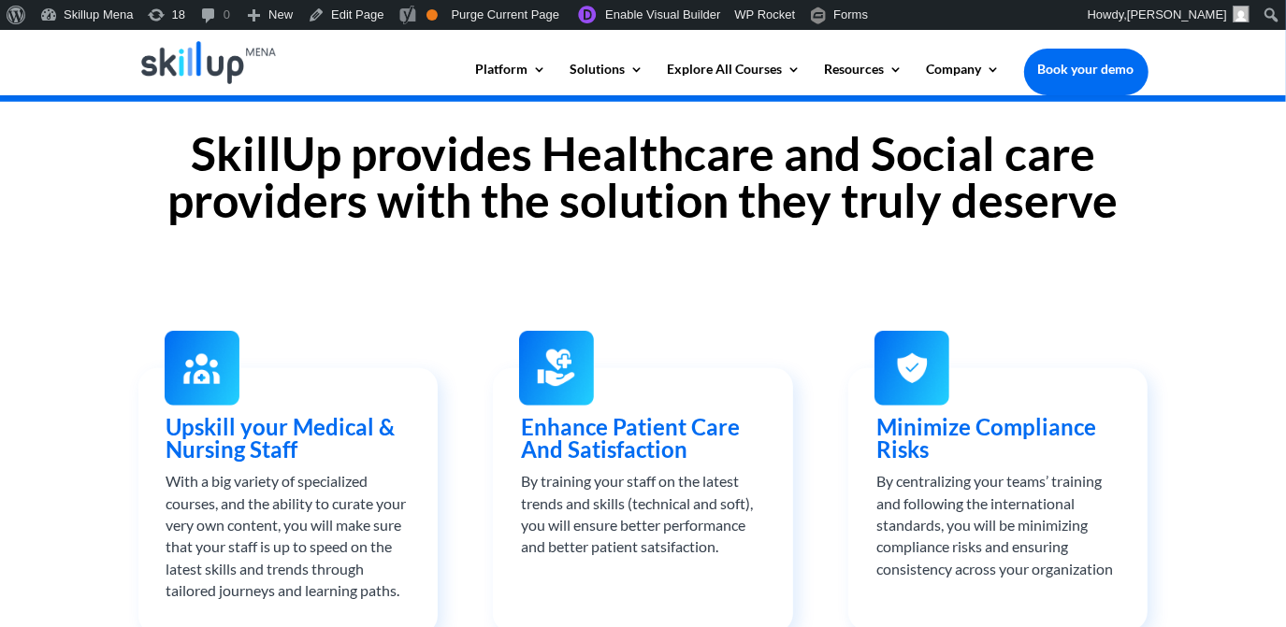
scroll to position [595, 0]
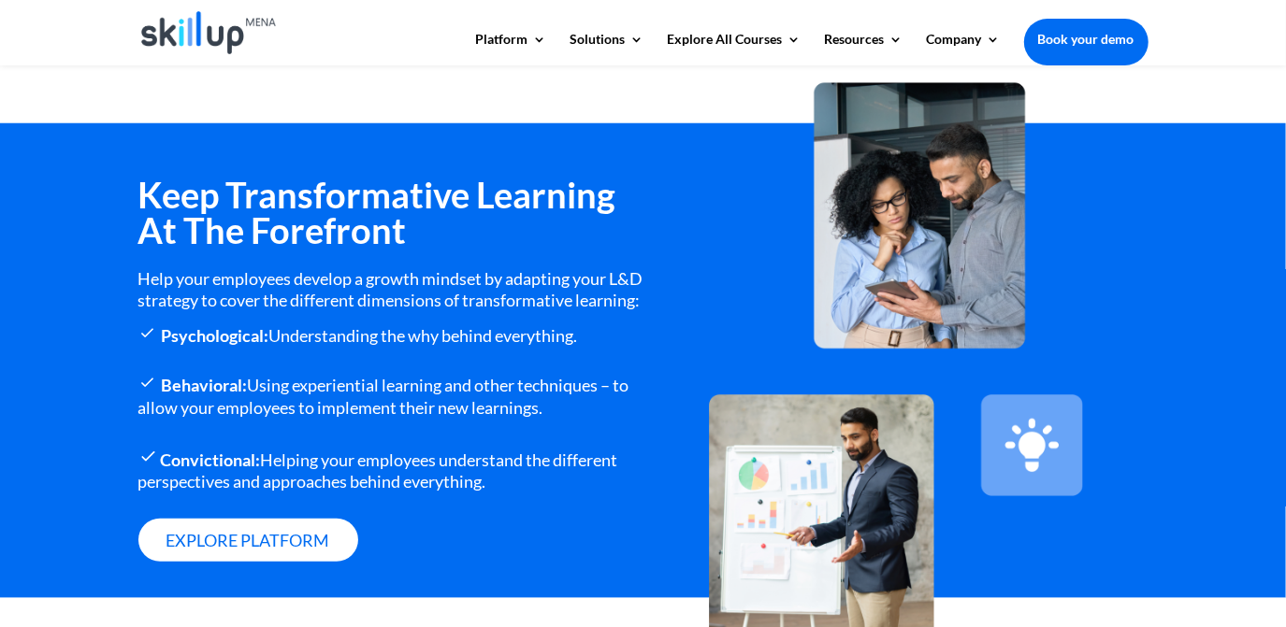
scroll to position [1163, 0]
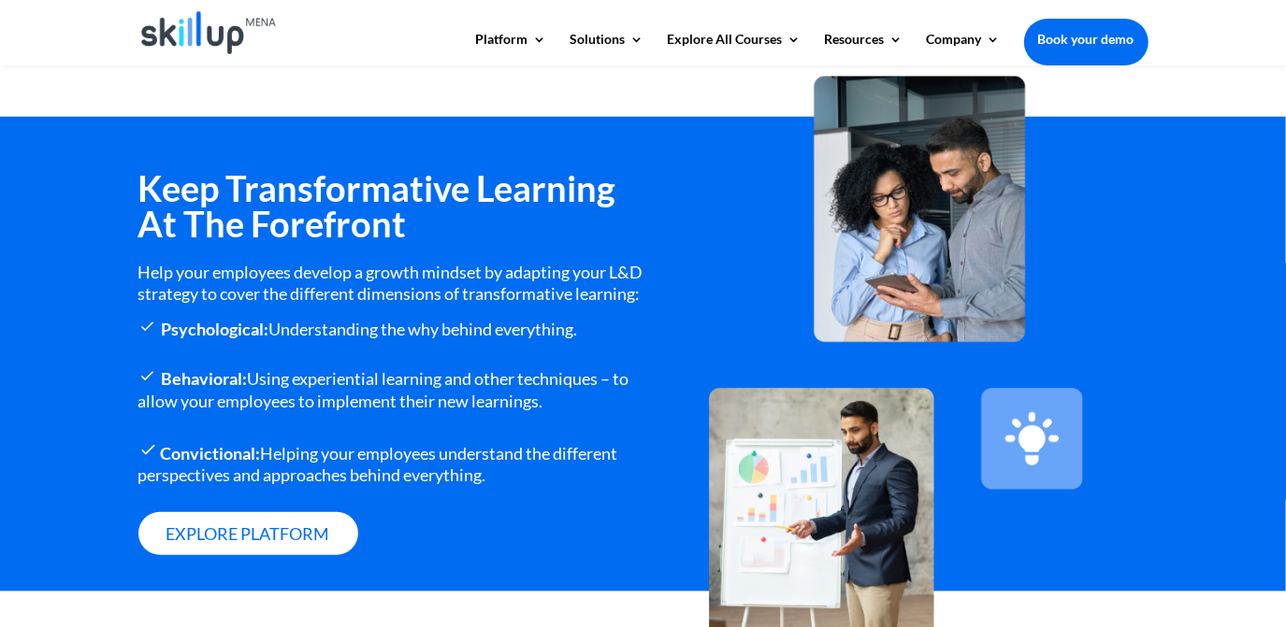
click at [280, 180] on h3 "Keep Transformative Learning At The Forefront" at bounding box center [390, 210] width 505 height 80
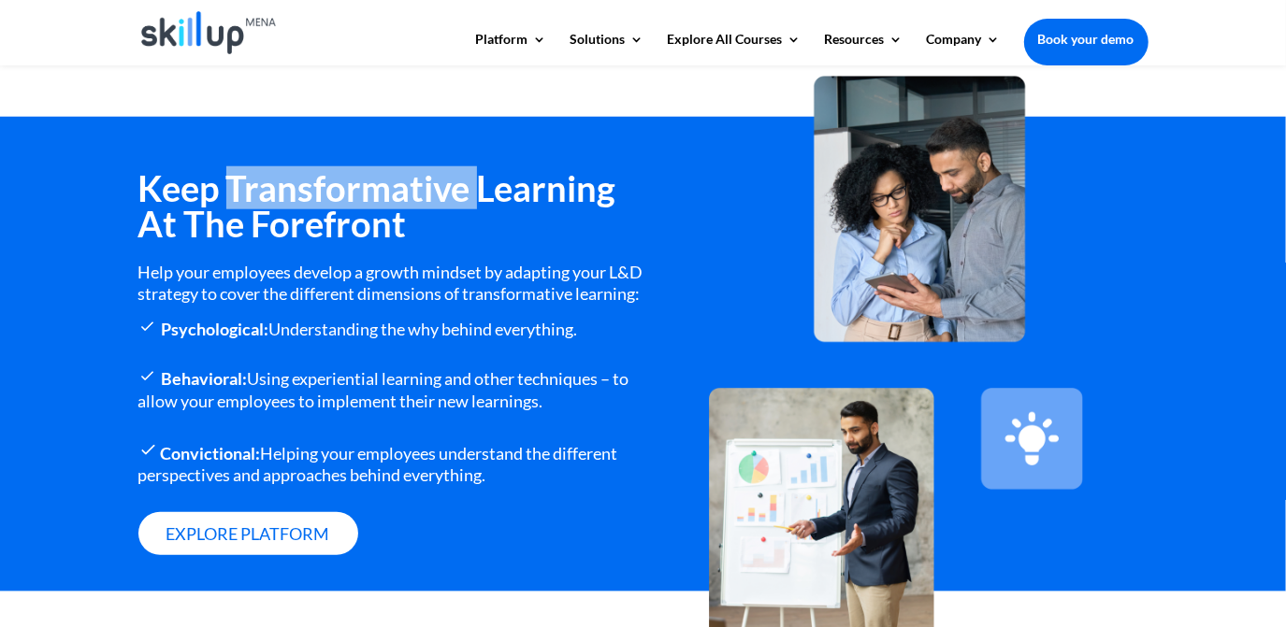
click at [280, 180] on h3 "Keep Transformative Learning At The Forefront" at bounding box center [390, 210] width 505 height 80
drag, startPoint x: 280, startPoint y: 180, endPoint x: 230, endPoint y: 173, distance: 50.0
click at [230, 173] on h3 "Keep Transformative Learning At The Forefront" at bounding box center [390, 210] width 505 height 80
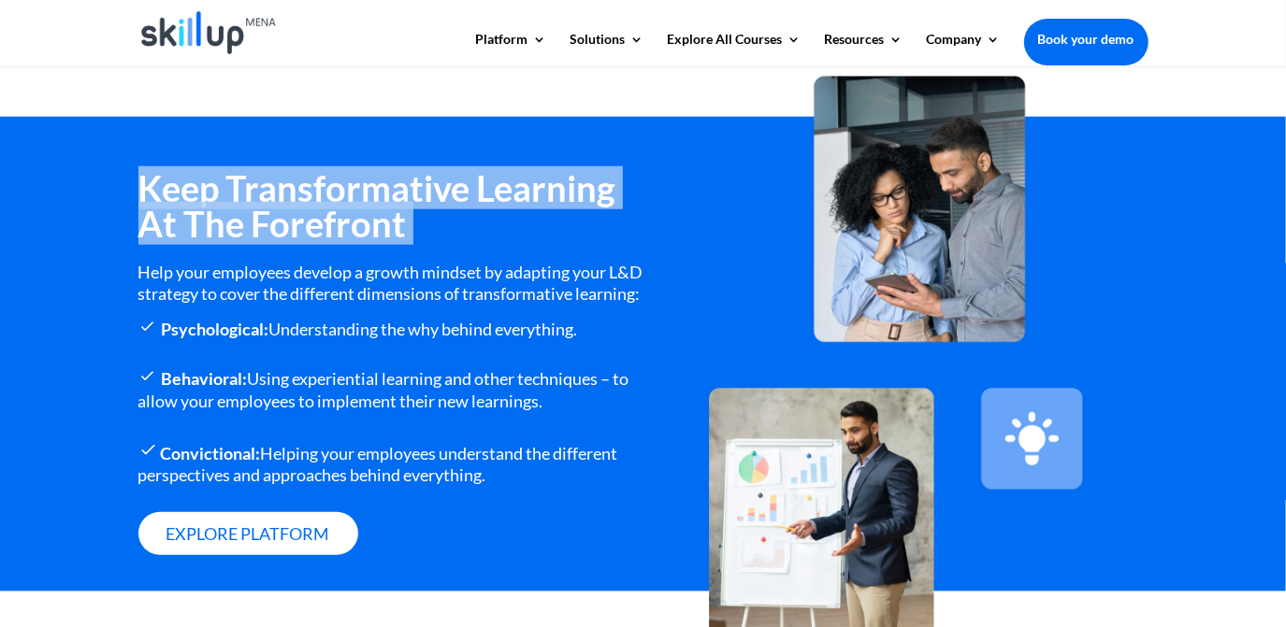
click at [231, 172] on h3 "Keep Transformative Learning At The Forefront" at bounding box center [390, 210] width 505 height 80
copy div "Keep Transformative Learning At The Forefront"
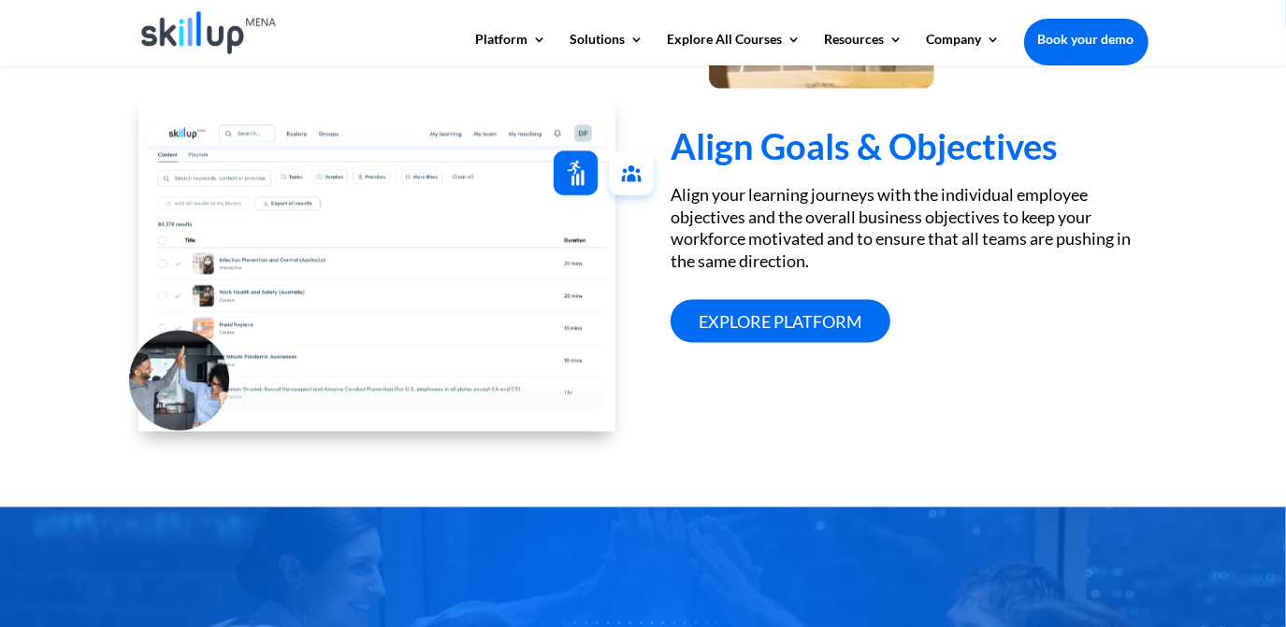
scroll to position [1700, 0]
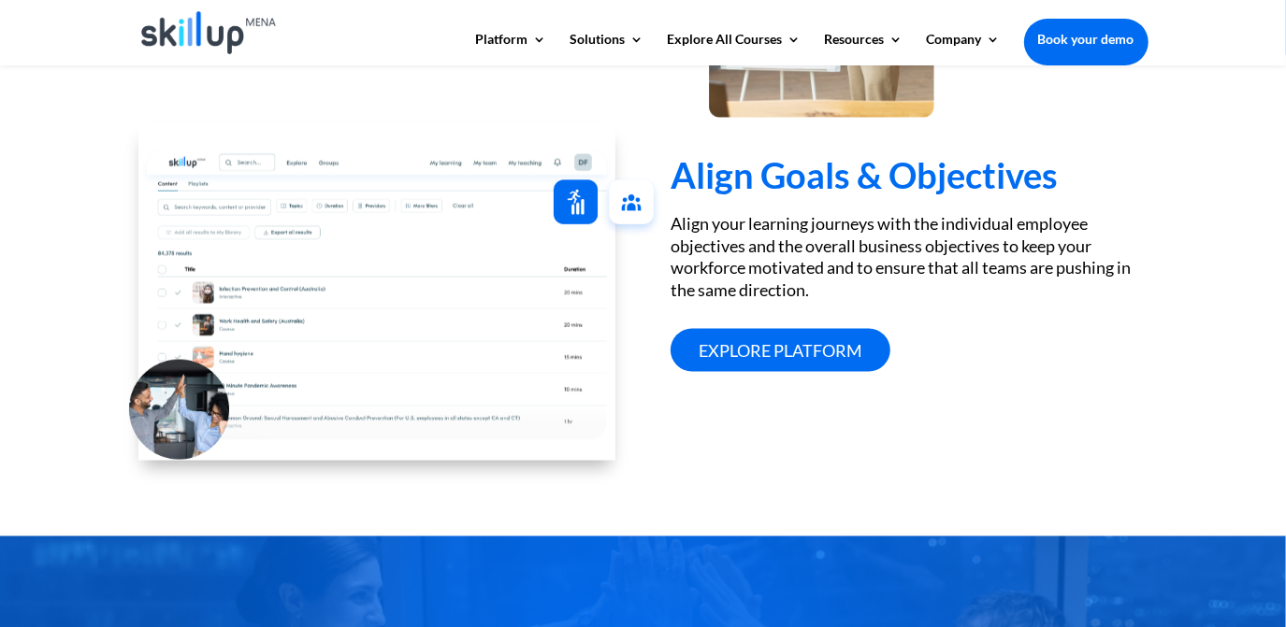
click at [858, 202] on h3 "Align Goals & Objectives" at bounding box center [908, 179] width 477 height 45
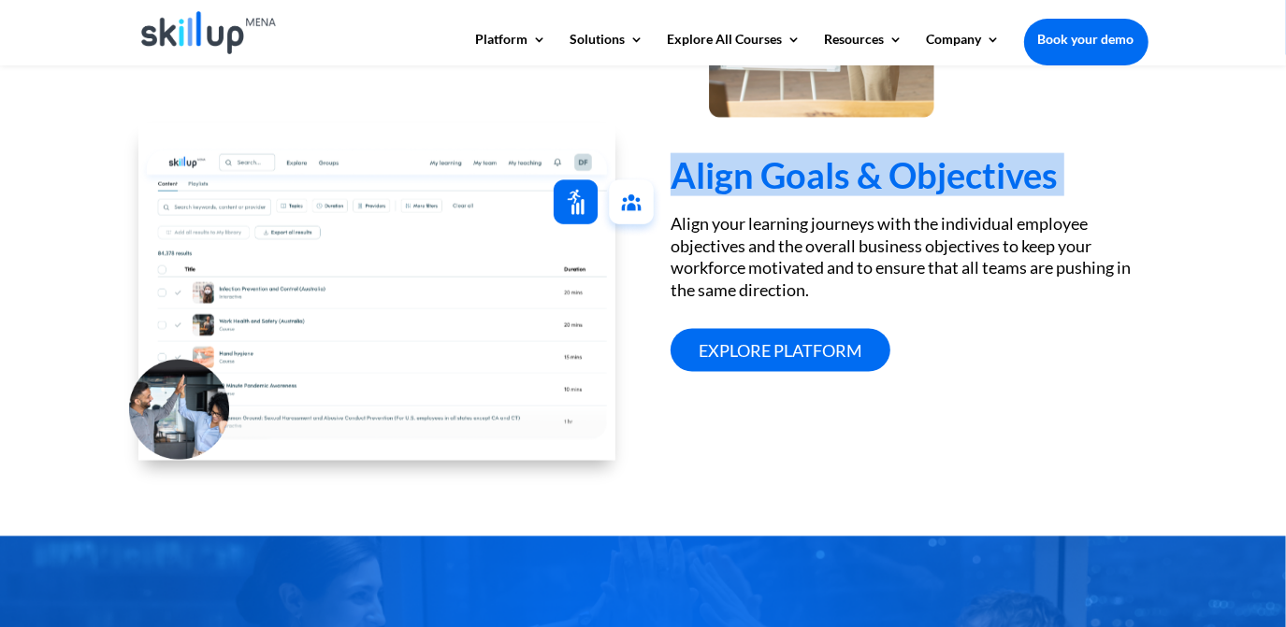
click at [858, 202] on h3 "Align Goals & Objectives" at bounding box center [908, 179] width 477 height 45
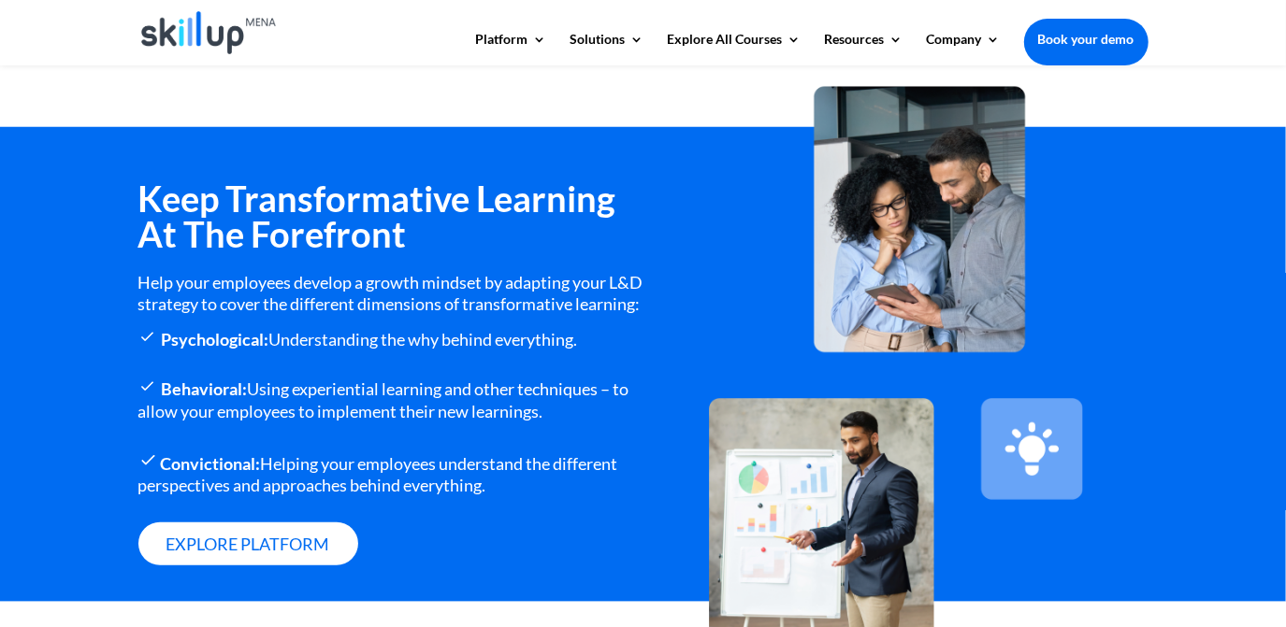
scroll to position [1194, 0]
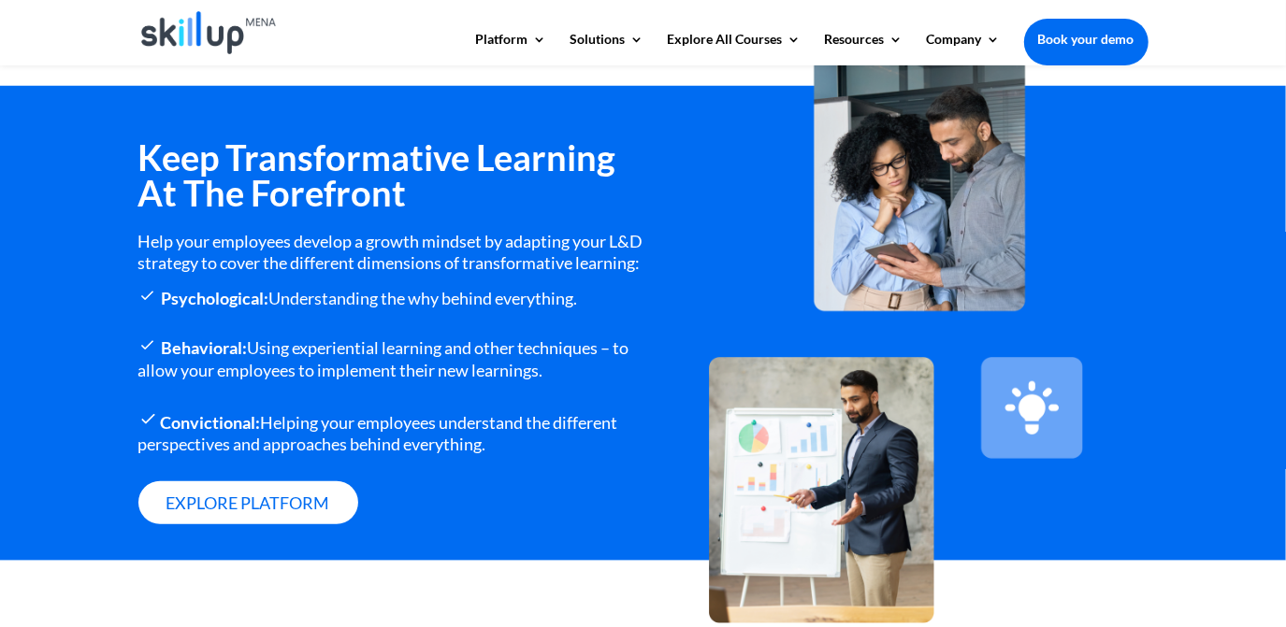
click at [269, 238] on div "Help your employees develop a growth mindset by adapting your L&D strategy to c…" at bounding box center [390, 253] width 505 height 44
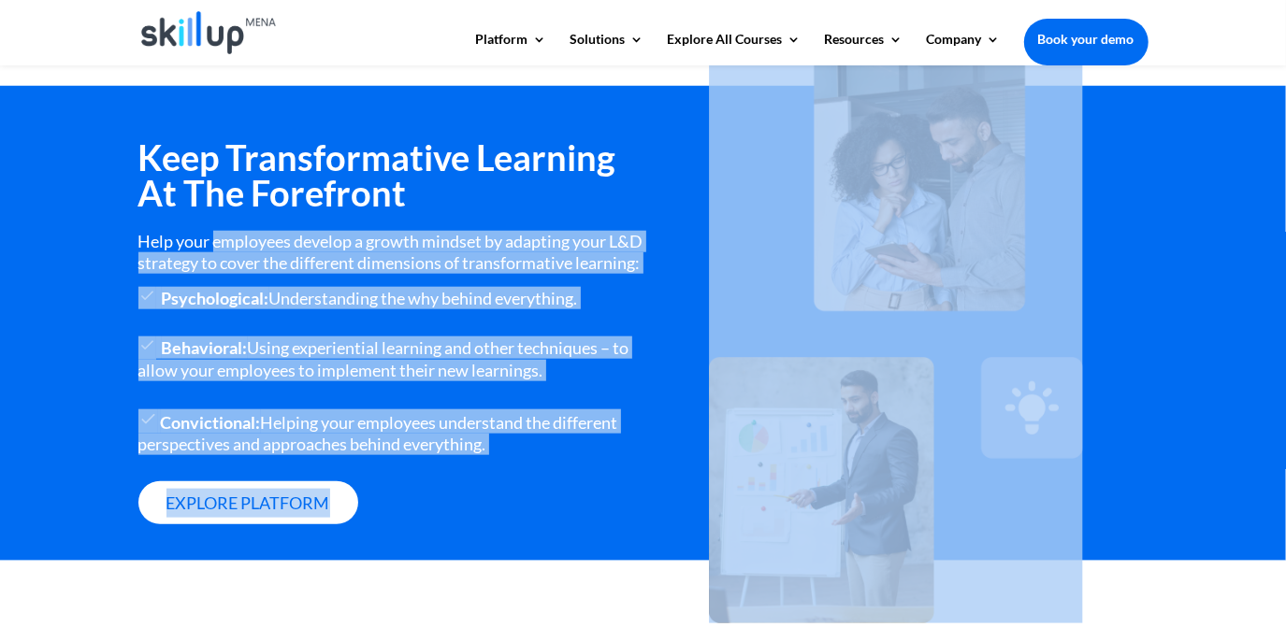
drag, startPoint x: 269, startPoint y: 238, endPoint x: 800, endPoint y: 211, distance: 531.8
click at [798, 211] on div "Keep Transformative Learning At The Forefront Help your employees develop a gro…" at bounding box center [643, 337] width 1010 height 447
drag, startPoint x: 800, startPoint y: 211, endPoint x: 956, endPoint y: 213, distance: 155.2
click at [956, 213] on img at bounding box center [896, 335] width 374 height 579
click at [955, 208] on img at bounding box center [896, 335] width 374 height 579
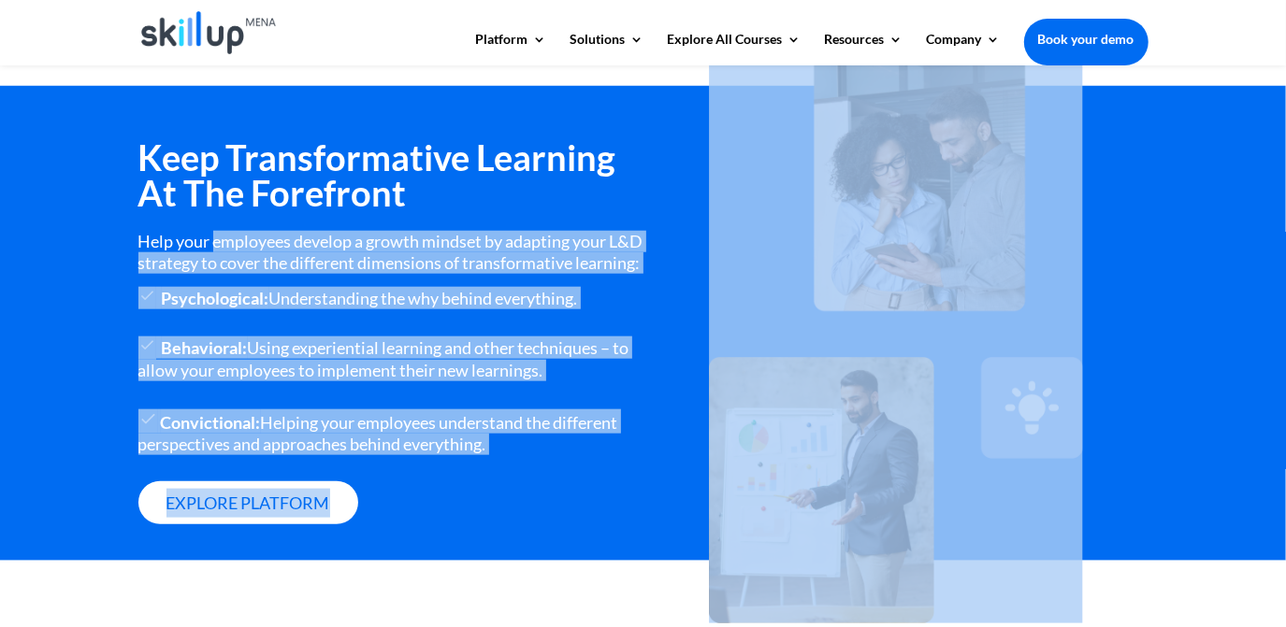
click at [954, 221] on img at bounding box center [896, 335] width 374 height 579
click at [1042, 315] on img at bounding box center [896, 335] width 374 height 579
click at [221, 219] on div "Keep Transformative Learning At The Forefront Help your employees develop a gro…" at bounding box center [390, 350] width 505 height 422
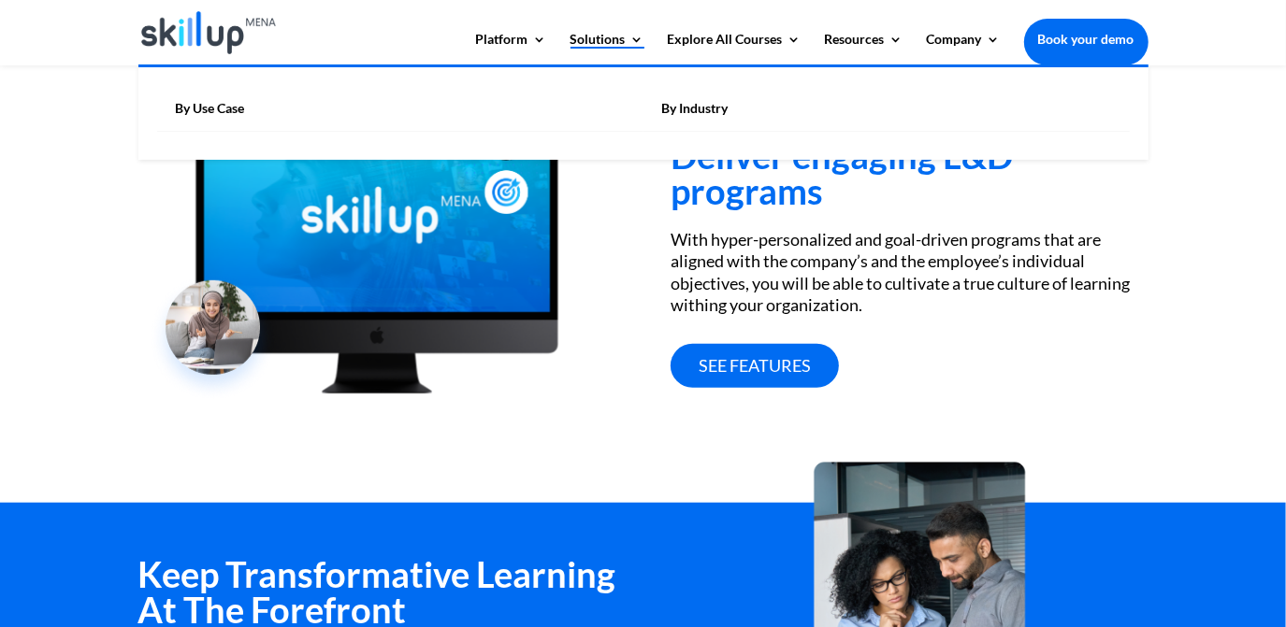
scroll to position [514, 0]
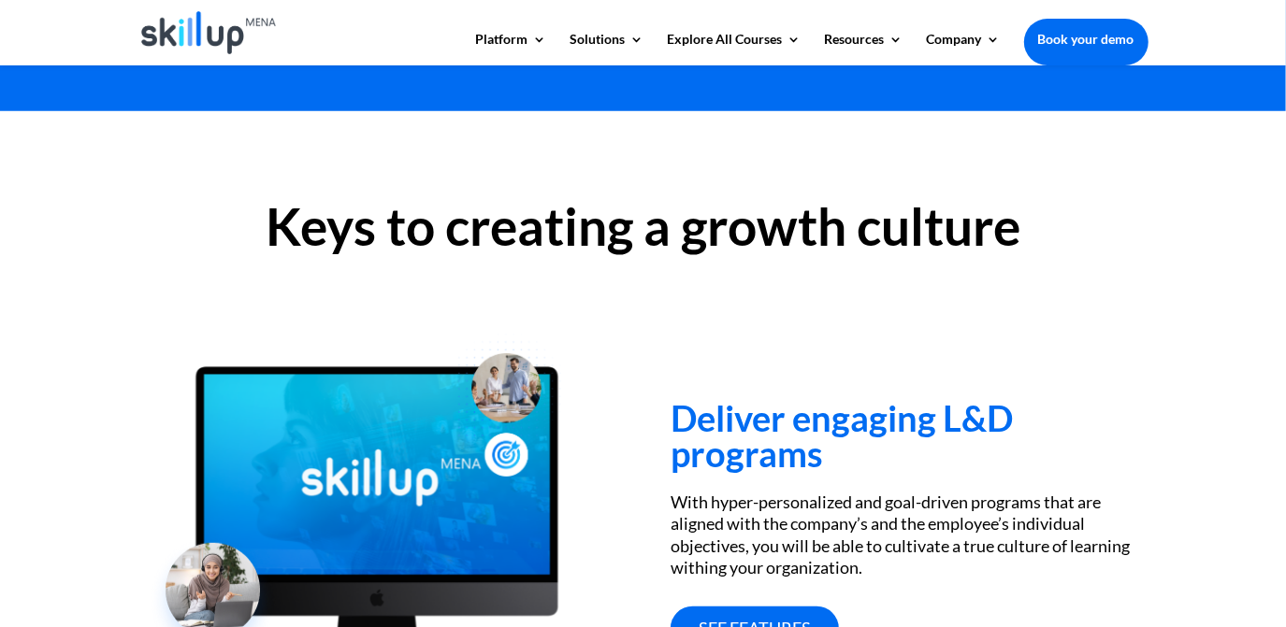
drag, startPoint x: 583, startPoint y: 147, endPoint x: 967, endPoint y: 198, distance: 386.8
click at [967, 201] on h2 "Keys to creating a growth culture" at bounding box center [643, 231] width 1010 height 61
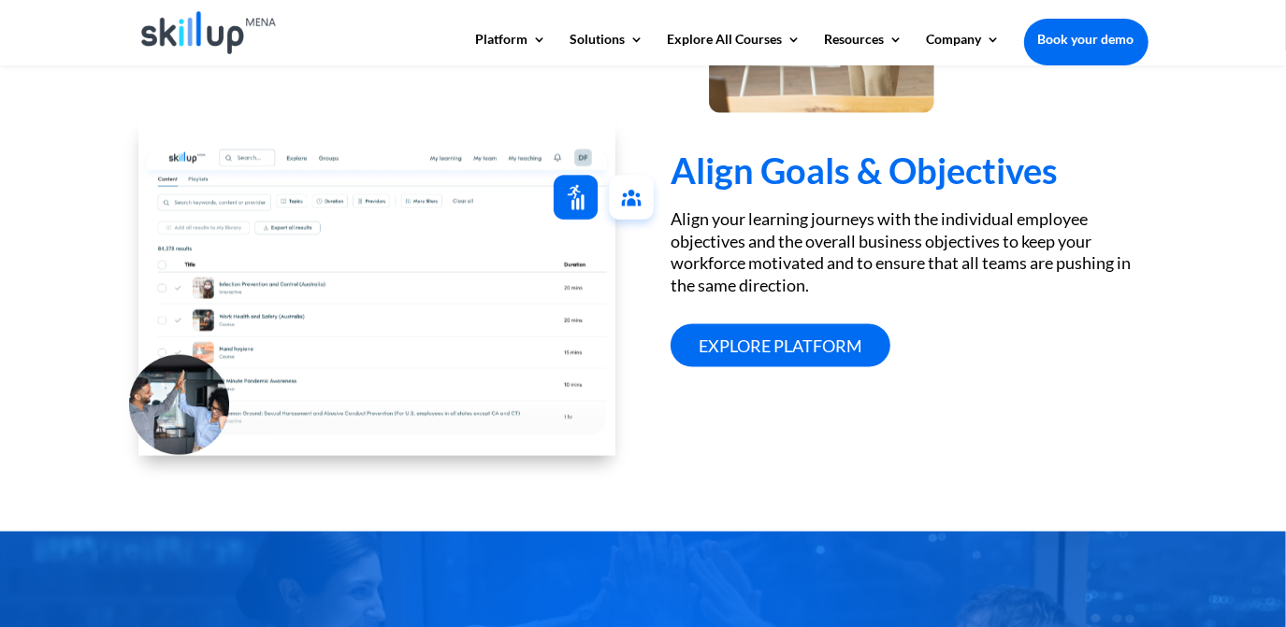
scroll to position [1619, 0]
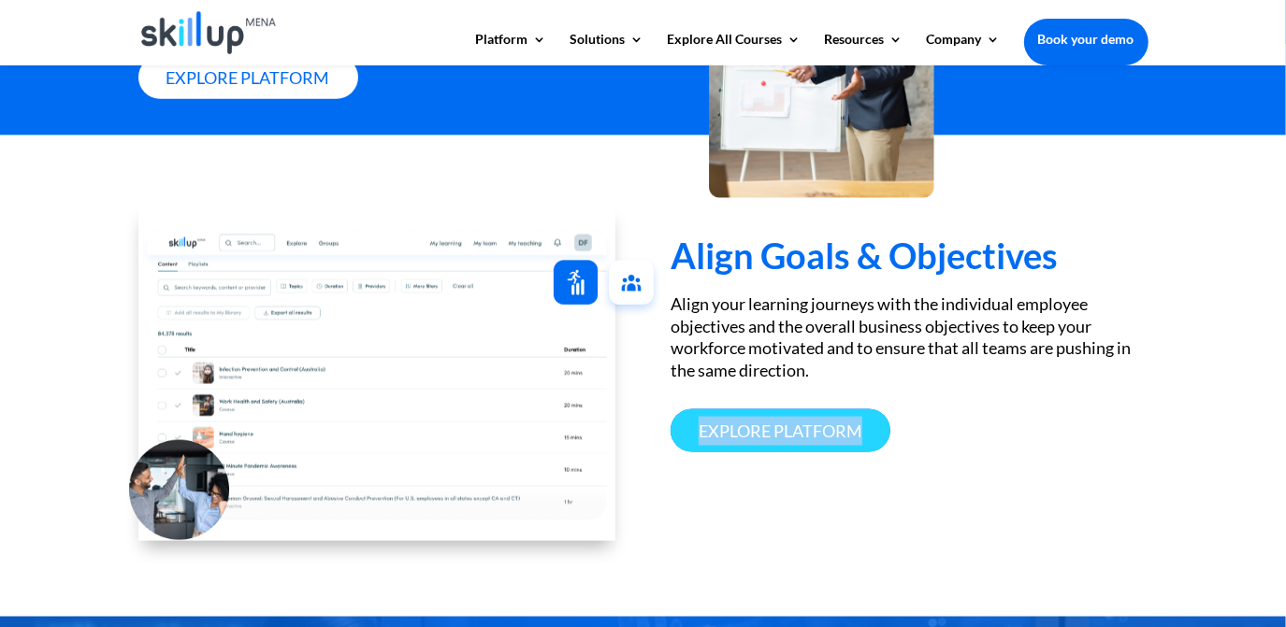
drag, startPoint x: 651, startPoint y: 448, endPoint x: 868, endPoint y: 470, distance: 218.1
click at [868, 470] on div "Align Goals & Objectives Align your learning journeys with the individual emplo…" at bounding box center [643, 353] width 1010 height 426
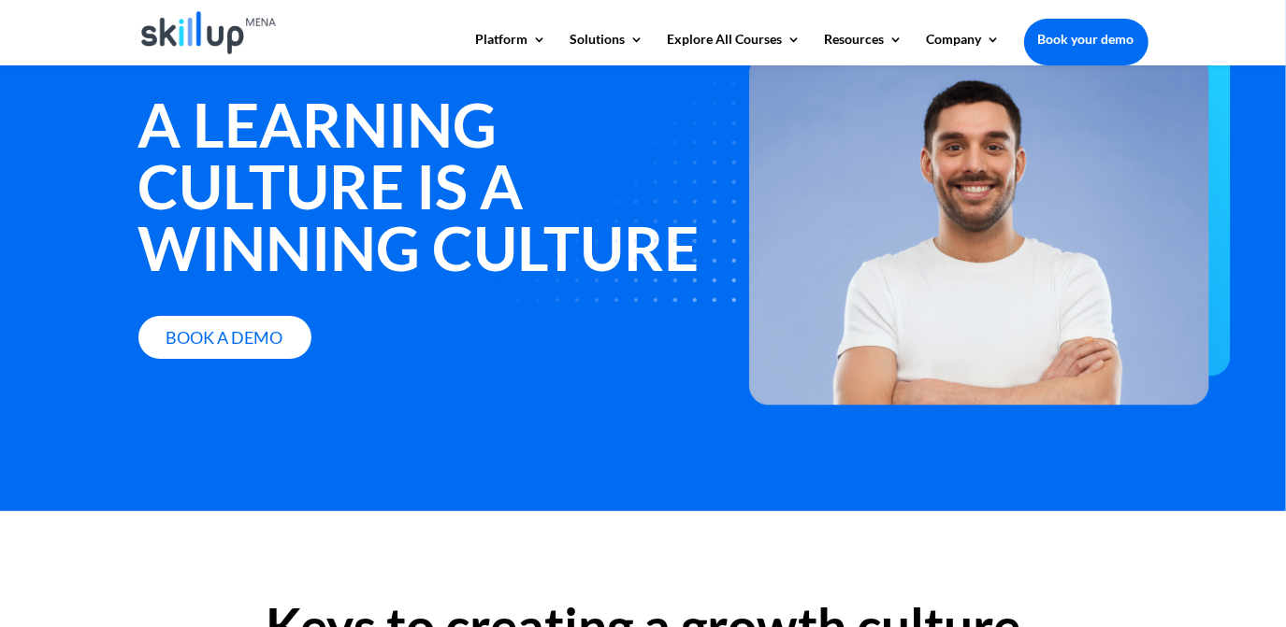
scroll to position [84, 0]
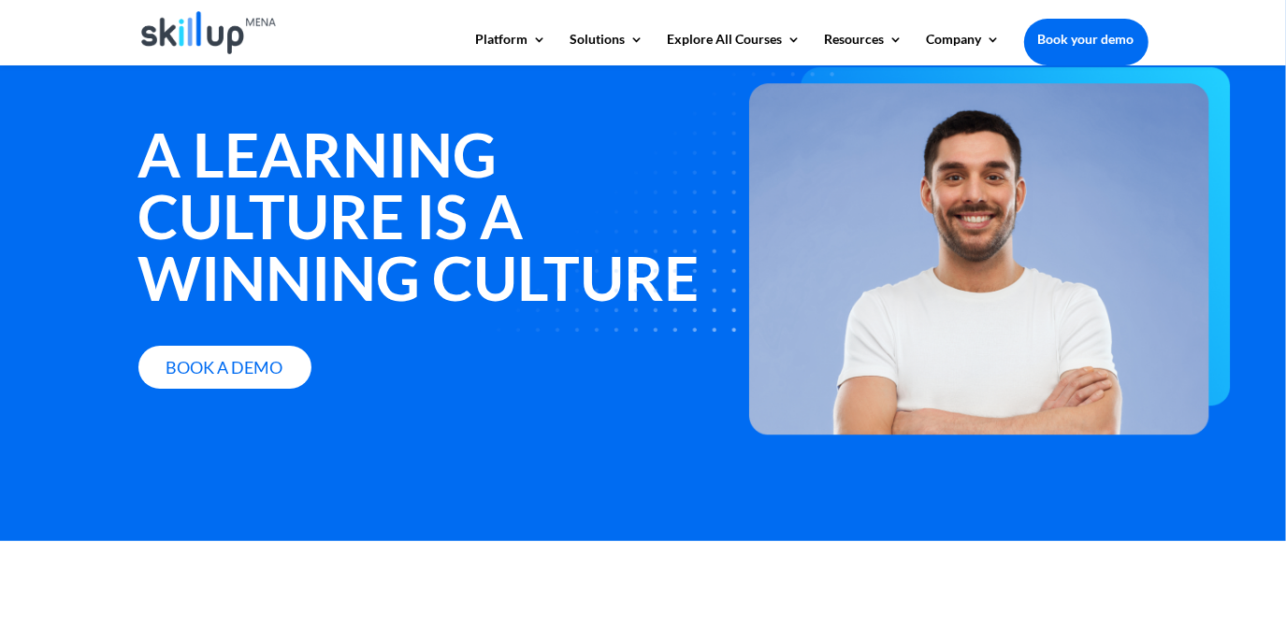
click at [266, 139] on strong "A learning culture is a winning culture" at bounding box center [418, 216] width 561 height 196
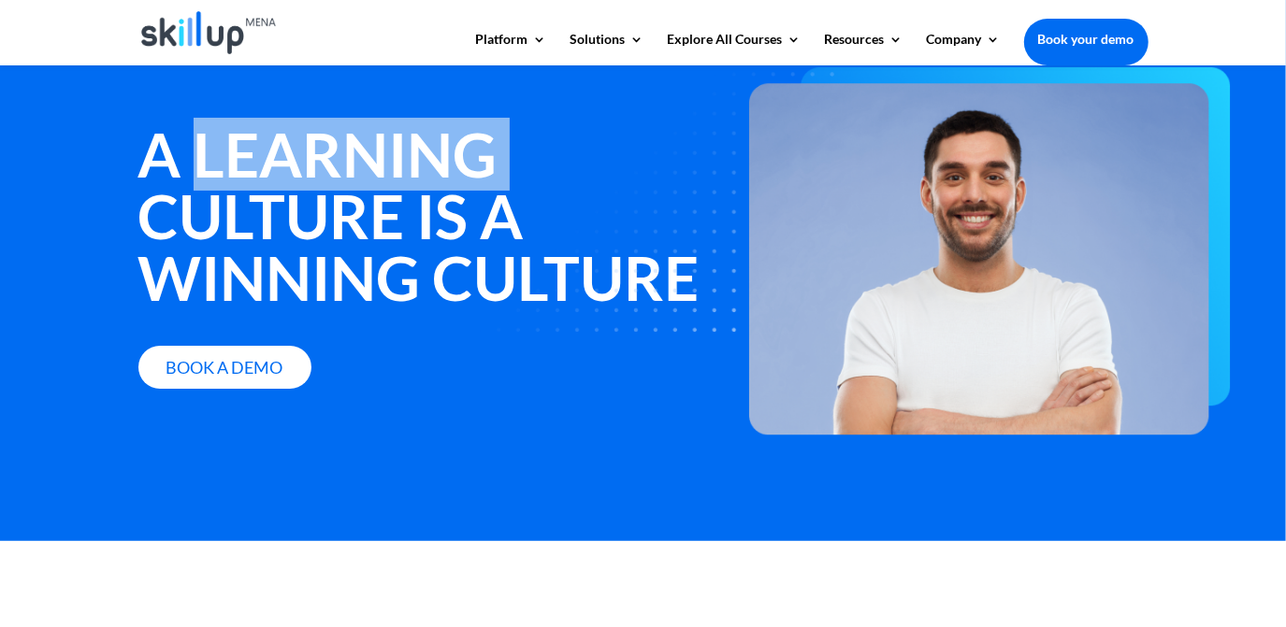
click at [266, 139] on strong "A learning culture is a winning culture" at bounding box center [418, 216] width 561 height 196
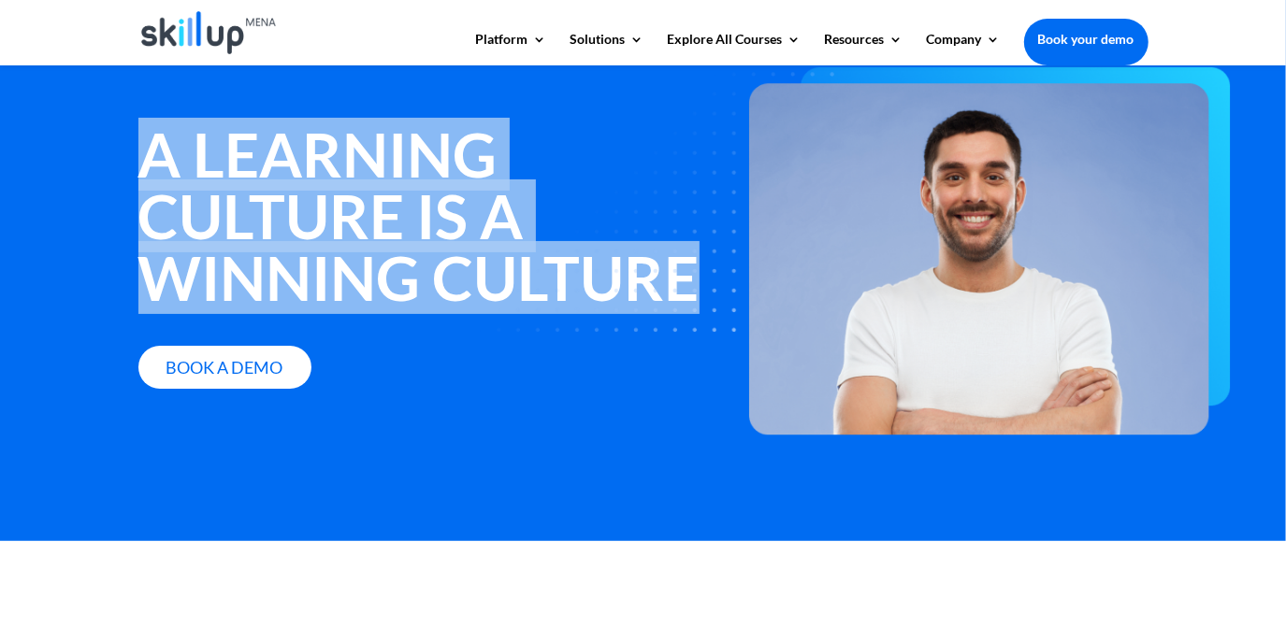
drag, startPoint x: 266, startPoint y: 139, endPoint x: 289, endPoint y: 146, distance: 24.3
click at [289, 146] on strong "A learning culture is a winning culture" at bounding box center [418, 216] width 561 height 196
click at [408, 255] on strong "A learning culture is a winning culture" at bounding box center [418, 216] width 561 height 196
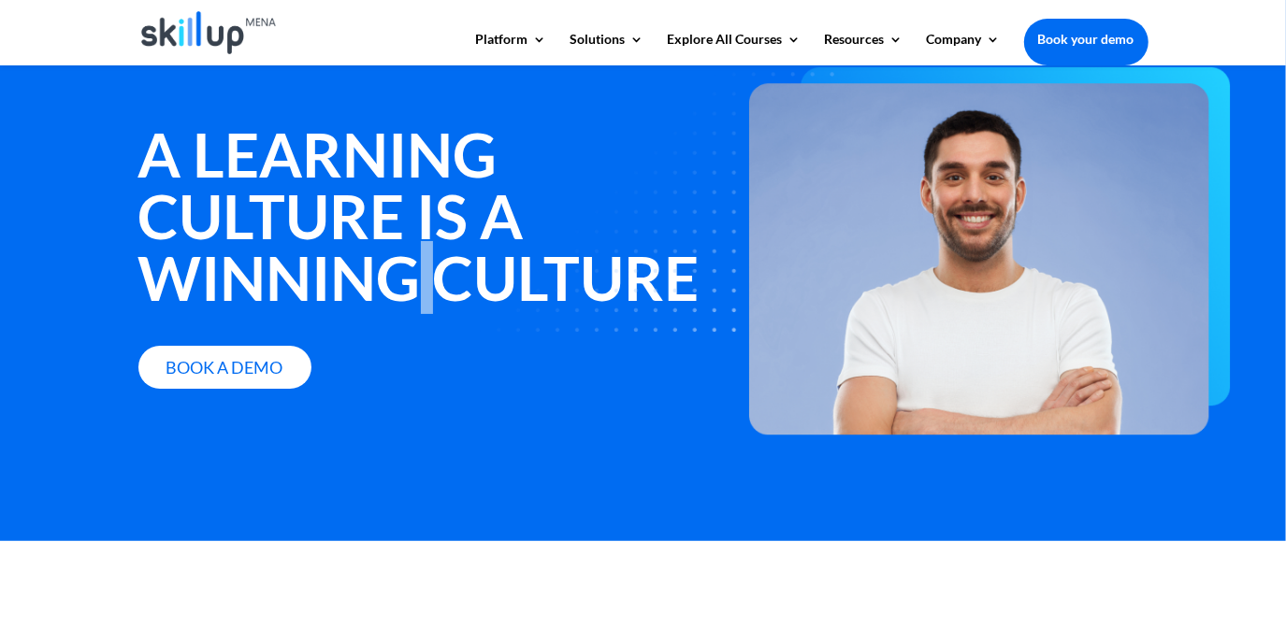
click at [408, 255] on strong "A learning culture is a winning culture" at bounding box center [418, 216] width 561 height 196
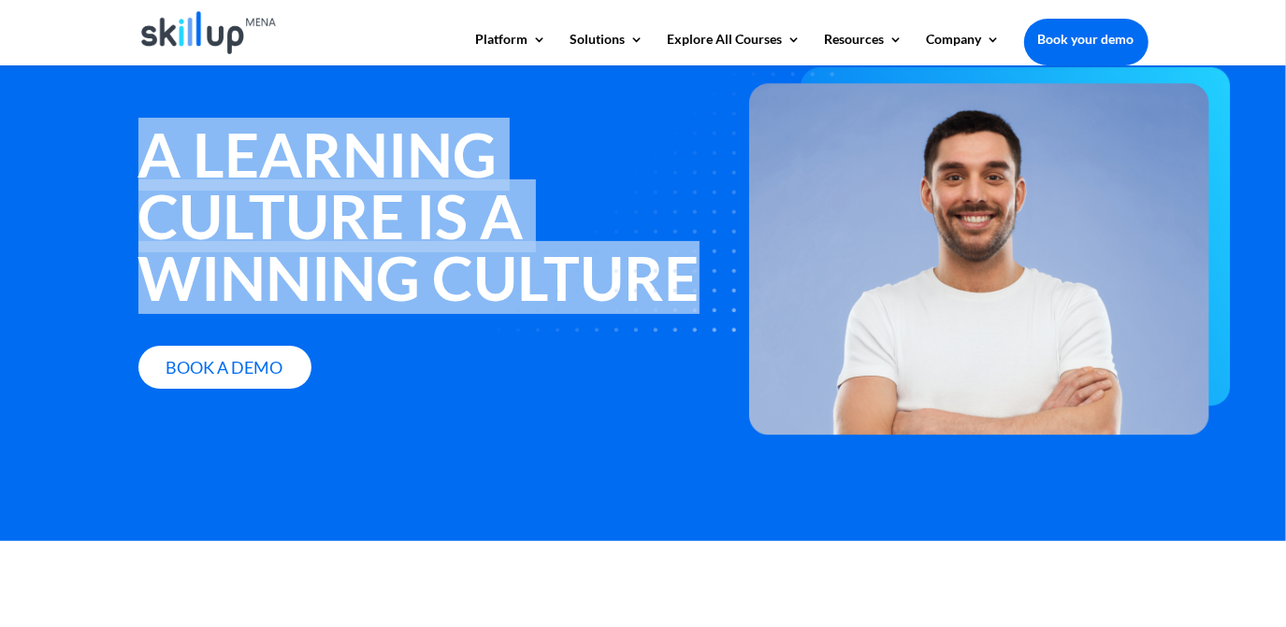
drag, startPoint x: 409, startPoint y: 255, endPoint x: 419, endPoint y: 249, distance: 12.2
click at [419, 249] on strong "A learning culture is a winning culture" at bounding box center [418, 216] width 561 height 196
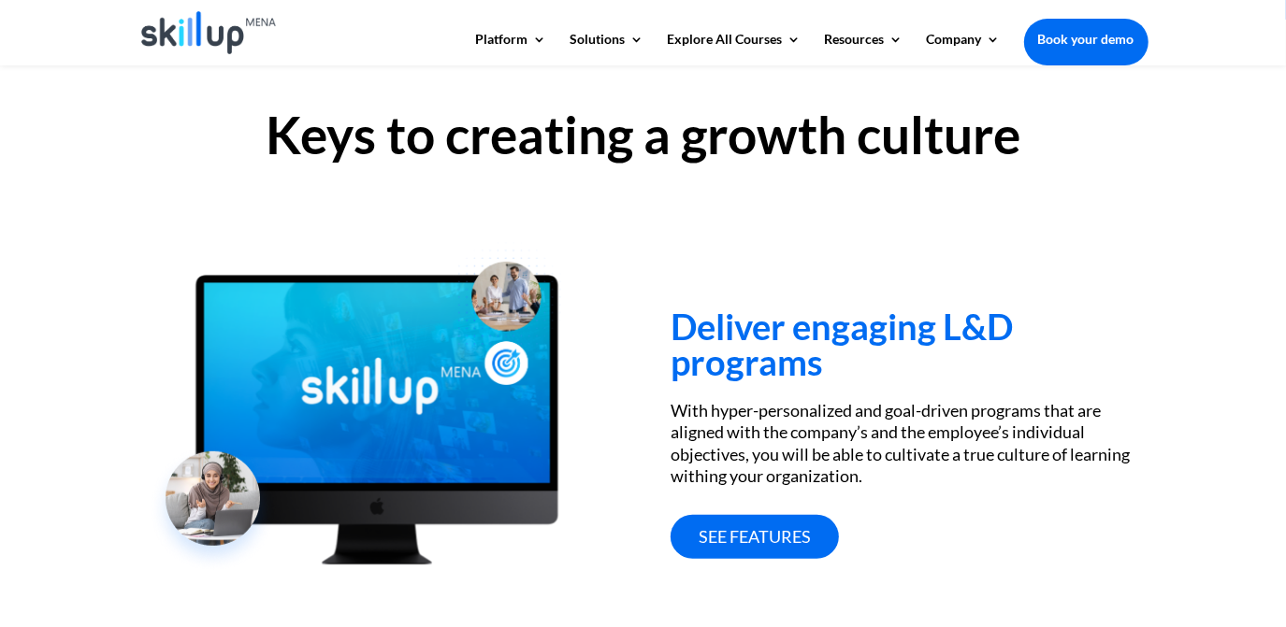
scroll to position [680, 0]
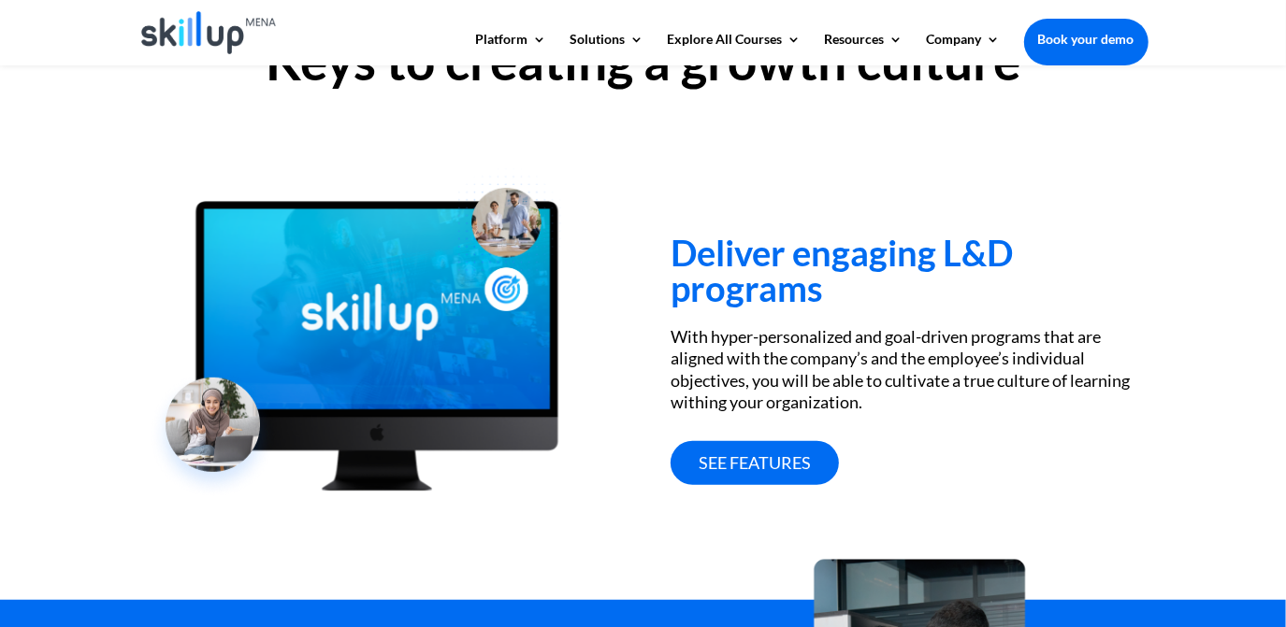
click at [840, 255] on h3 "Deliver engaging L&D programs" at bounding box center [908, 275] width 477 height 80
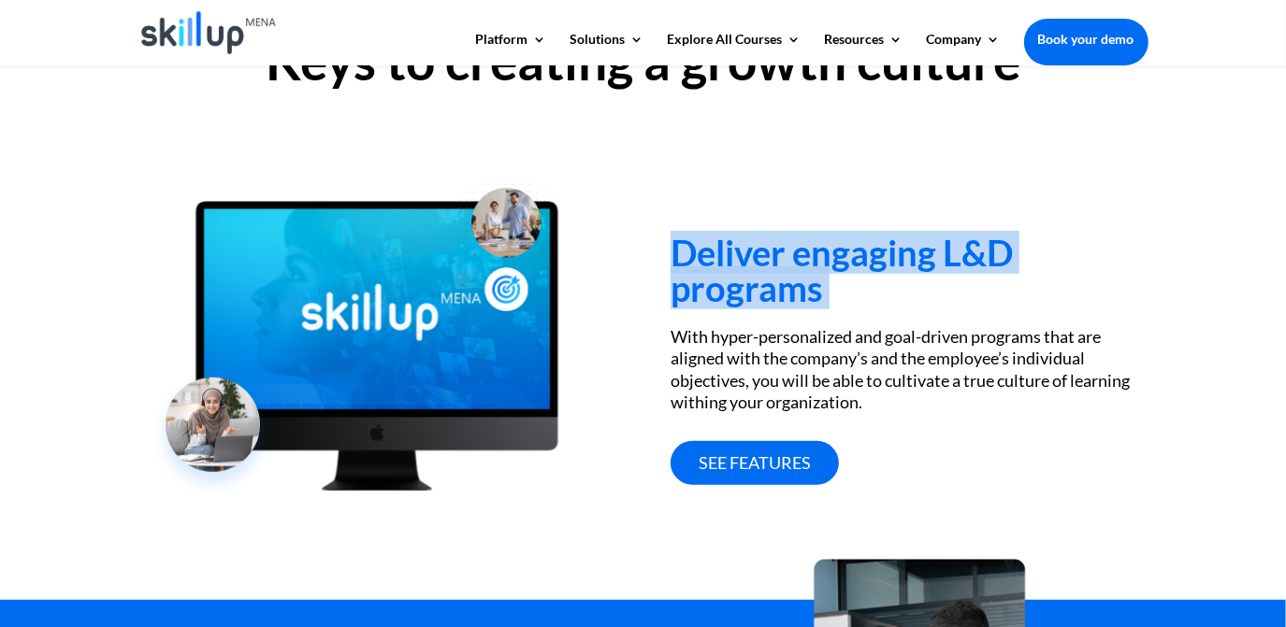
click at [840, 255] on h3 "Deliver engaging L&D programs" at bounding box center [908, 275] width 477 height 80
copy div "Deliver engaging L&D programs"
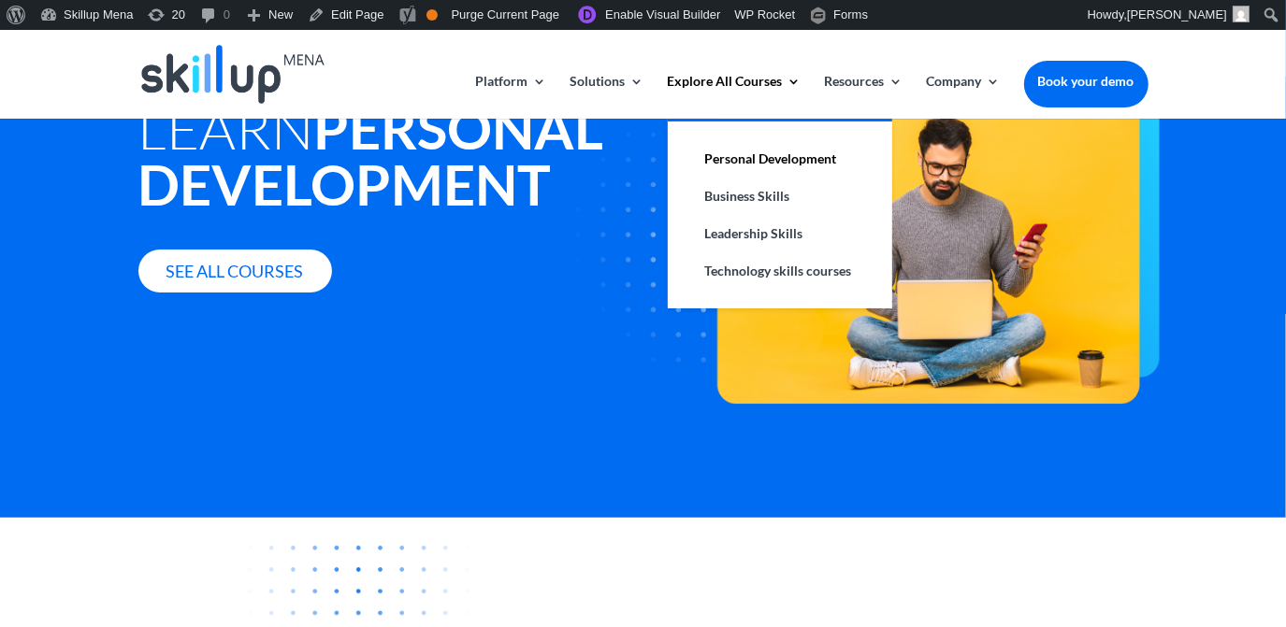
scroll to position [339, 0]
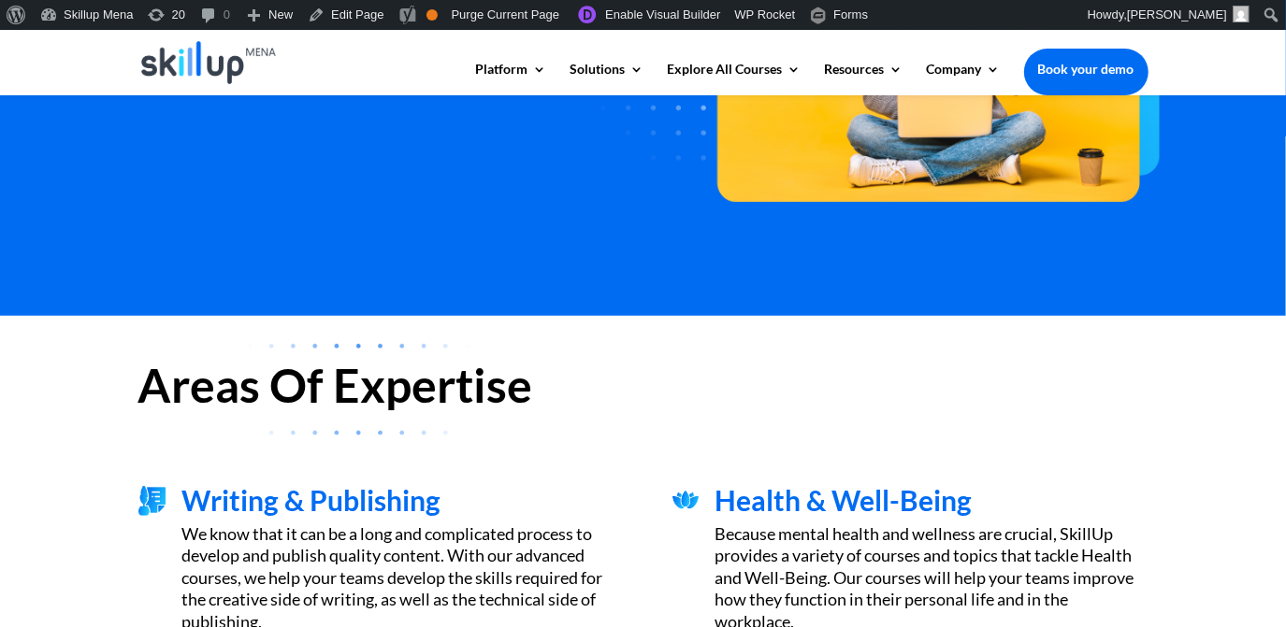
click at [936, 46] on div at bounding box center [643, 62] width 1010 height 65
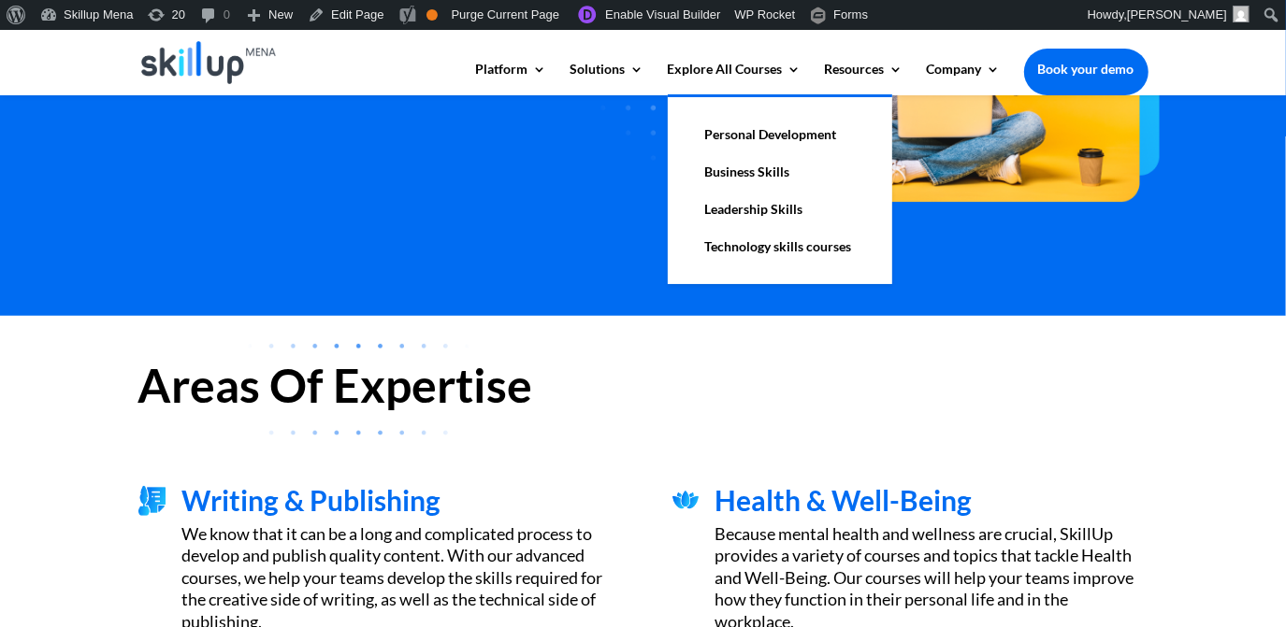
drag, startPoint x: 812, startPoint y: 140, endPoint x: 829, endPoint y: 148, distance: 19.3
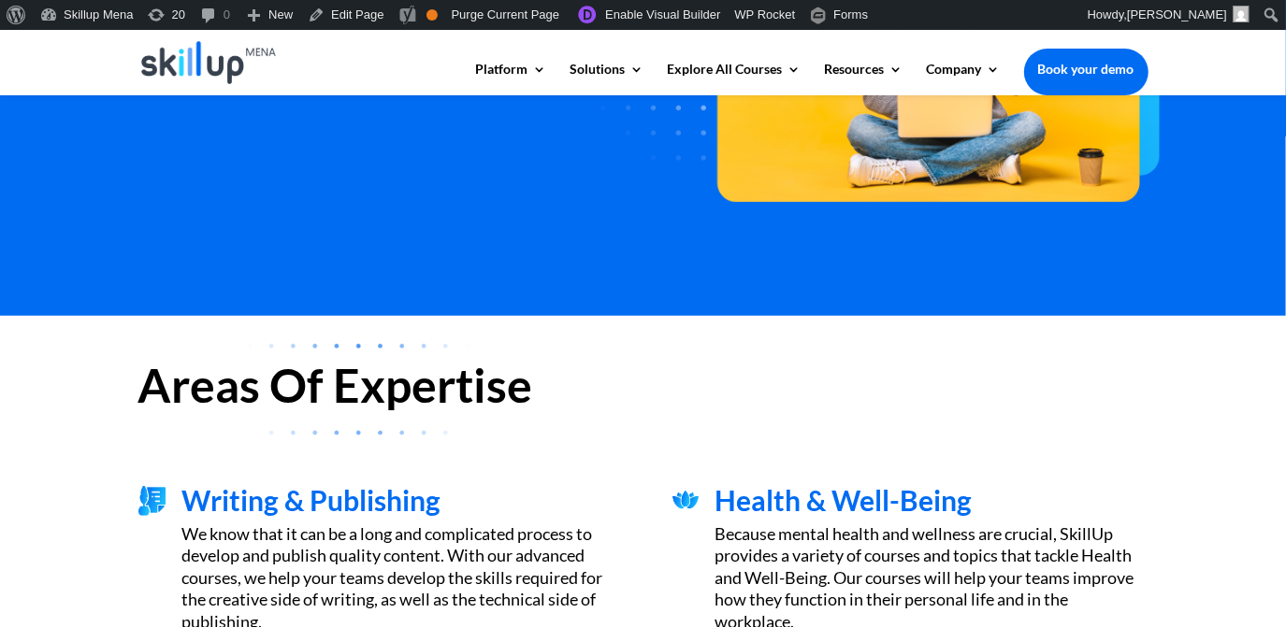
drag, startPoint x: 829, startPoint y: 148, endPoint x: 1043, endPoint y: 162, distance: 214.6
click at [1155, 235] on div "Learn Personal Development See all courses" at bounding box center [643, 35] width 1286 height 561
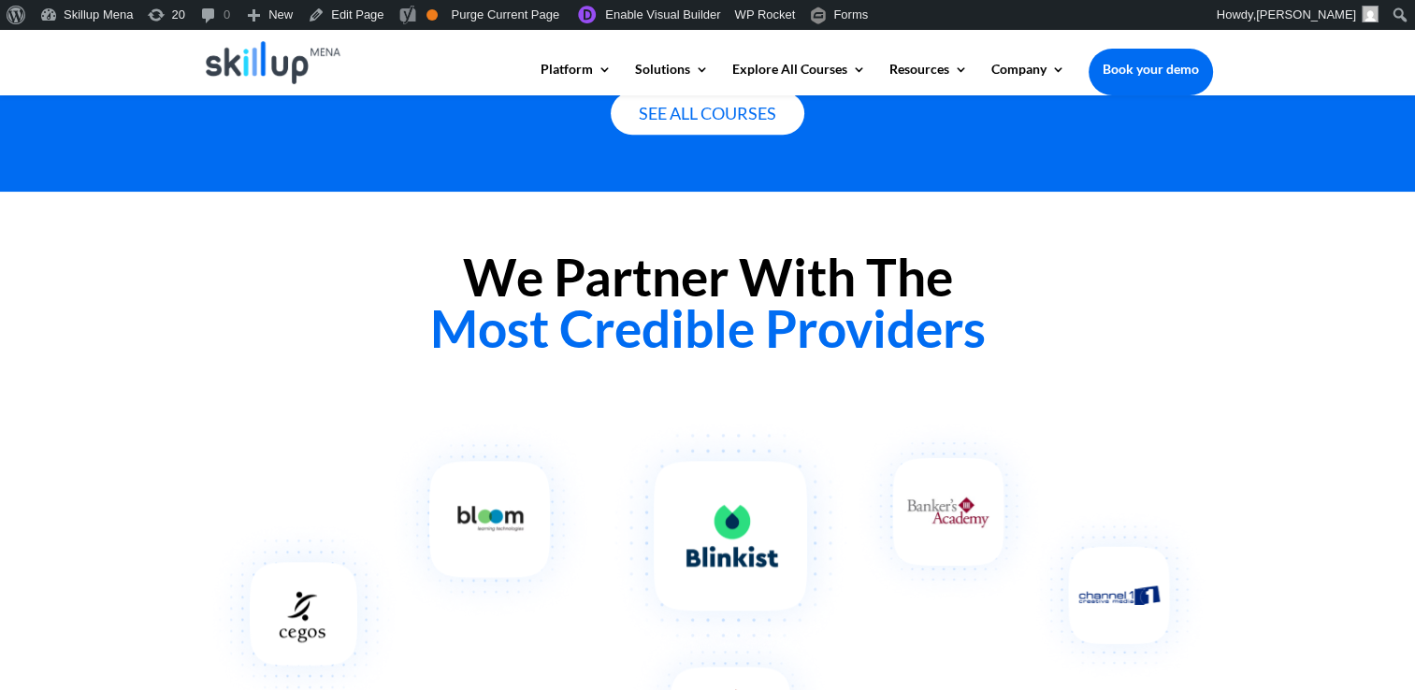
scroll to position [1810, 0]
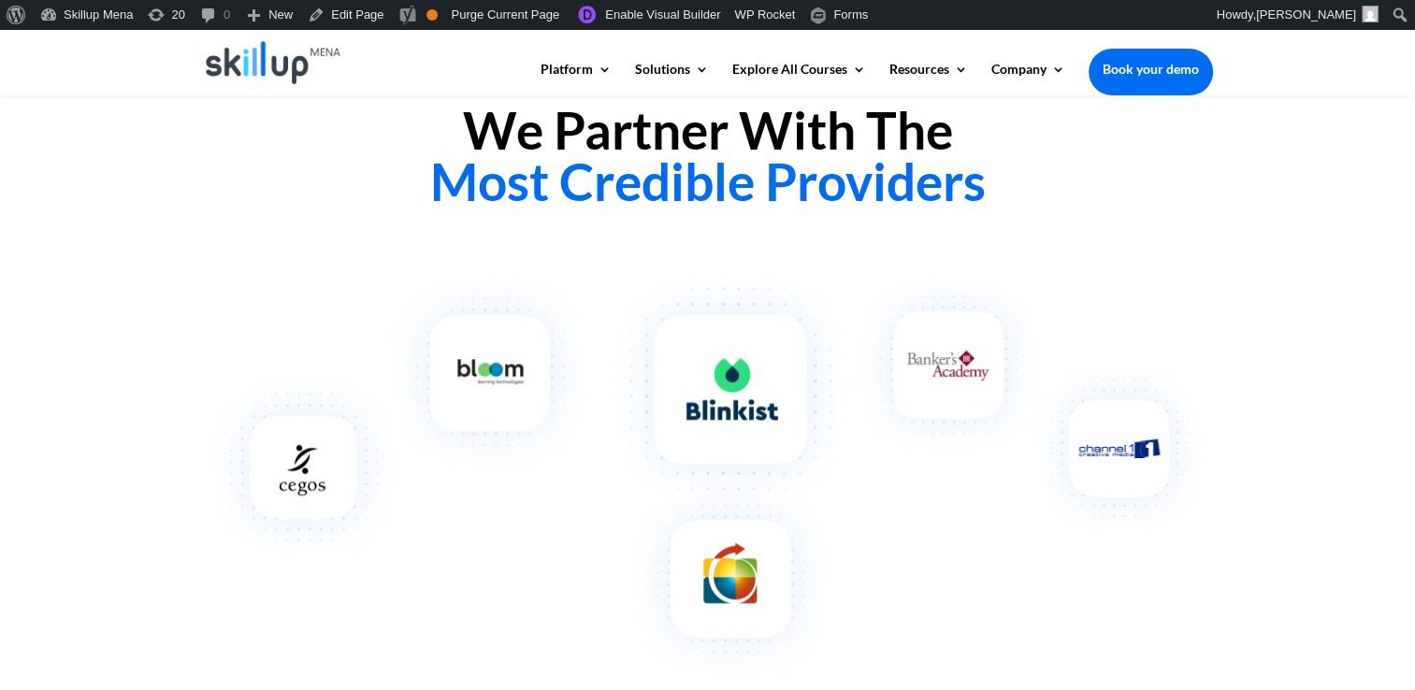
click at [594, 203] on span "Most Credible Providers" at bounding box center [707, 182] width 555 height 62
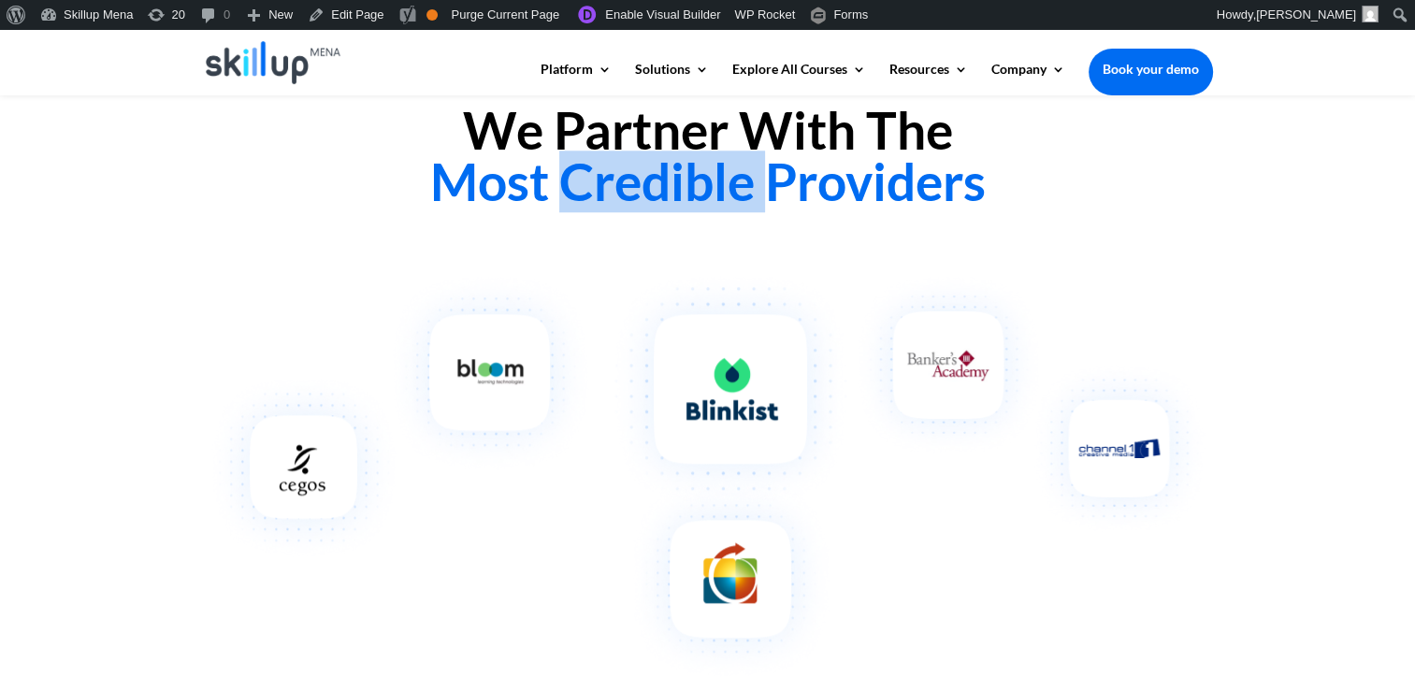
click at [594, 203] on span "Most Credible Providers" at bounding box center [707, 182] width 555 height 62
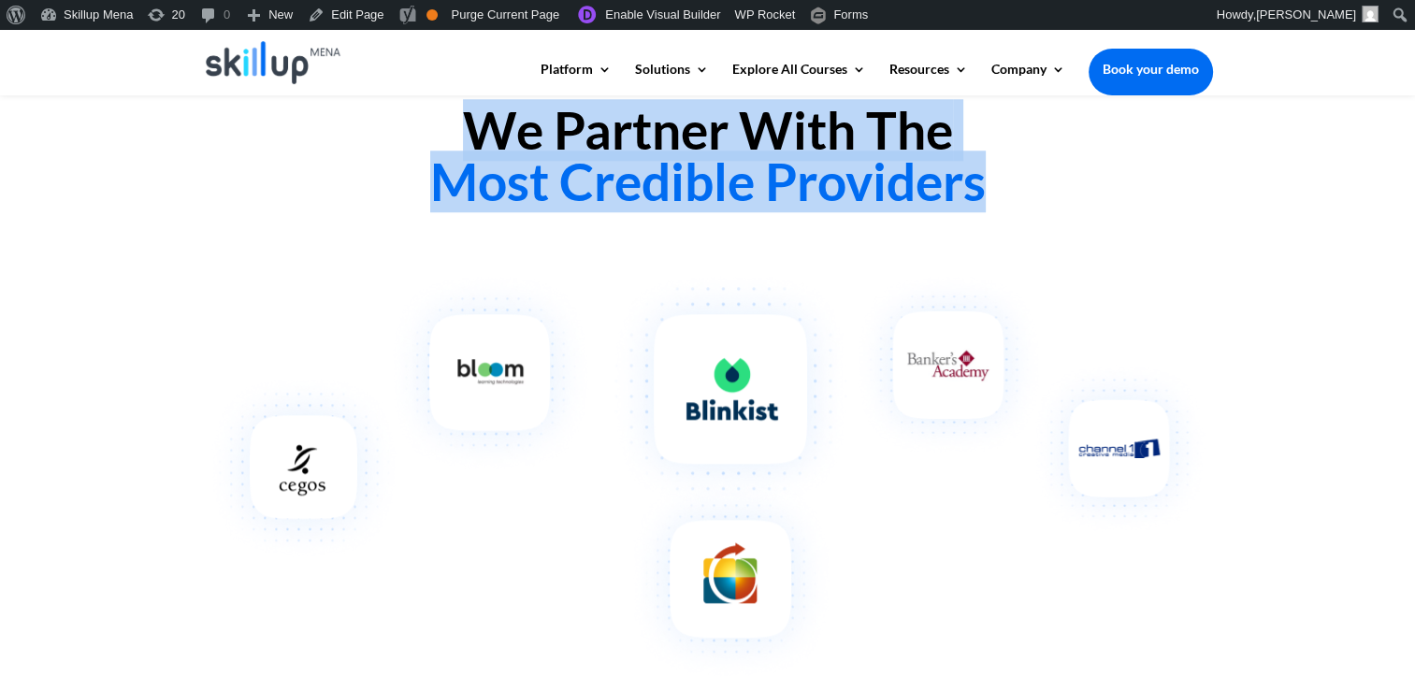
drag, startPoint x: 594, startPoint y: 203, endPoint x: 589, endPoint y: 144, distance: 59.1
click at [589, 144] on h2 "We Partner With The Most Credible Providers" at bounding box center [708, 161] width 1010 height 112
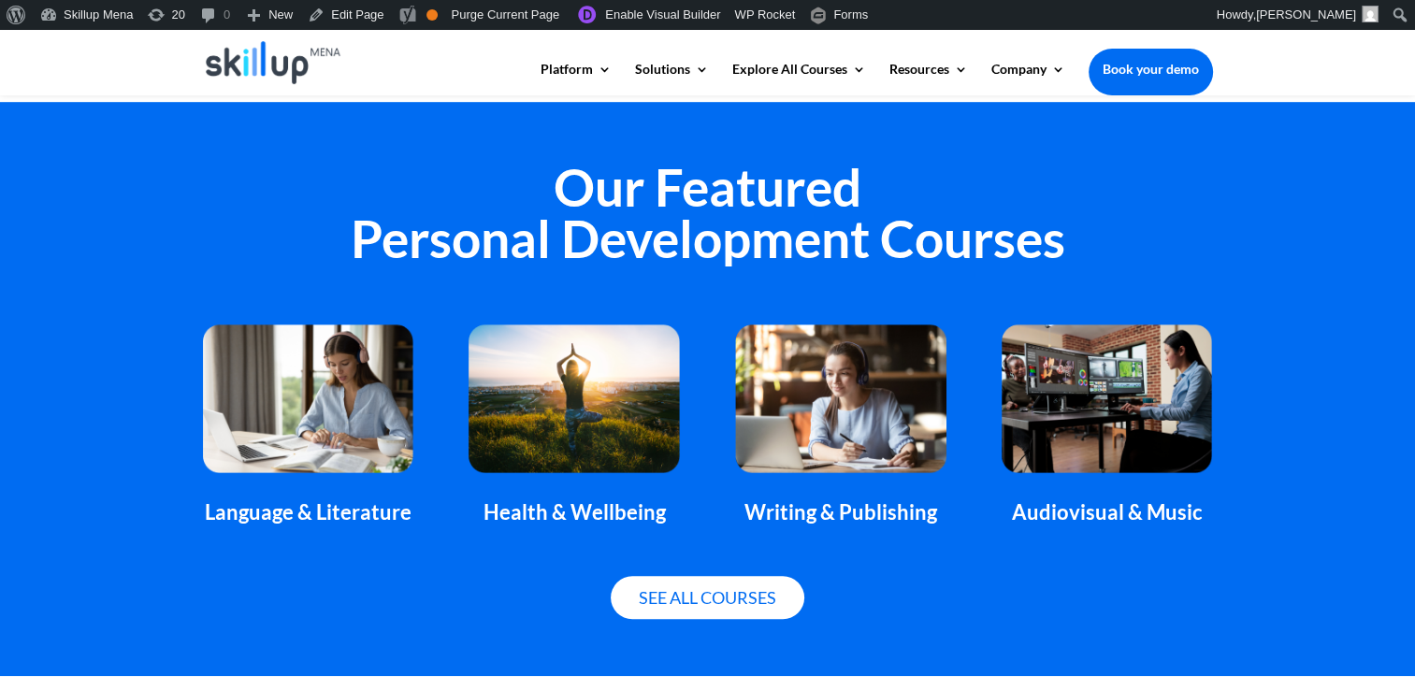
scroll to position [1156, 0]
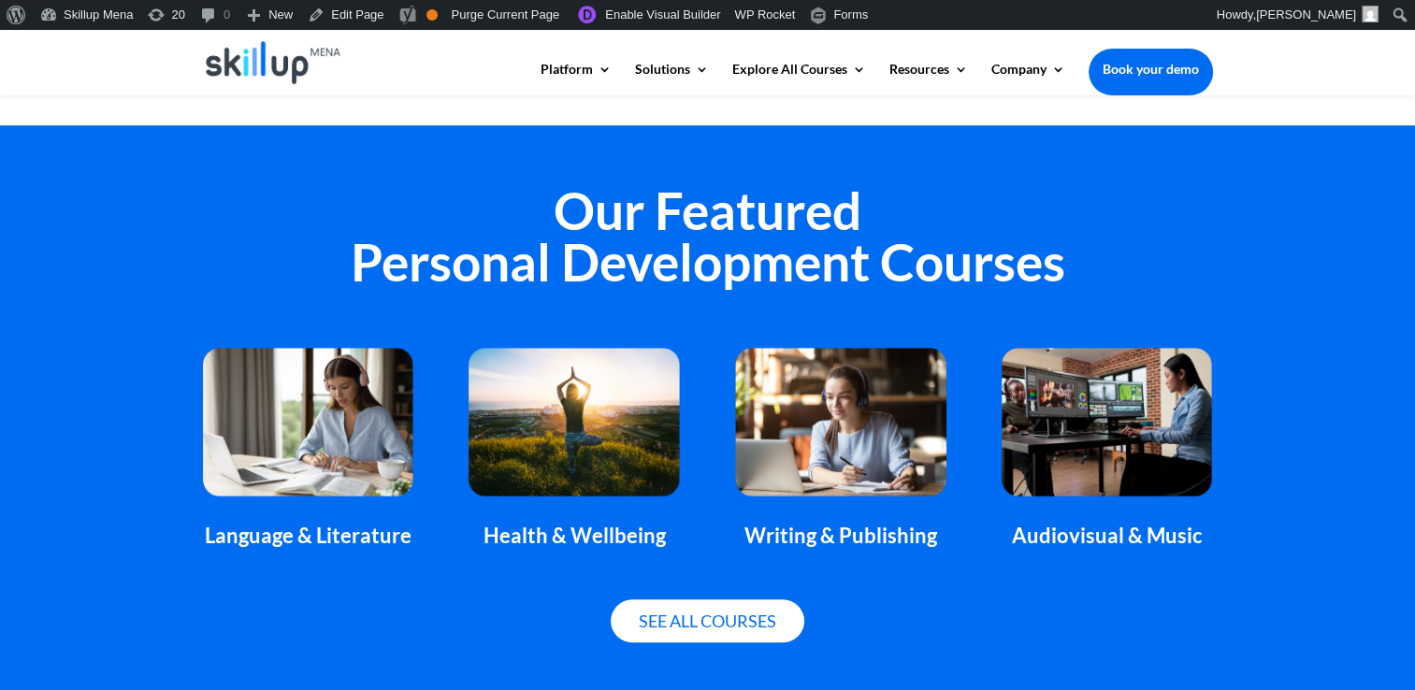
click at [696, 173] on div "Our Featured Personal Development Courses" at bounding box center [708, 241] width 1010 height 163
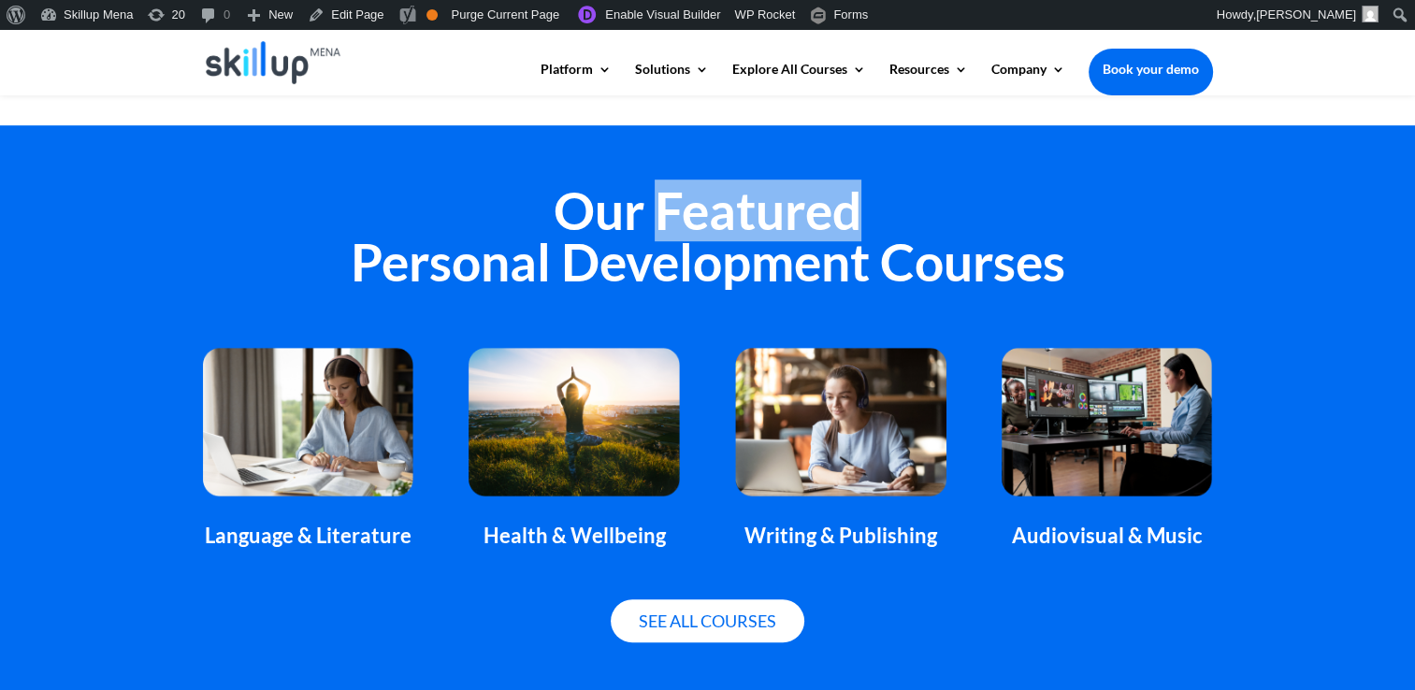
click at [696, 173] on div "Our Featured Personal Development Courses" at bounding box center [708, 241] width 1010 height 163
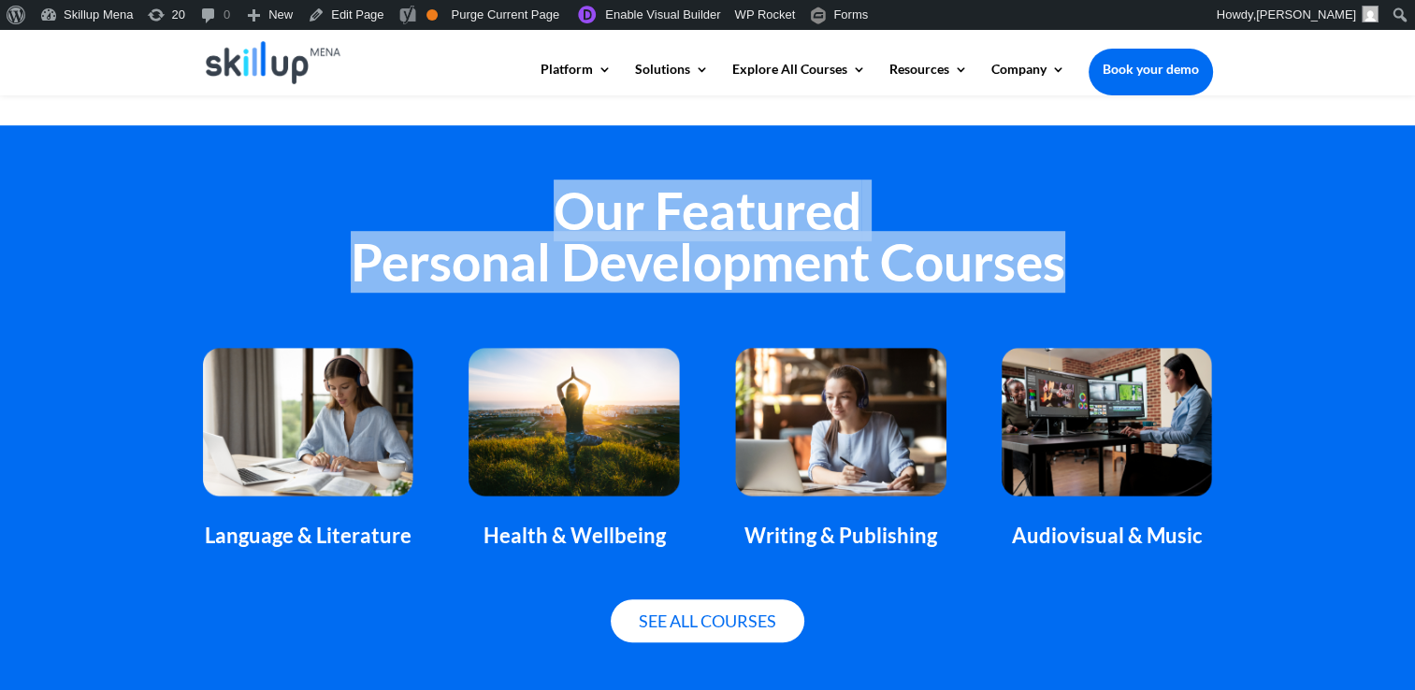
drag, startPoint x: 696, startPoint y: 173, endPoint x: 697, endPoint y: 248, distance: 74.8
click at [697, 248] on div "Our Featured Personal Development Courses" at bounding box center [708, 241] width 1010 height 163
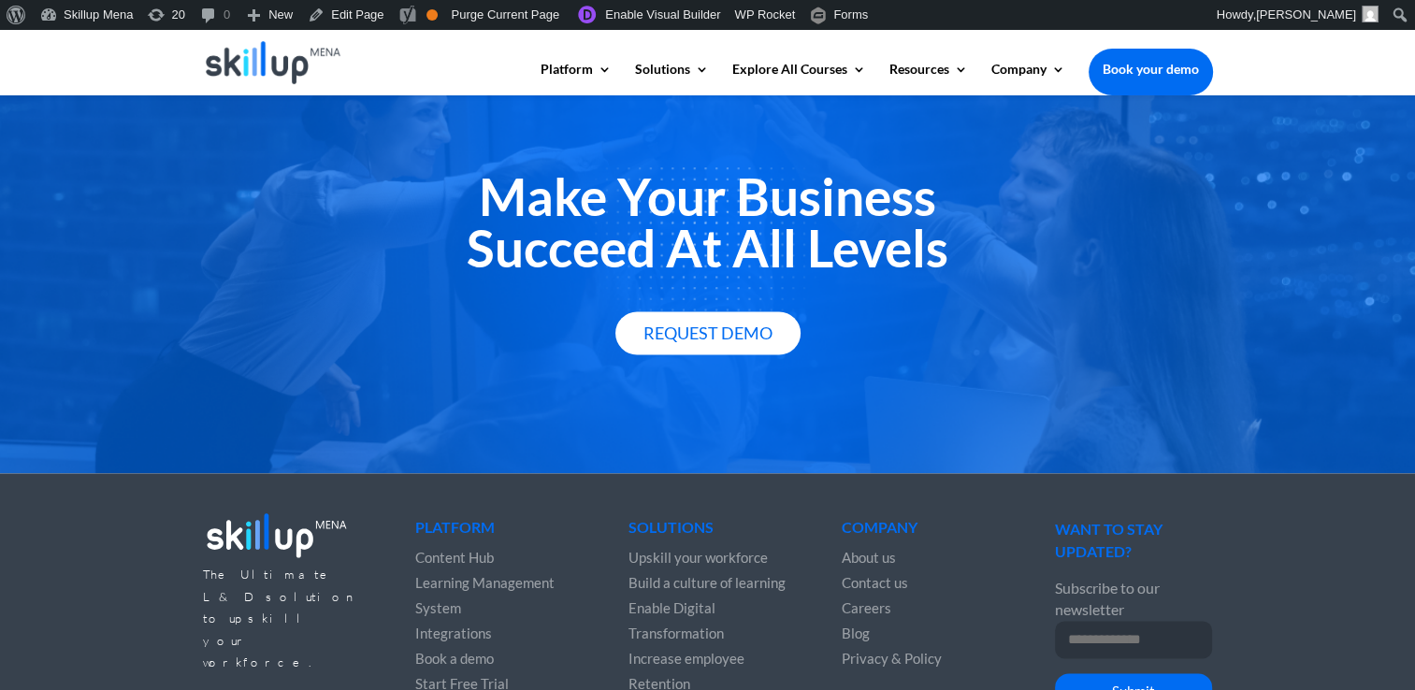
scroll to position [2617, 0]
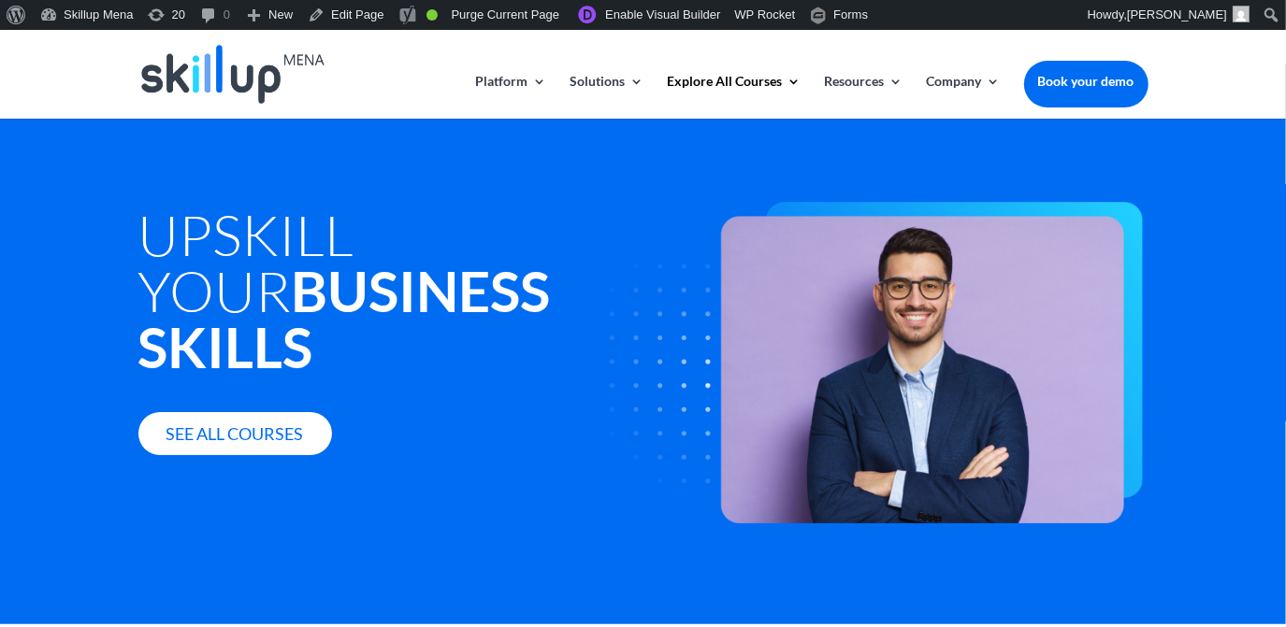
scroll to position [84, 0]
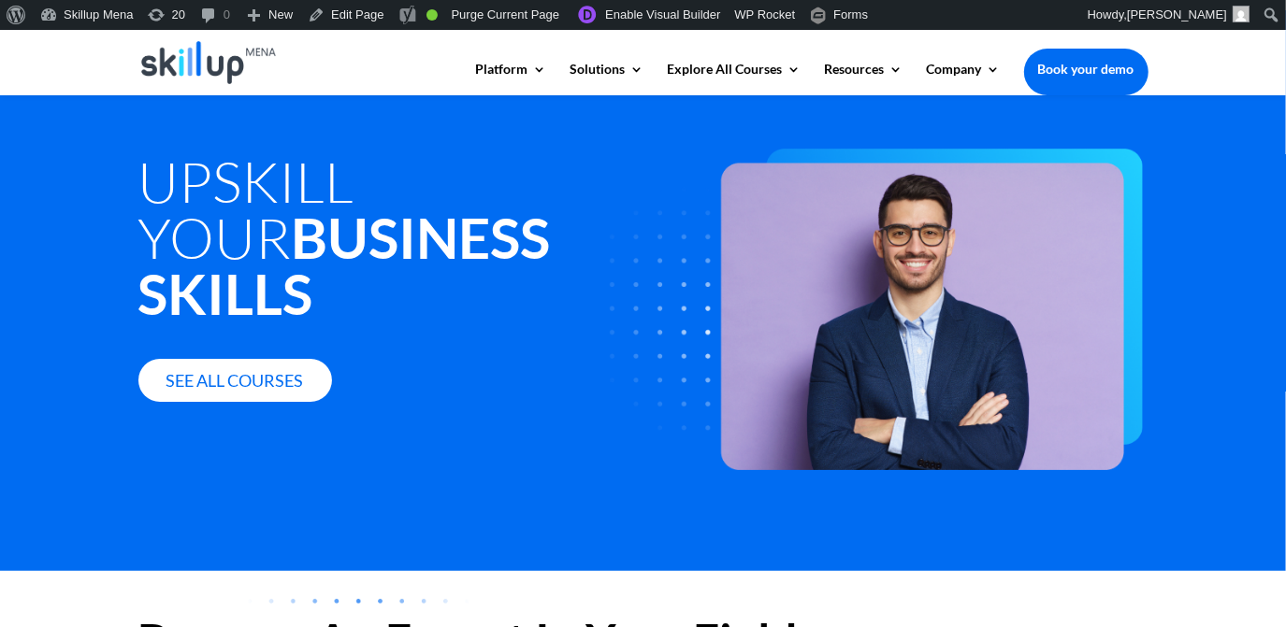
drag, startPoint x: 290, startPoint y: 163, endPoint x: 283, endPoint y: 183, distance: 21.6
click at [290, 163] on h1 "Upskill Your Business Skills" at bounding box center [429, 242] width 583 height 178
click at [279, 208] on strong "Business Skills" at bounding box center [344, 265] width 412 height 123
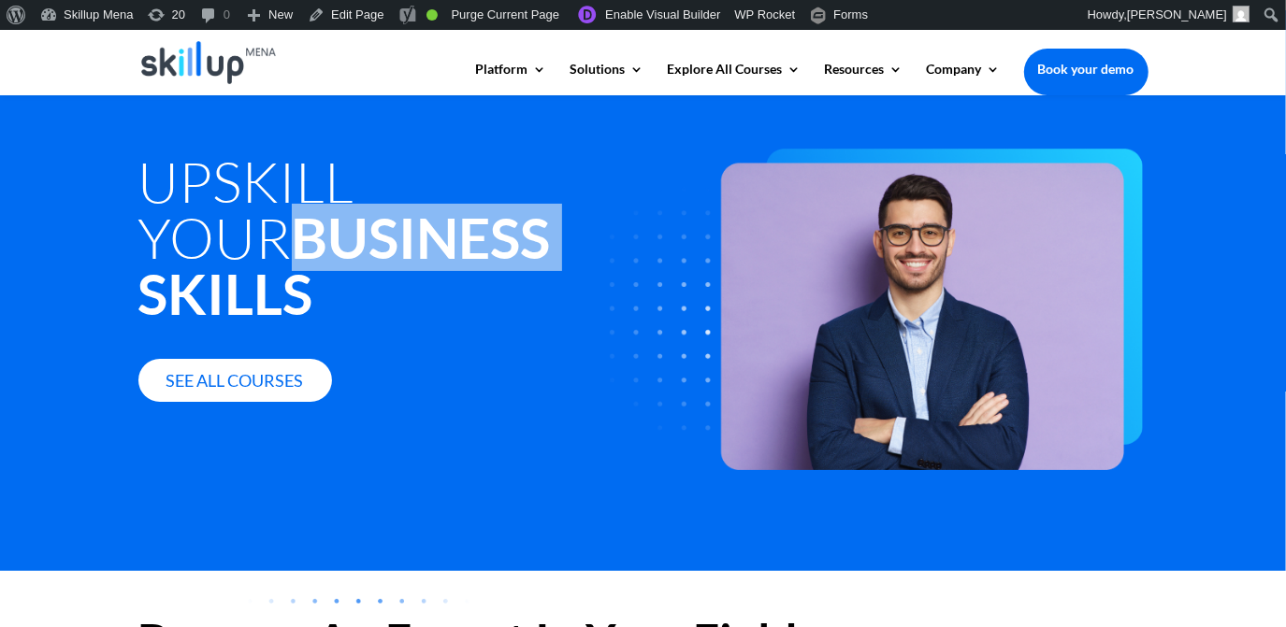
click at [279, 208] on strong "Business Skills" at bounding box center [344, 265] width 412 height 123
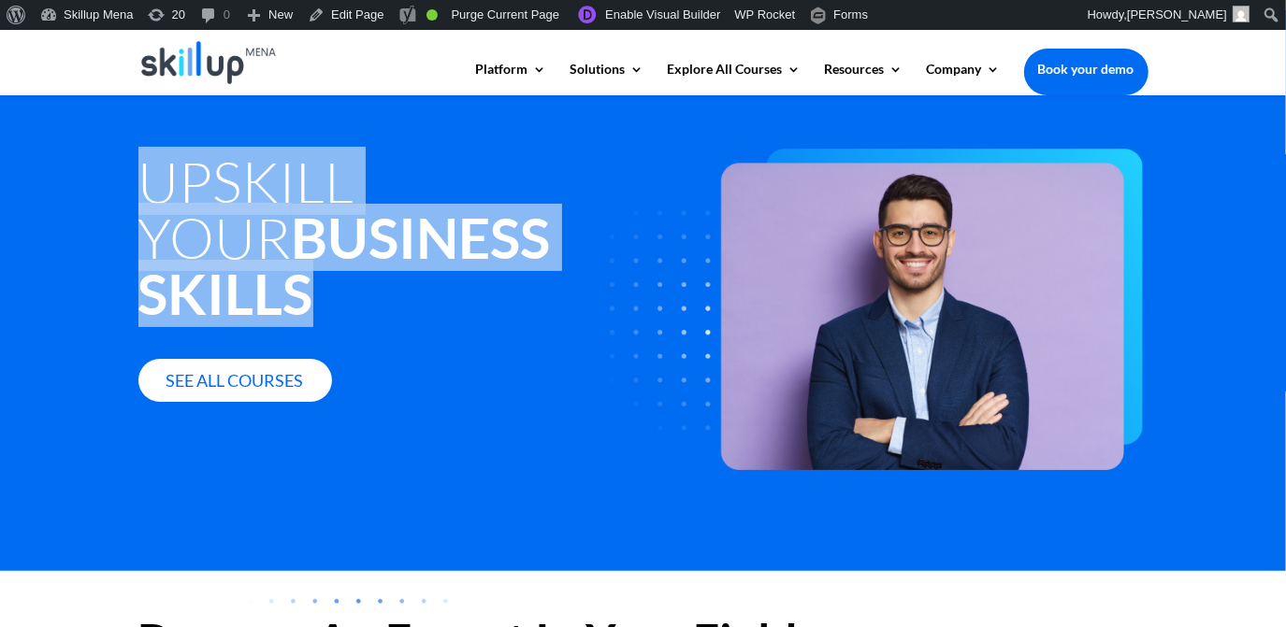
click at [281, 199] on h1 "Upskill Your Business Skills" at bounding box center [429, 242] width 583 height 178
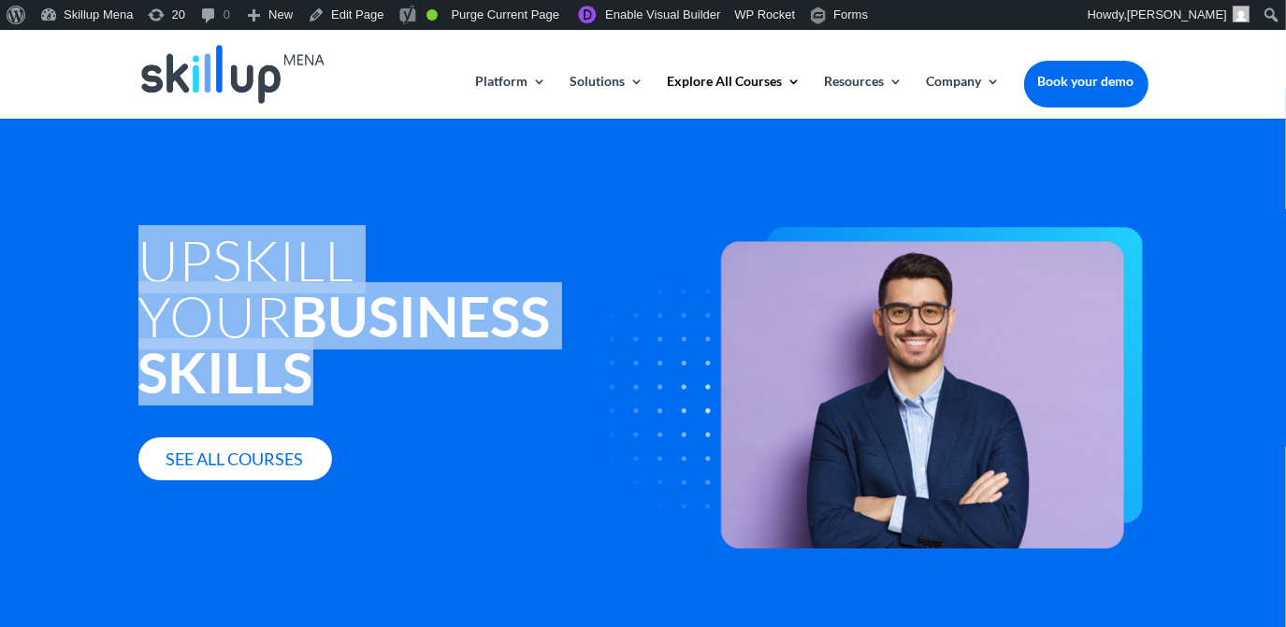
scroll to position [0, 0]
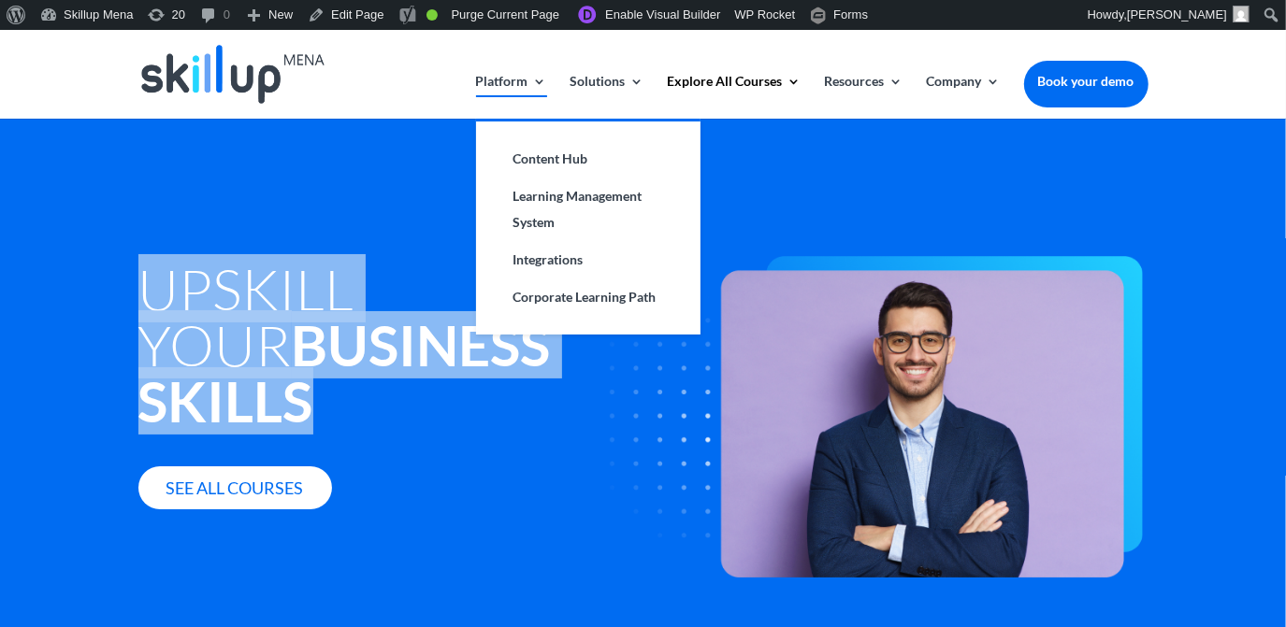
click at [506, 91] on link "Platform" at bounding box center [511, 97] width 71 height 44
click at [564, 157] on link "Content Hub" at bounding box center [588, 158] width 187 height 37
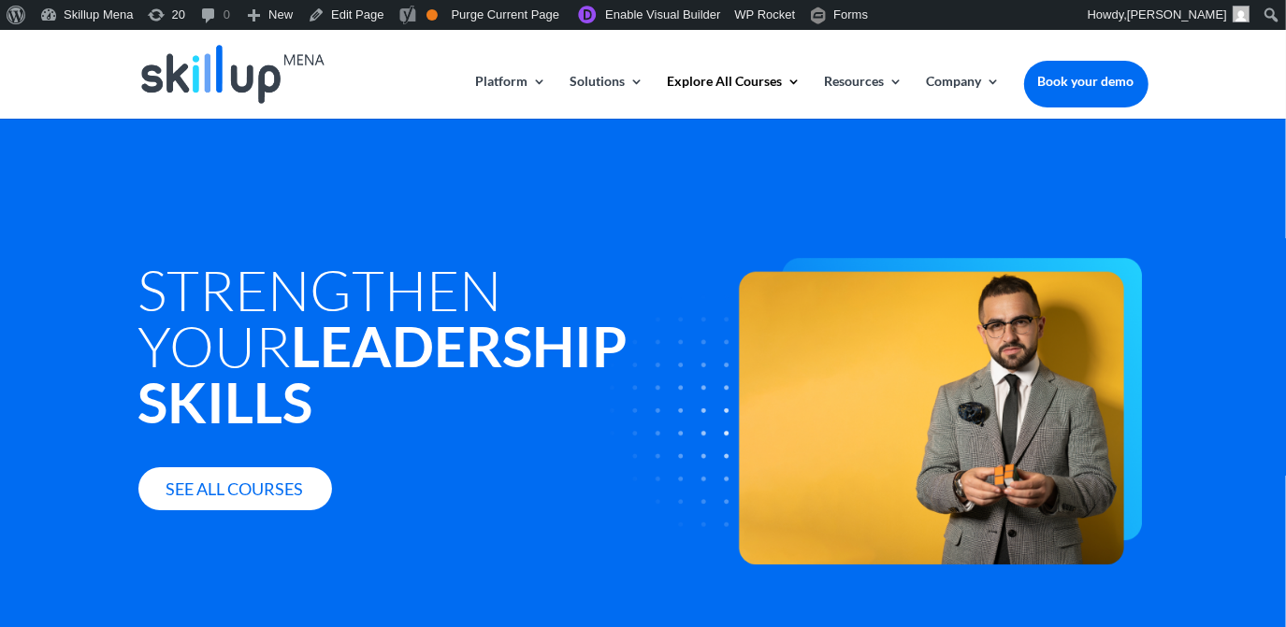
click at [549, 388] on div "Strengthen Your Leadership Skills See all courses" at bounding box center [429, 352] width 583 height 316
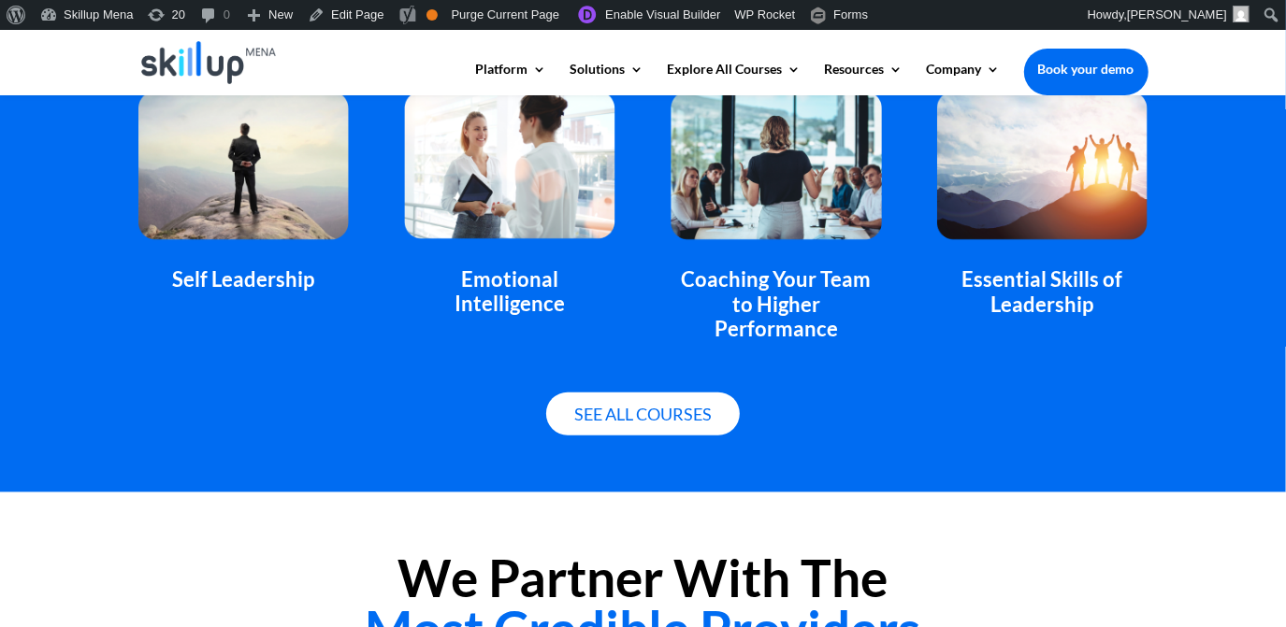
scroll to position [1274, 0]
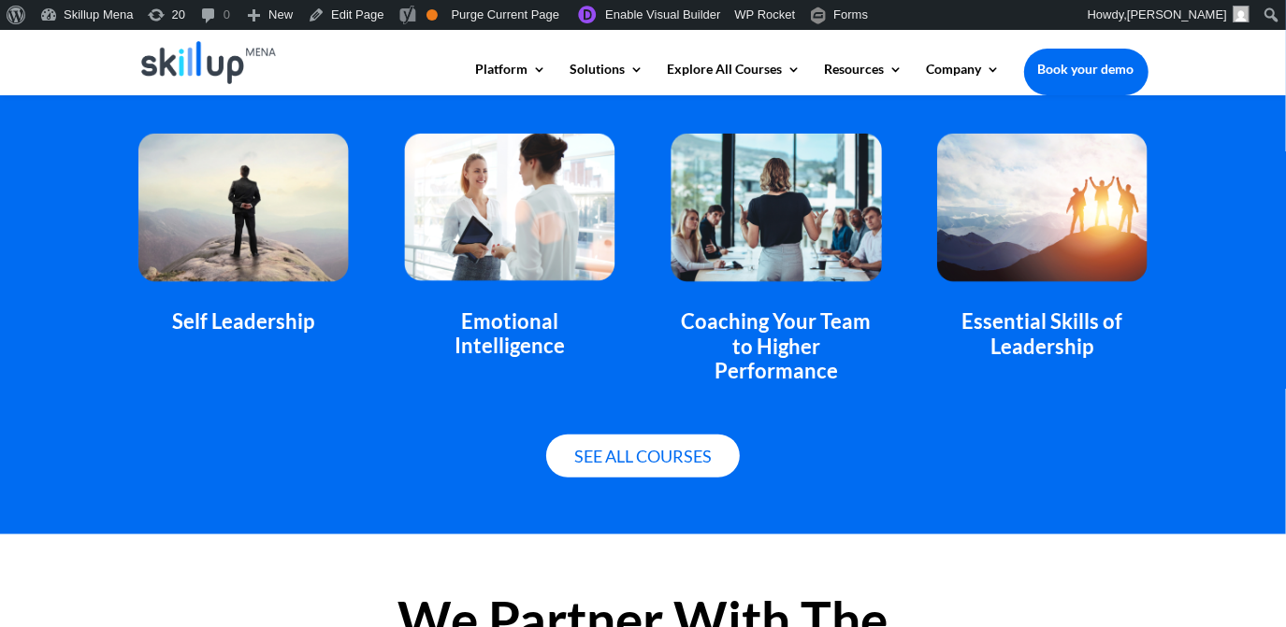
click at [267, 310] on div "Self Leadership" at bounding box center [243, 321] width 210 height 24
click at [267, 309] on div "Self Leadership" at bounding box center [243, 321] width 210 height 24
drag, startPoint x: 267, startPoint y: 309, endPoint x: 543, endPoint y: 311, distance: 275.8
click at [543, 311] on div "Emotional Intelligence" at bounding box center [509, 246] width 210 height 224
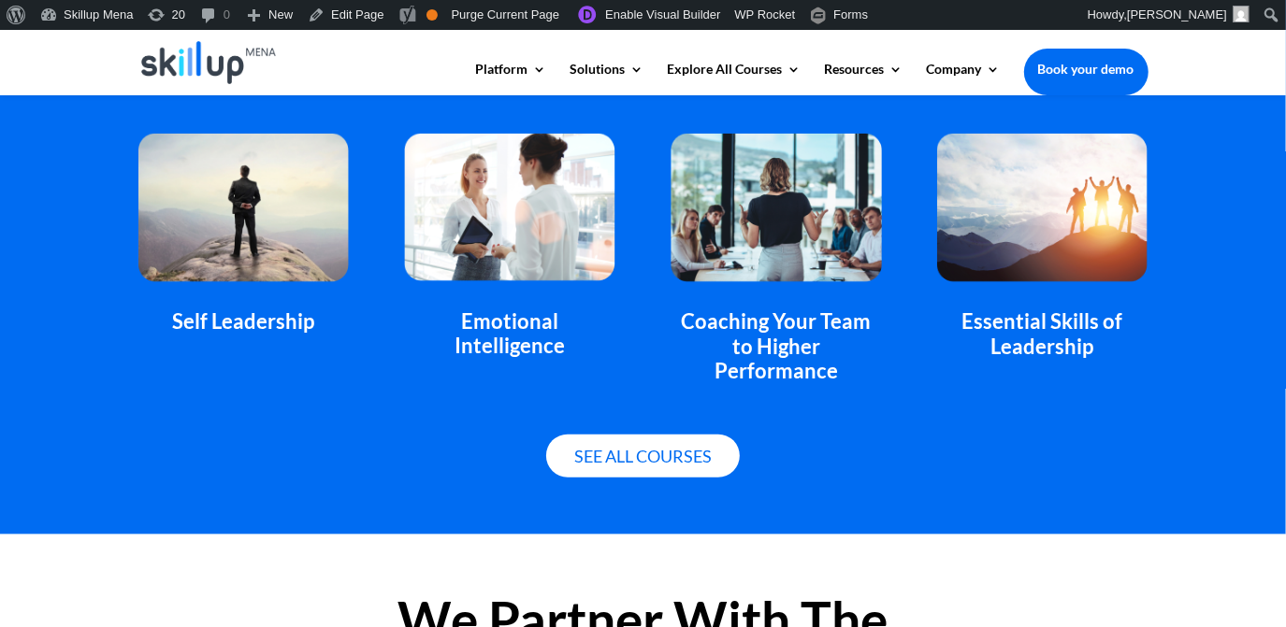
drag, startPoint x: 543, startPoint y: 311, endPoint x: 441, endPoint y: 331, distance: 103.8
click at [441, 331] on div "Emotional Intelligence" at bounding box center [509, 334] width 210 height 50
copy div "Emotional Intelligence"
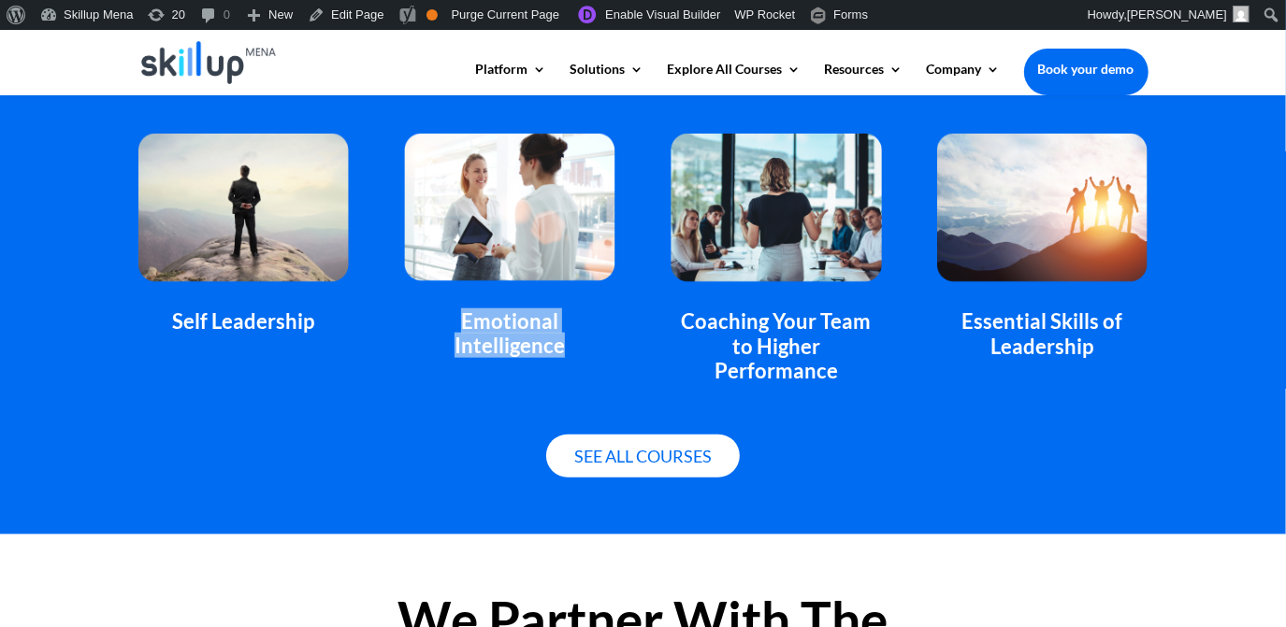
click at [443, 310] on div "Emotional Intelligence" at bounding box center [509, 334] width 210 height 50
click at [596, 330] on div "Emotional Intelligence" at bounding box center [509, 334] width 210 height 50
copy div "Emotional Intelligence"
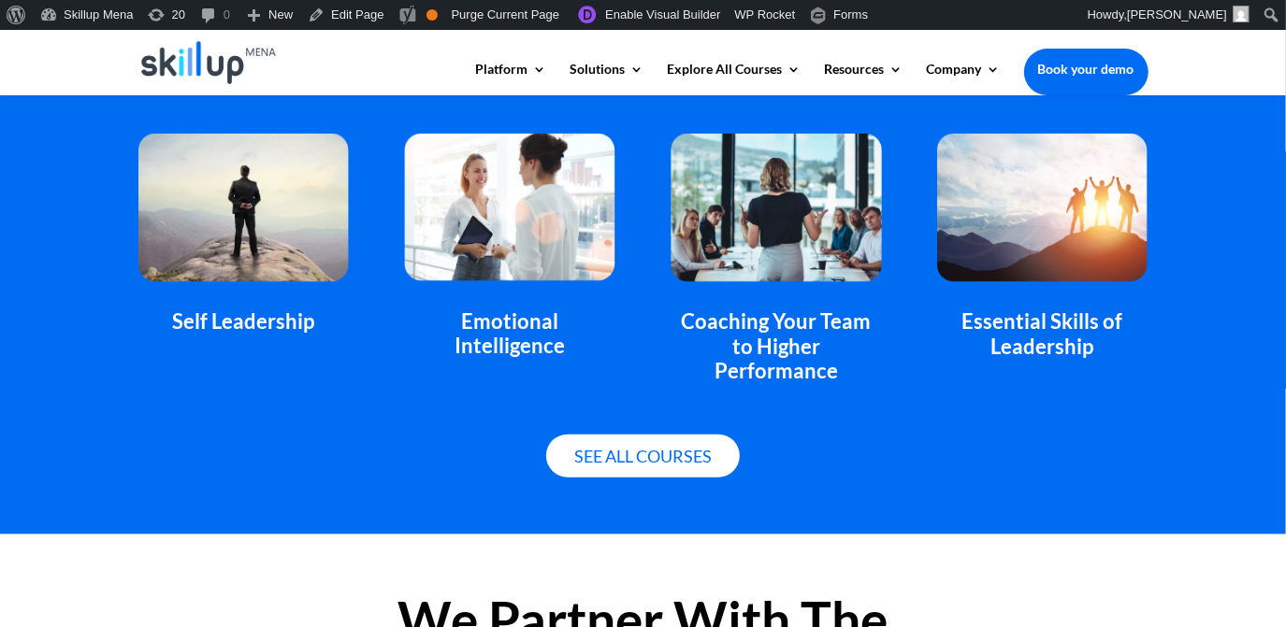
drag, startPoint x: 596, startPoint y: 330, endPoint x: 762, endPoint y: 344, distance: 167.0
click at [762, 344] on div "Coaching Your Team to Higher Performance" at bounding box center [775, 346] width 210 height 74
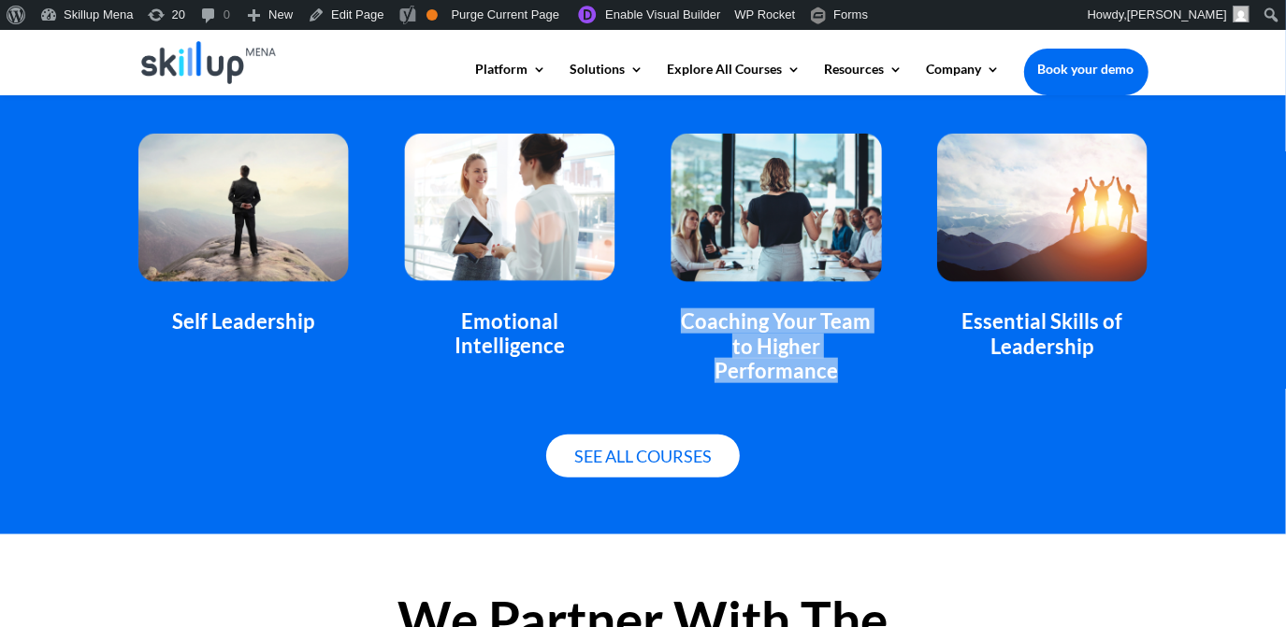
click at [762, 344] on div "Coaching Your Team to Higher Performance" at bounding box center [775, 346] width 210 height 74
copy div "Coaching Your Team to Higher Performance"
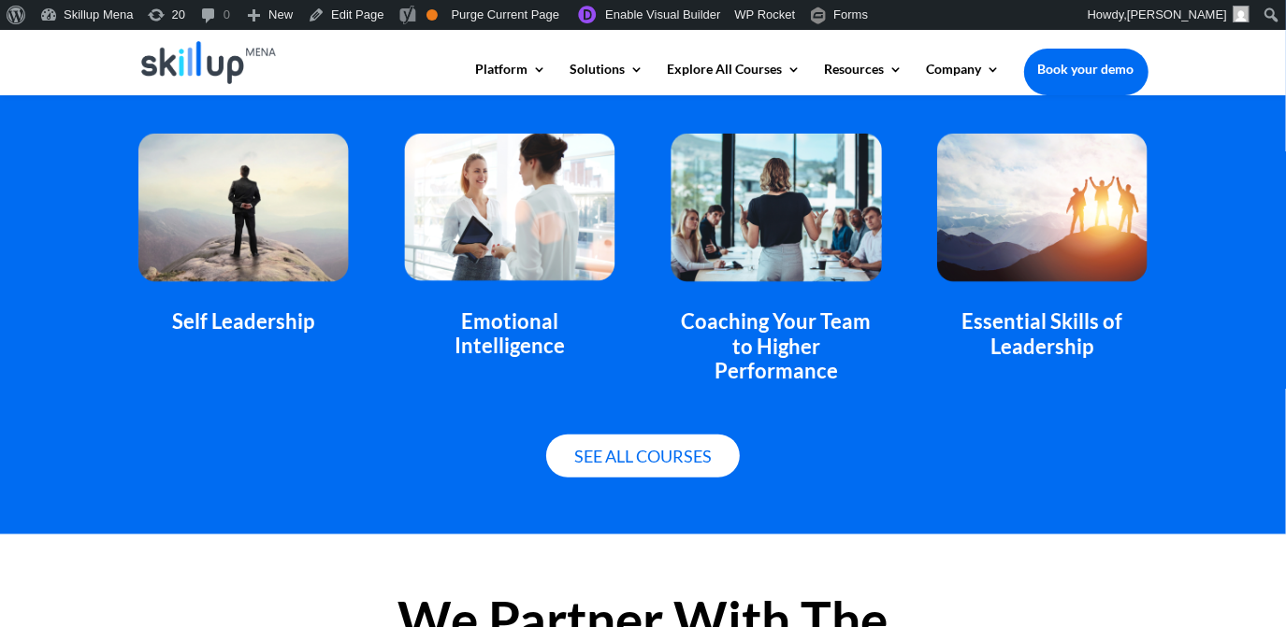
click at [517, 320] on div "Emotional Intelligence" at bounding box center [509, 334] width 210 height 50
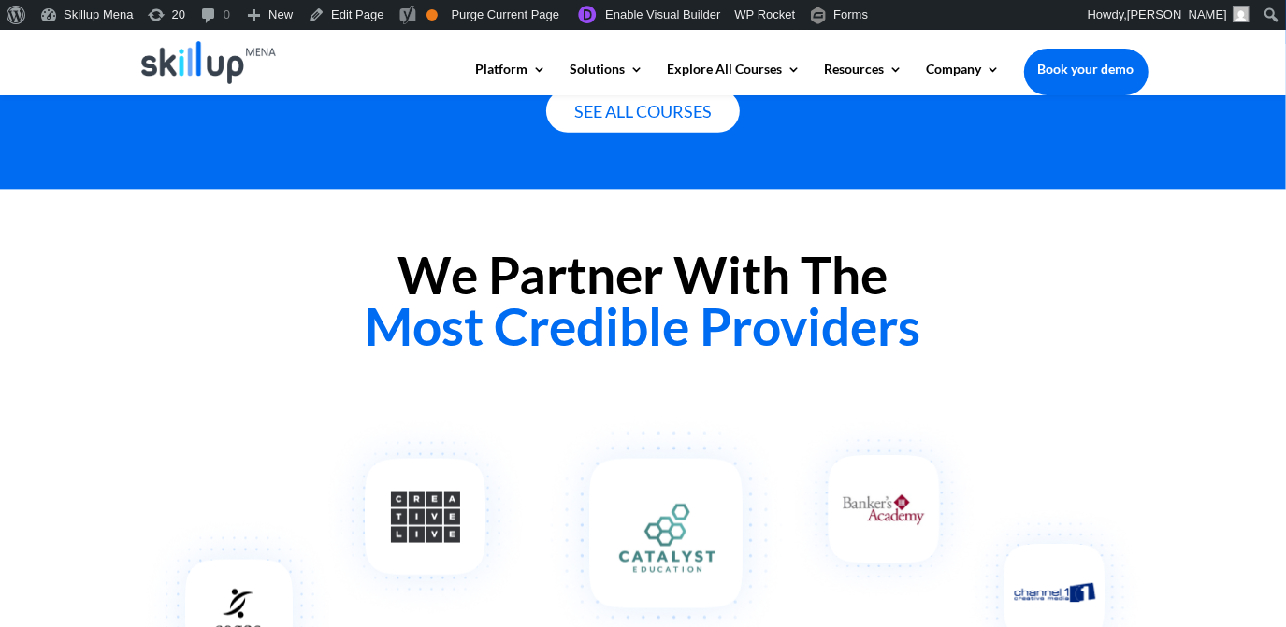
scroll to position [1359, 0]
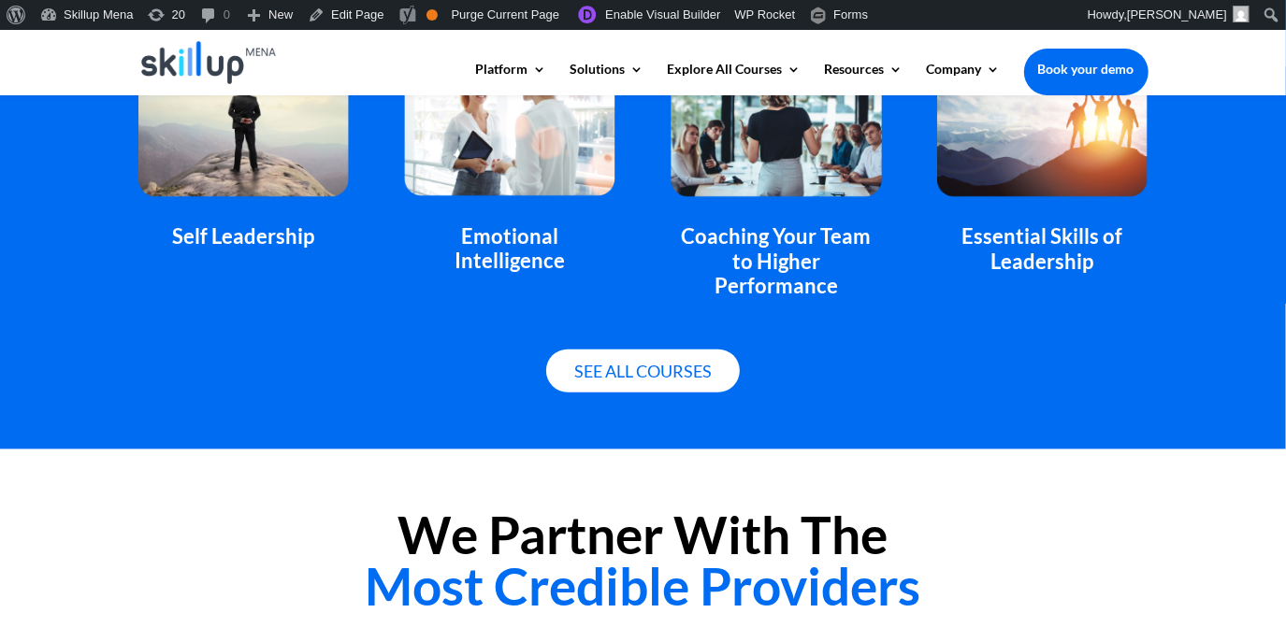
click at [1029, 259] on div "Essential Skills of Leadership" at bounding box center [1042, 249] width 210 height 50
copy div "Essential Skills of Leadership"
click at [480, 234] on div "Emotional Intelligence" at bounding box center [509, 249] width 210 height 50
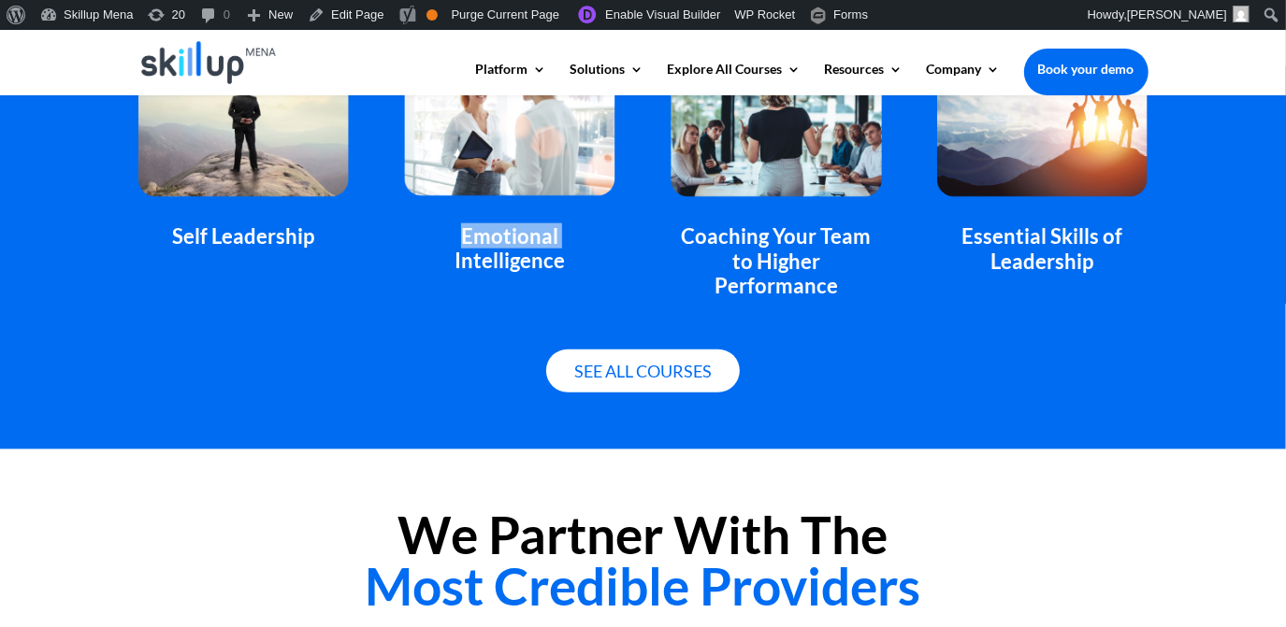
click at [480, 234] on div "Emotional Intelligence" at bounding box center [509, 249] width 210 height 50
click at [742, 246] on div "Coaching Your Team to Higher Performance" at bounding box center [775, 261] width 210 height 74
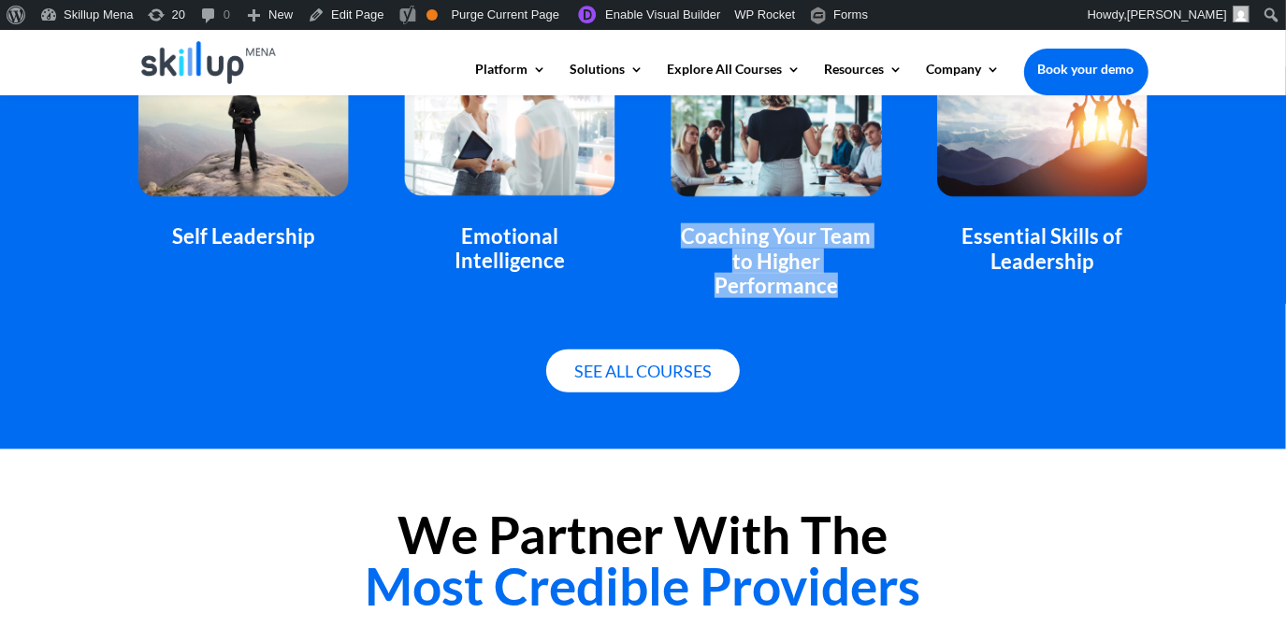
click at [742, 246] on div "Coaching Your Team to Higher Performance" at bounding box center [775, 261] width 210 height 74
copy div "Coaching Your Team to Higher Performance"
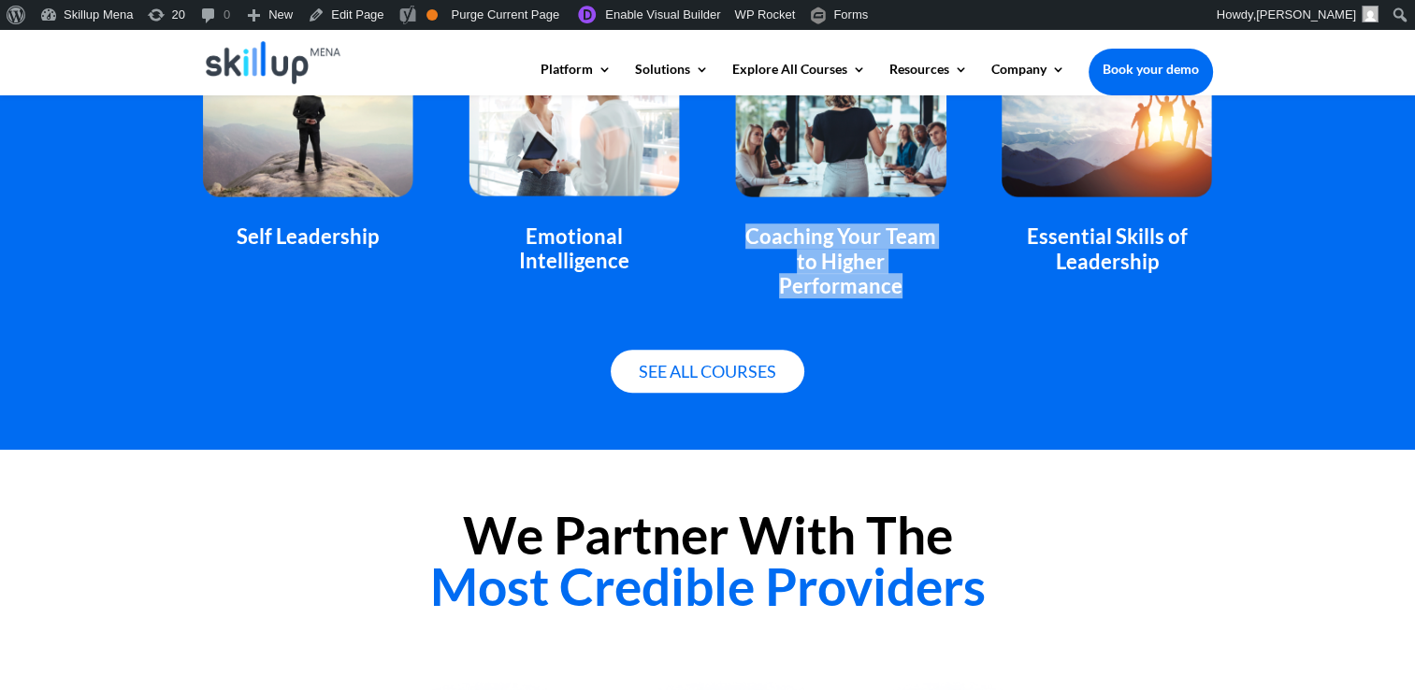
click at [878, 252] on div "Coaching Your Team to Higher Performance" at bounding box center [840, 261] width 210 height 74
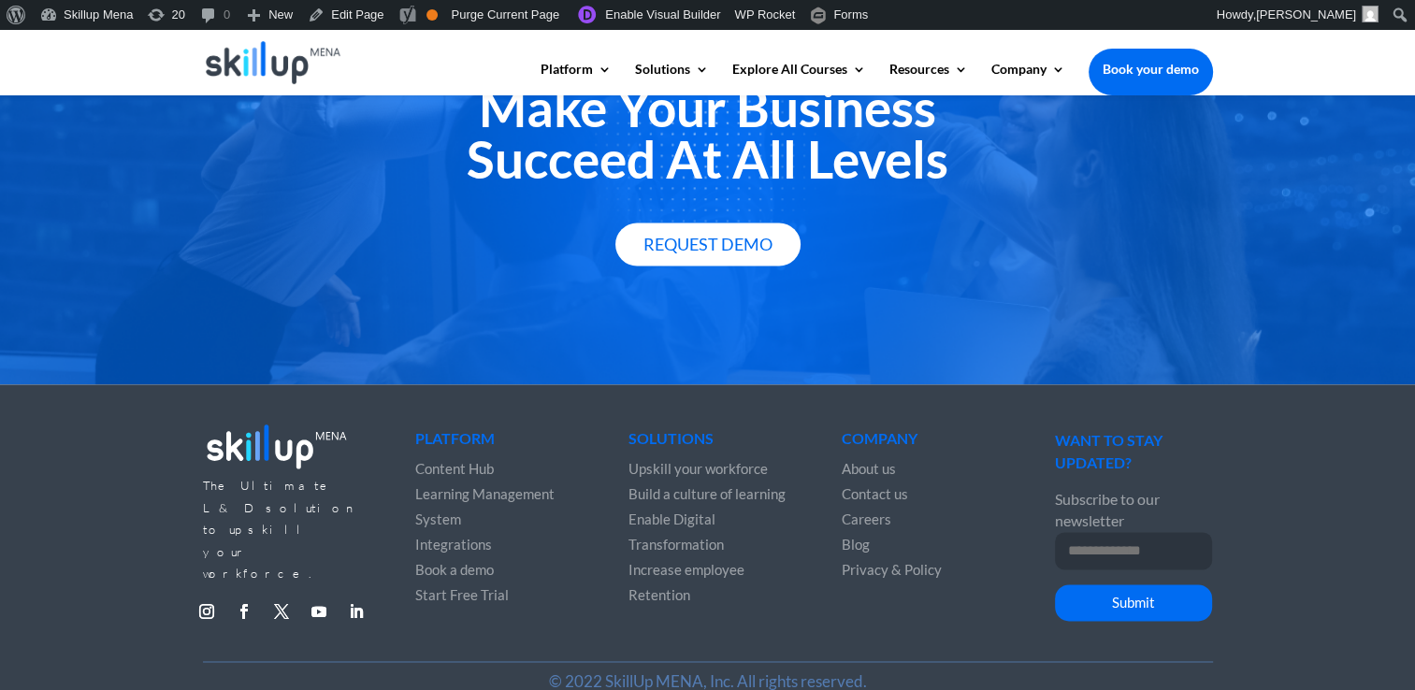
scroll to position [2547, 0]
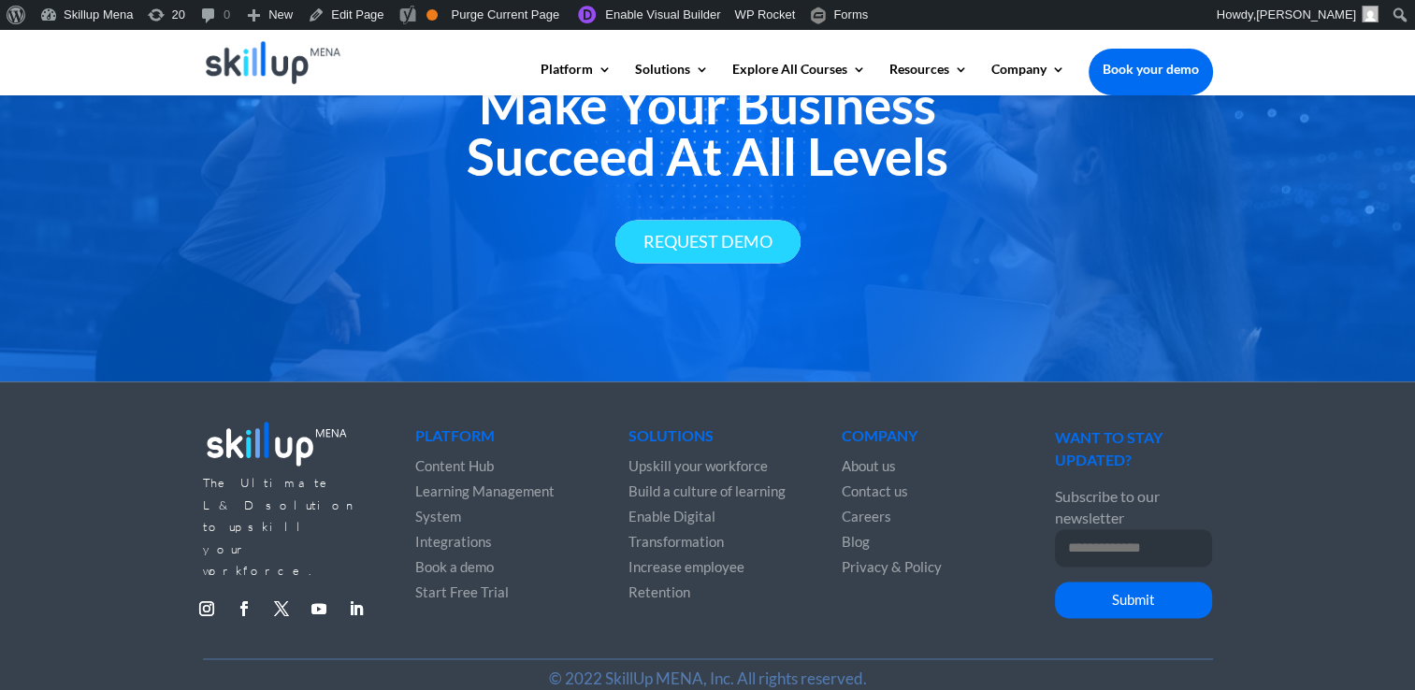
click at [758, 220] on link "Request Demo" at bounding box center [707, 242] width 185 height 44
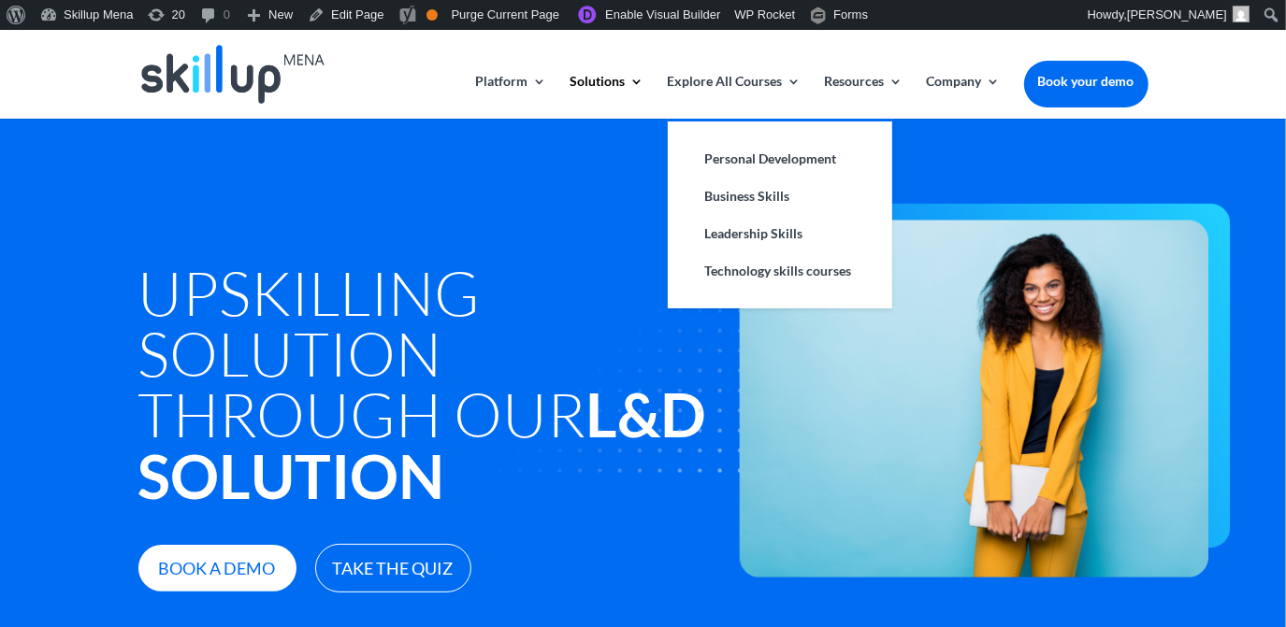
click at [668, 270] on li "Technology skills courses" at bounding box center [780, 270] width 224 height 37
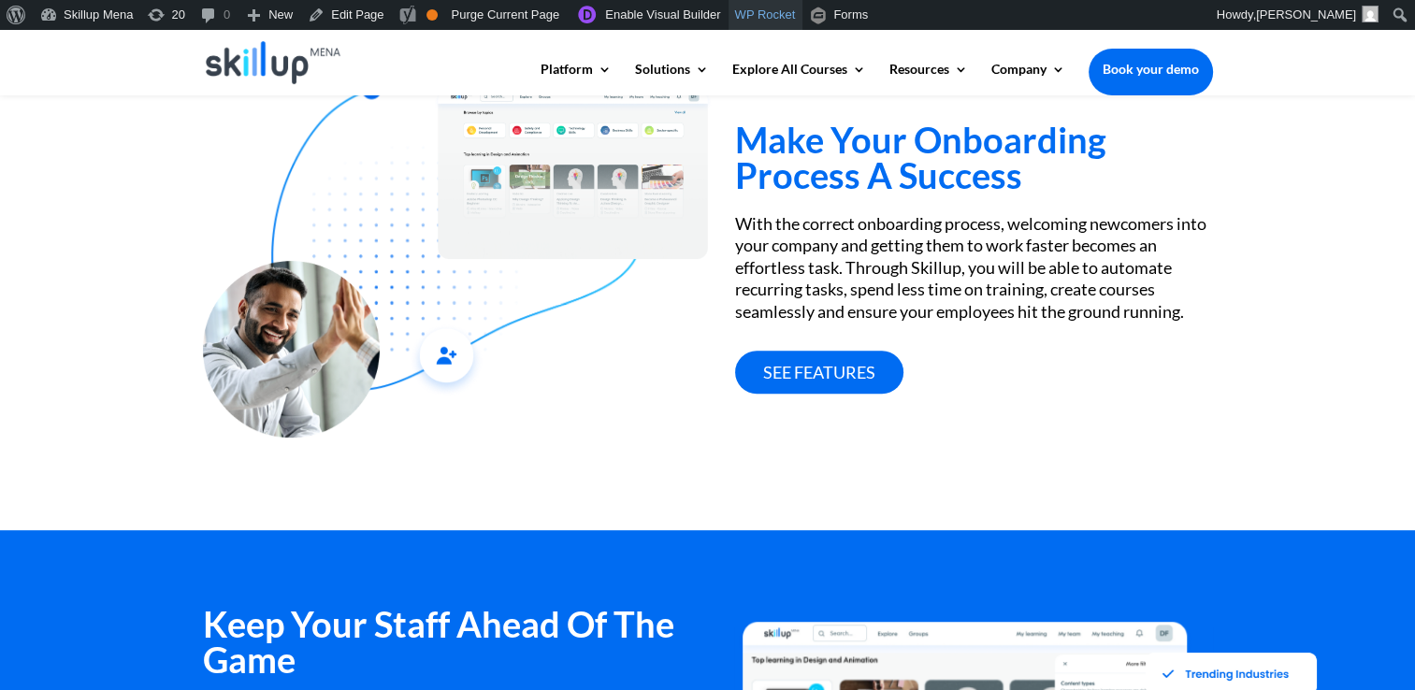
scroll to position [773, 0]
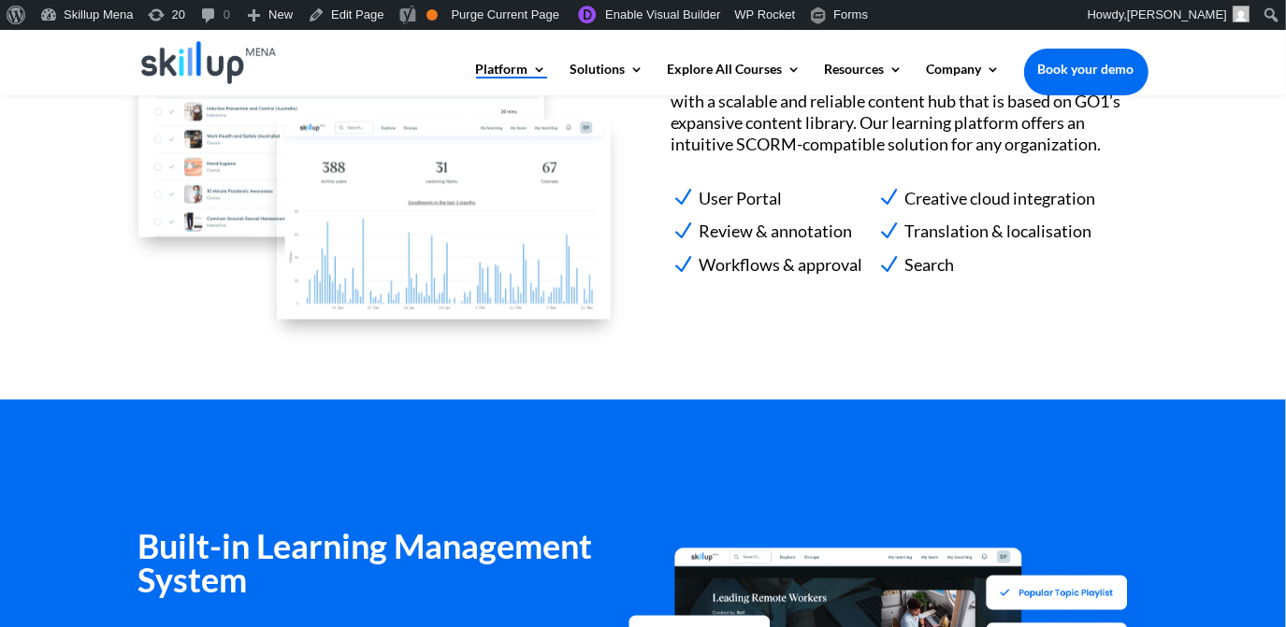
scroll to position [1705, 0]
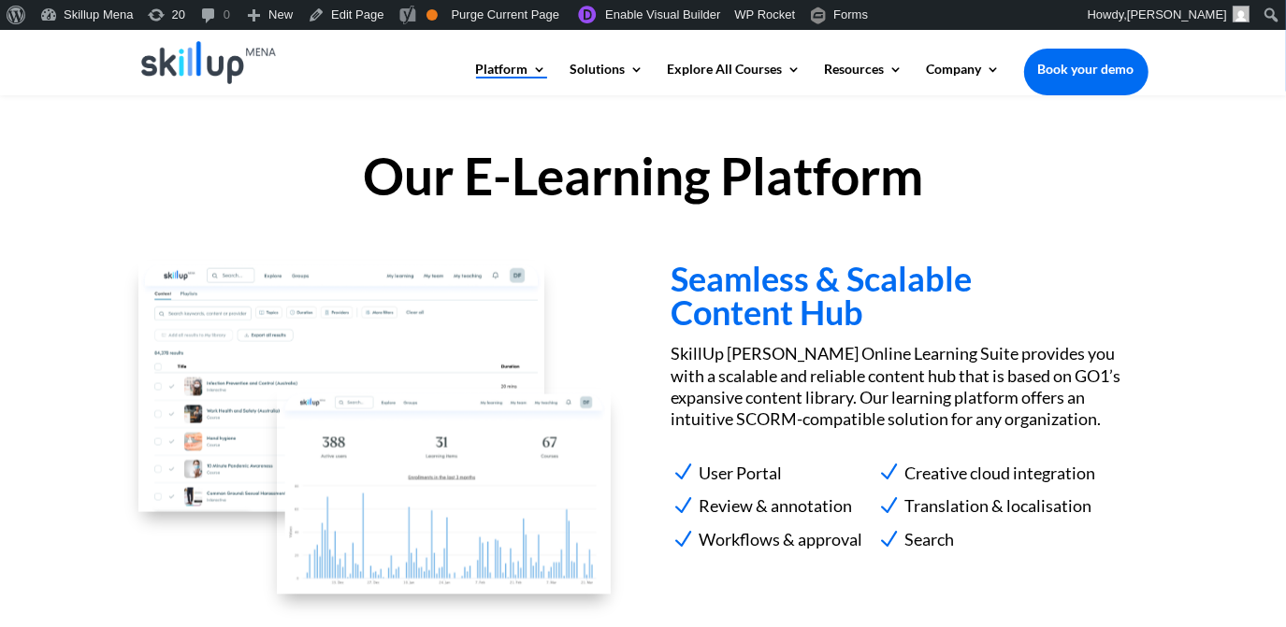
click at [616, 194] on h2 "Our E-Learning Platform" at bounding box center [643, 181] width 1010 height 61
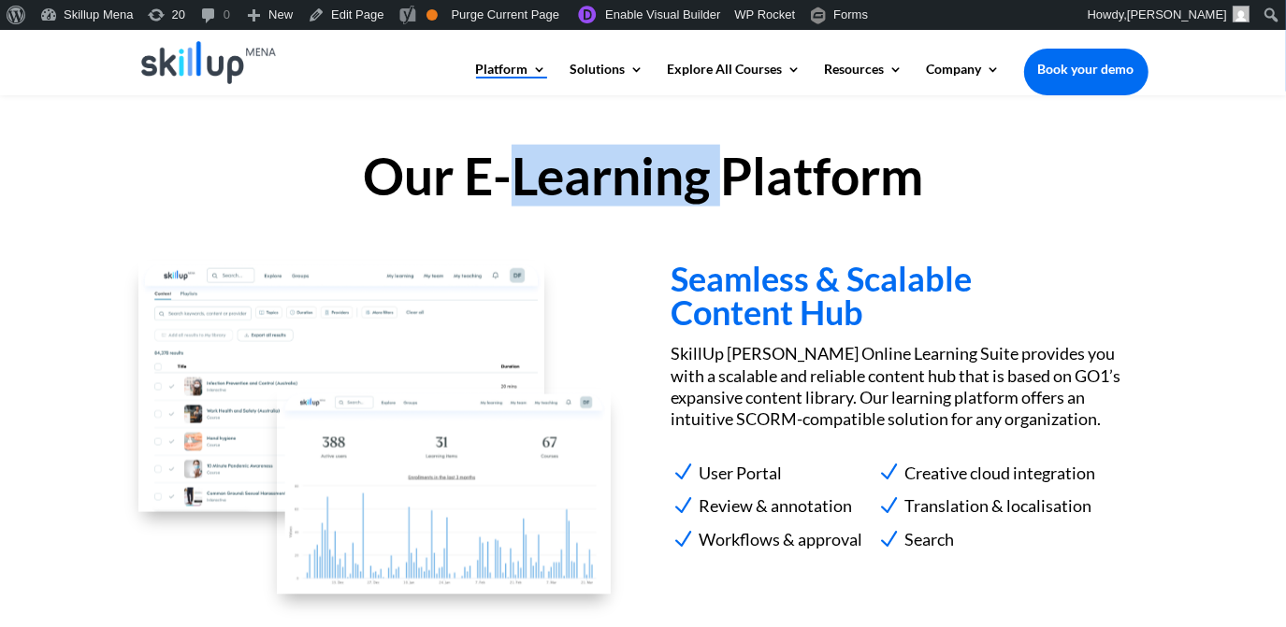
click at [616, 194] on h2 "Our E-Learning Platform" at bounding box center [643, 181] width 1010 height 61
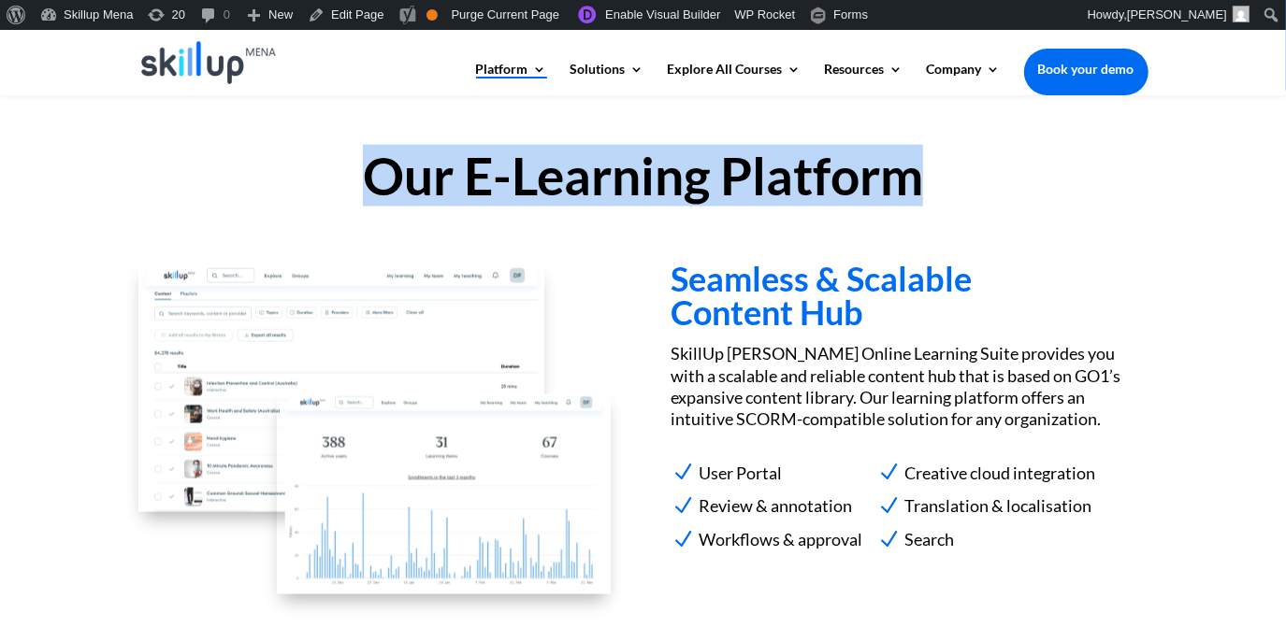
click at [616, 194] on h2 "Our E-Learning Platform" at bounding box center [643, 181] width 1010 height 61
copy div "Our E-Learning Platform"
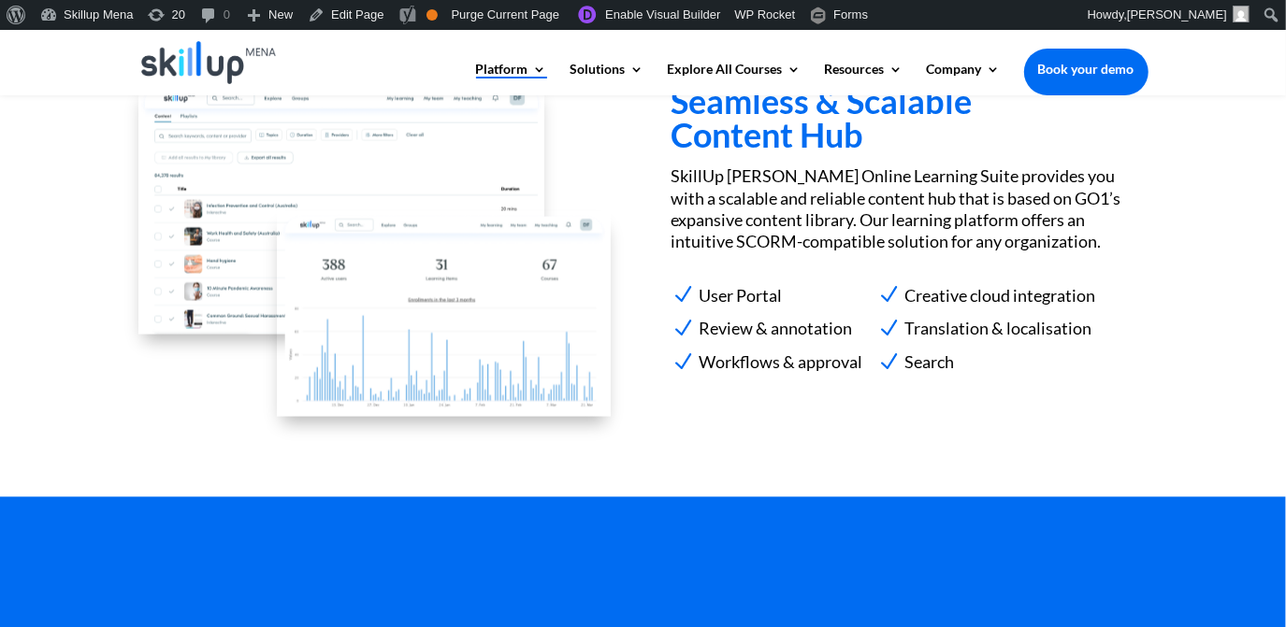
scroll to position [1790, 0]
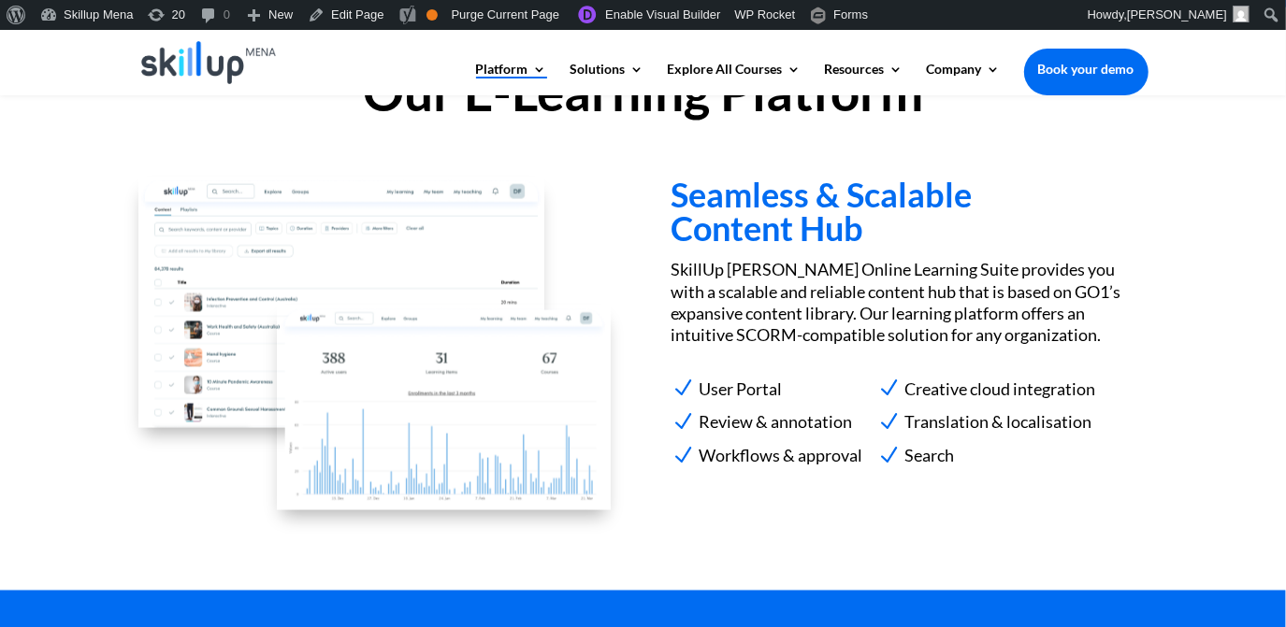
click at [858, 261] on p "SkillUp Menna Online Learning Suite provides you with a scalable and reliable c…" at bounding box center [908, 303] width 477 height 88
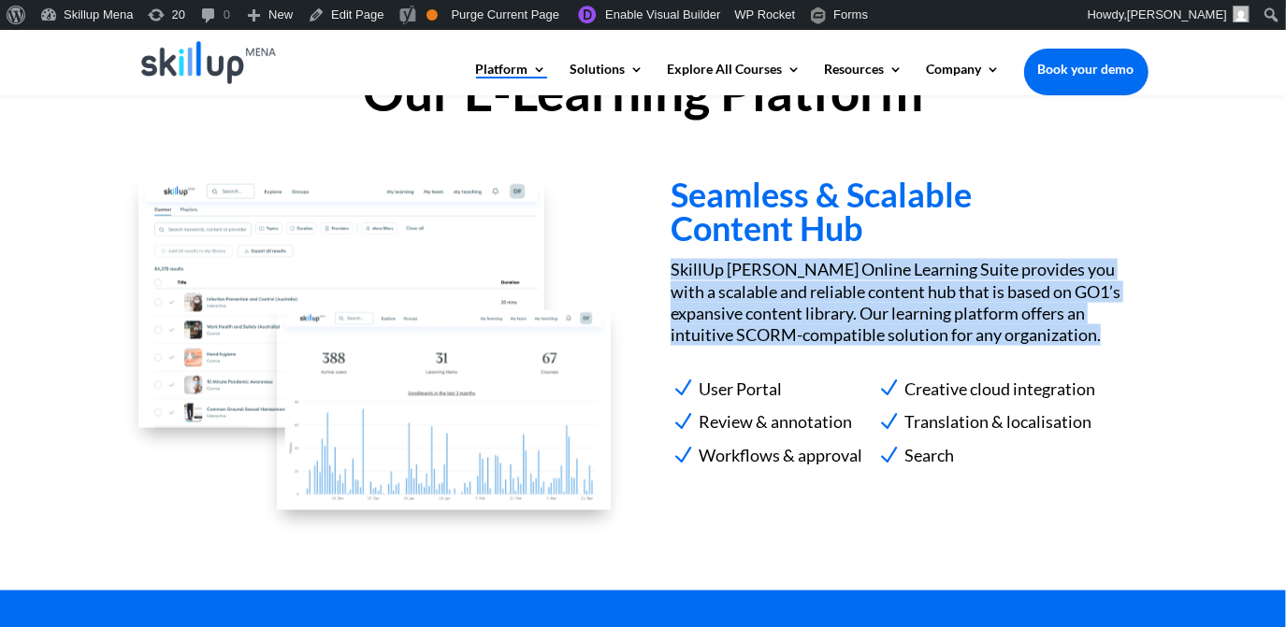
click at [858, 261] on p "SkillUp Menna Online Learning Suite provides you with a scalable and reliable c…" at bounding box center [908, 303] width 477 height 88
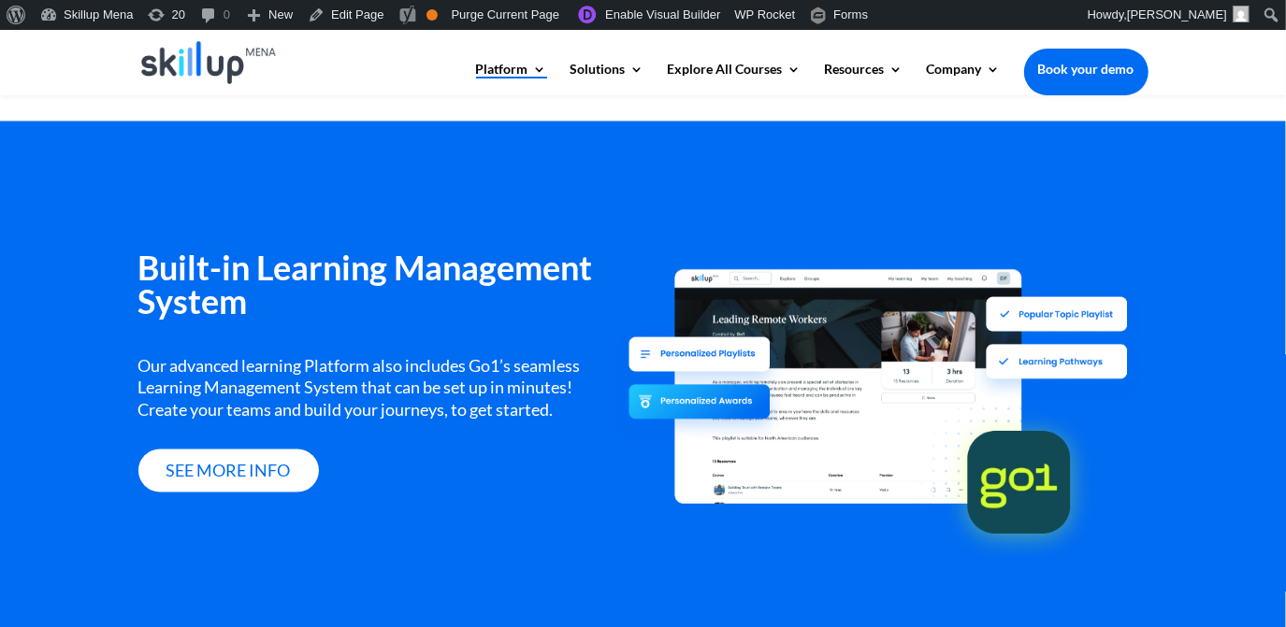
scroll to position [2300, 0]
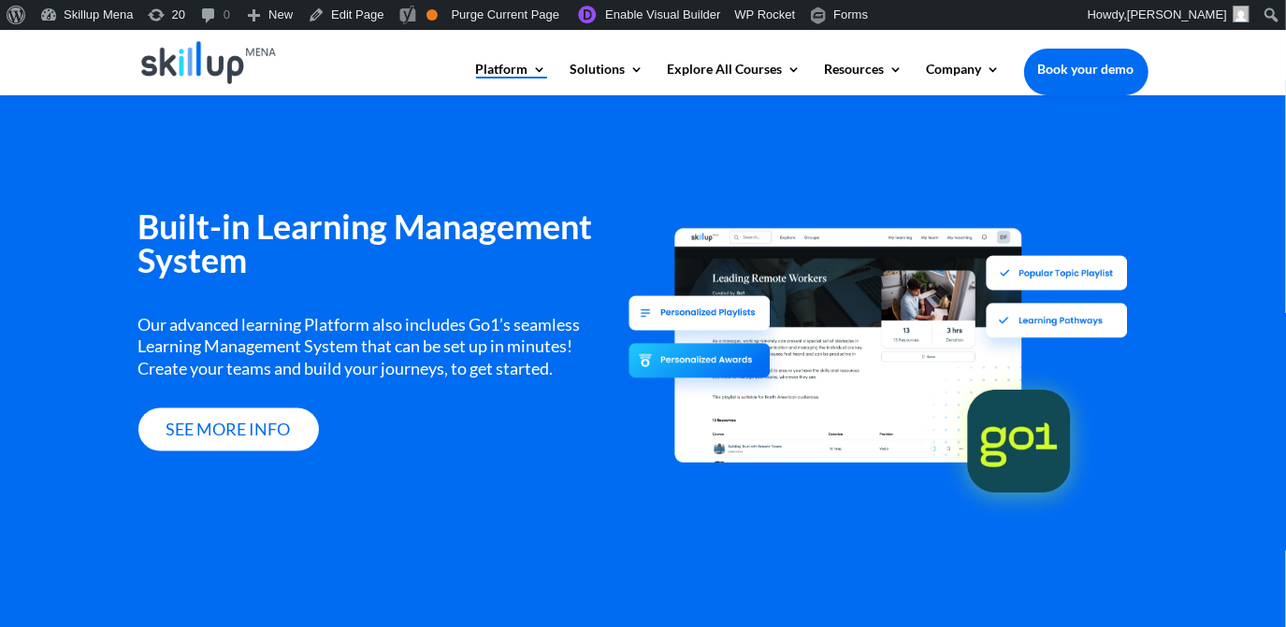
click at [359, 255] on h3 "Built-in Learning Management System" at bounding box center [376, 248] width 477 height 77
click at [350, 237] on h3 "Built-in Learning Management System" at bounding box center [376, 248] width 477 height 77
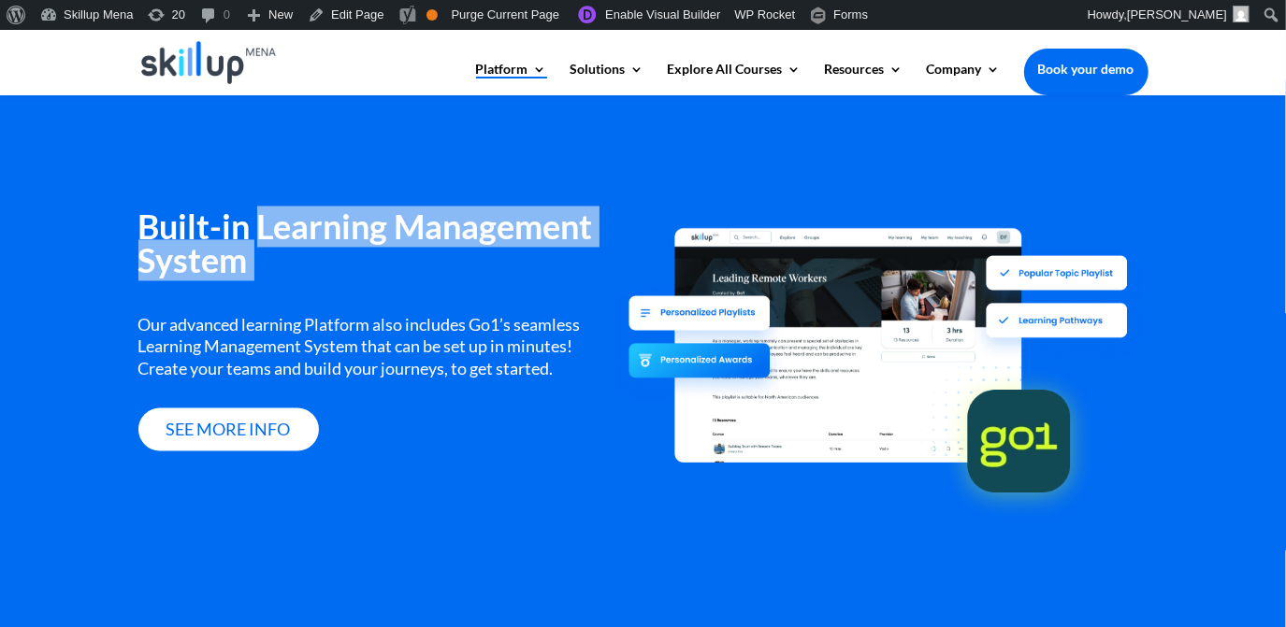
drag, startPoint x: 350, startPoint y: 237, endPoint x: 571, endPoint y: 268, distance: 223.9
click at [571, 268] on h3 "Built-in Learning Management System" at bounding box center [376, 248] width 477 height 77
drag, startPoint x: 571, startPoint y: 268, endPoint x: 379, endPoint y: 250, distance: 193.5
click at [379, 250] on h3 "Built-in Learning Management System" at bounding box center [376, 248] width 477 height 77
click at [373, 237] on h3 "Built-in Learning Management System" at bounding box center [376, 248] width 477 height 77
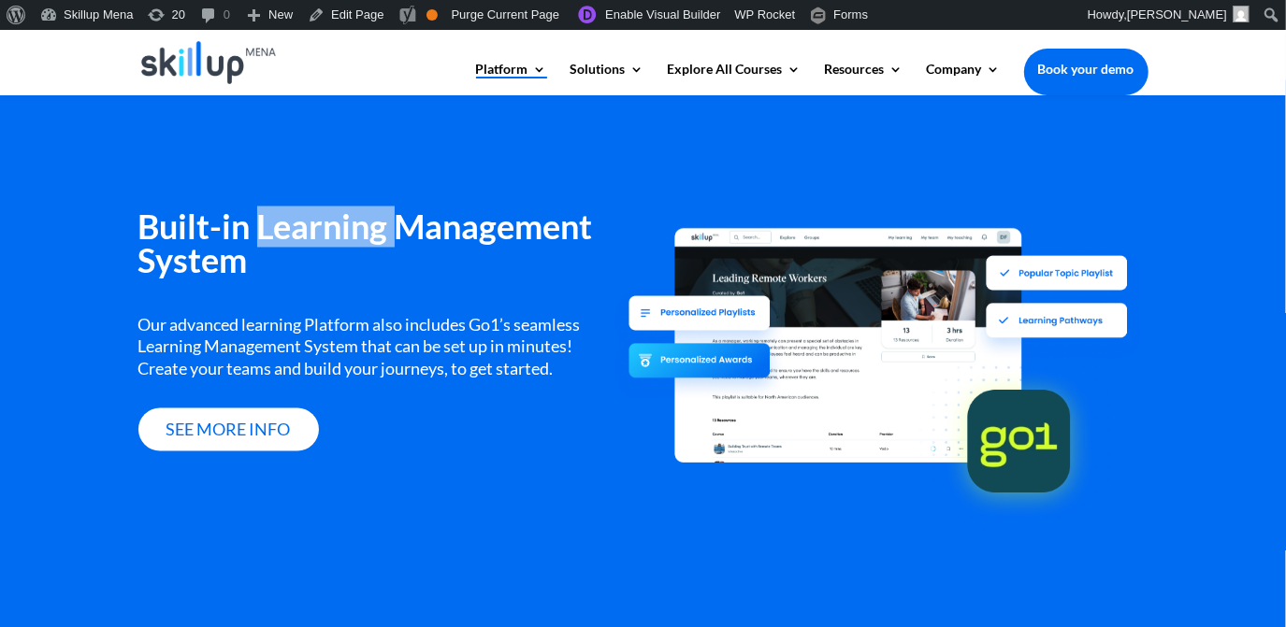
click at [373, 237] on h3 "Built-in Learning Management System" at bounding box center [376, 248] width 477 height 77
drag, startPoint x: 373, startPoint y: 237, endPoint x: 518, endPoint y: 232, distance: 145.0
click at [518, 232] on h3 "Built-in Learning Management System" at bounding box center [376, 248] width 477 height 77
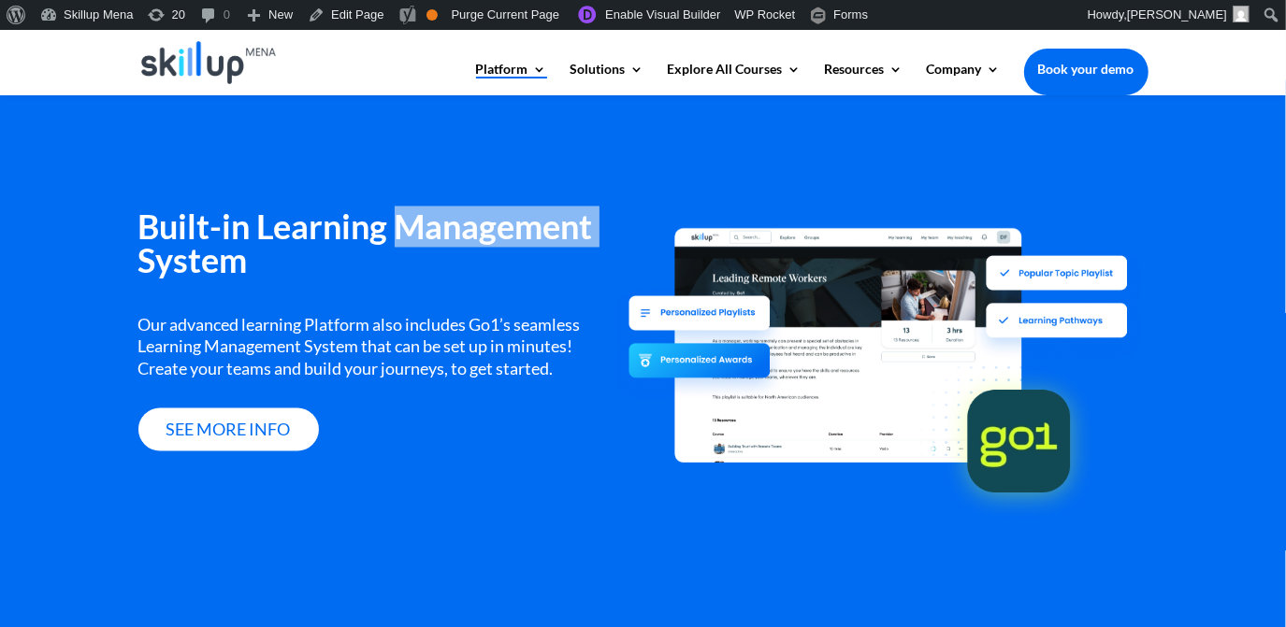
click at [518, 232] on h3 "Built-in Learning Management System" at bounding box center [376, 248] width 477 height 77
click at [208, 232] on h3 "Built-in Learning Management System" at bounding box center [376, 248] width 477 height 77
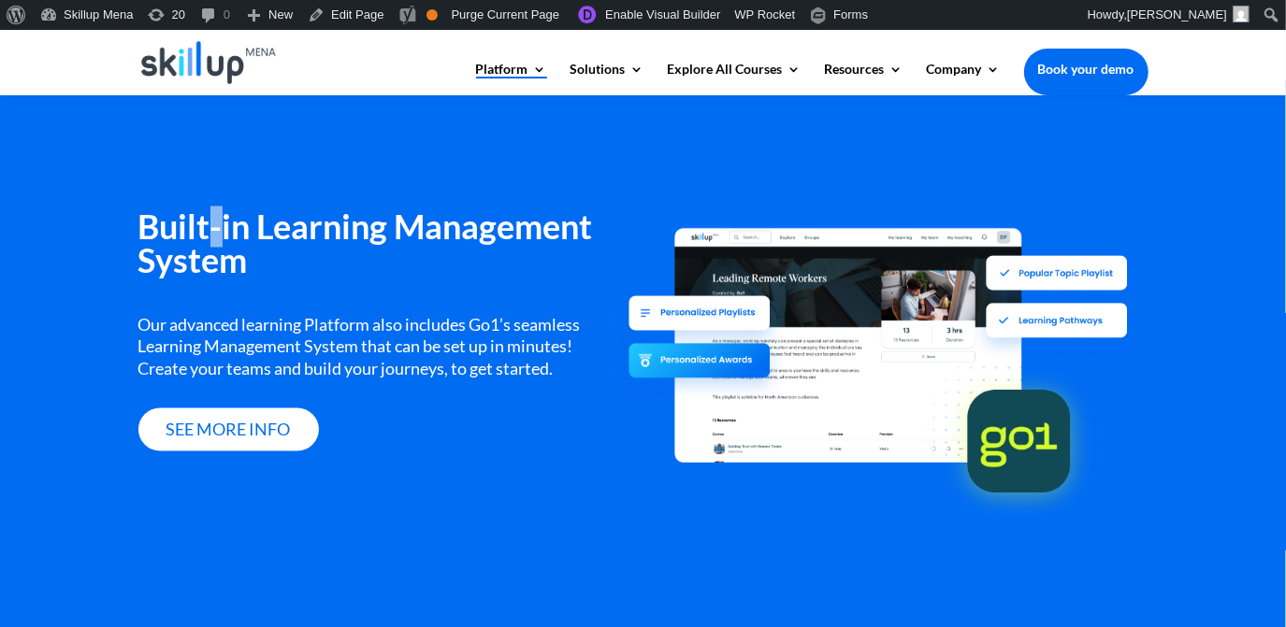
click at [208, 232] on h3 "Built-in Learning Management System" at bounding box center [376, 248] width 477 height 77
drag, startPoint x: 208, startPoint y: 232, endPoint x: 327, endPoint y: 226, distance: 118.9
click at [327, 226] on h3 "Built-in Learning Management System" at bounding box center [376, 248] width 477 height 77
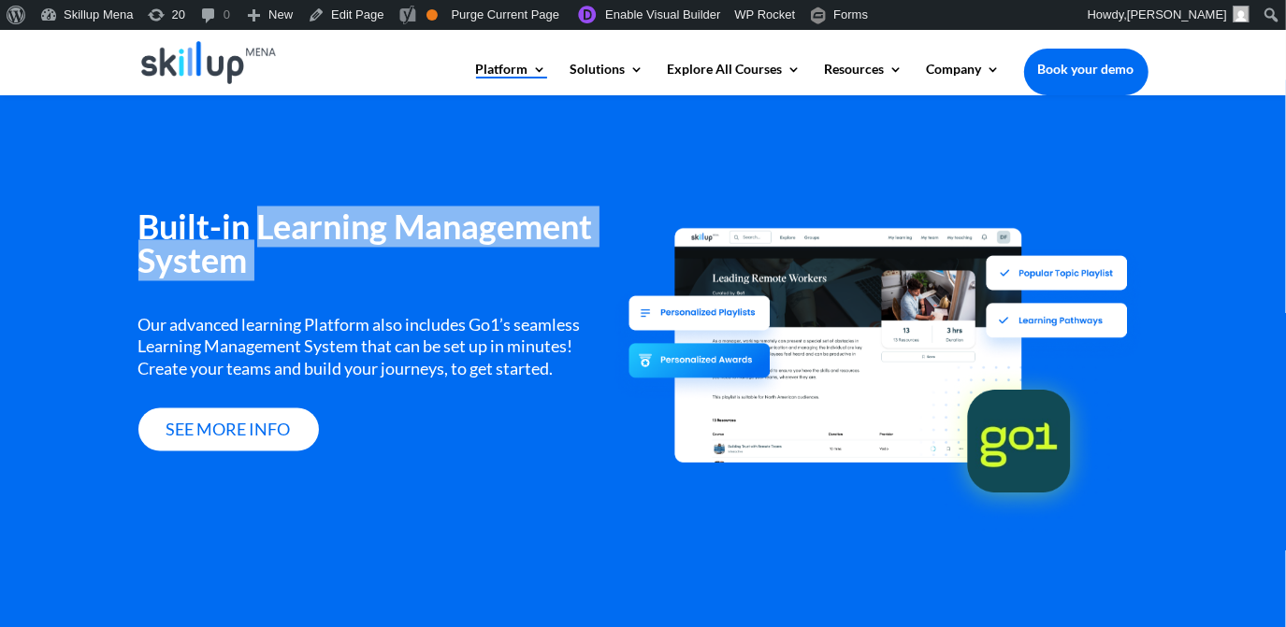
drag, startPoint x: 327, startPoint y: 226, endPoint x: 479, endPoint y: 271, distance: 158.0
click at [479, 271] on h3 "Built-in Learning Management System" at bounding box center [376, 248] width 477 height 77
copy div "Learning Management System"
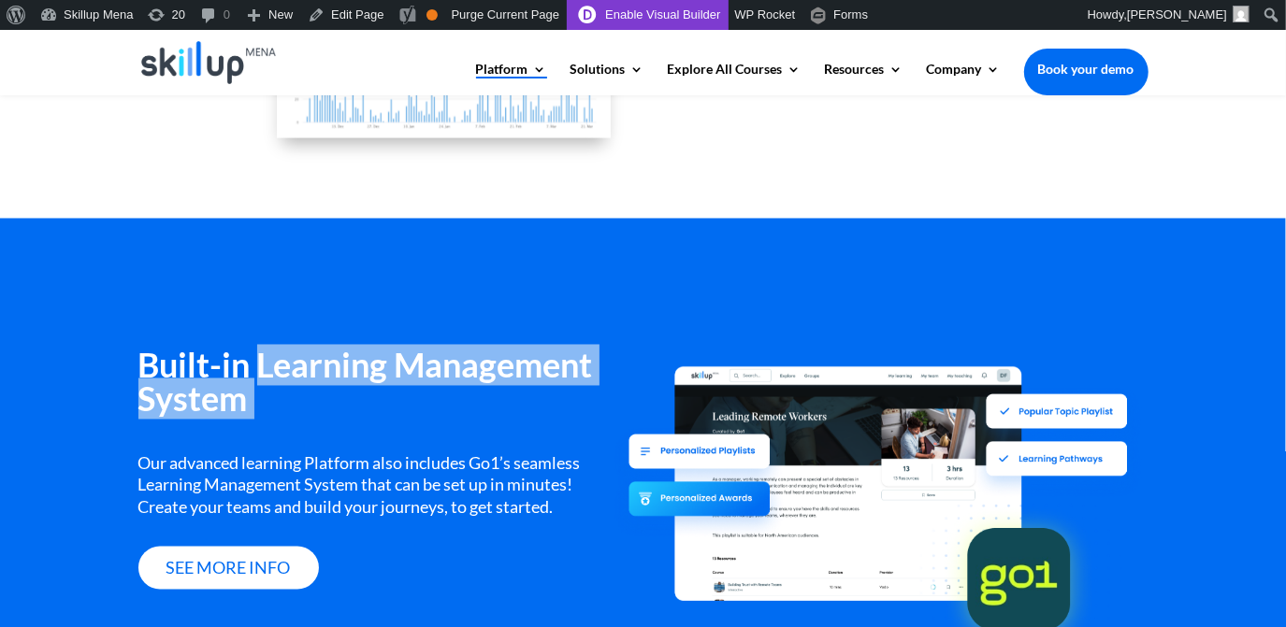
scroll to position [2045, 0]
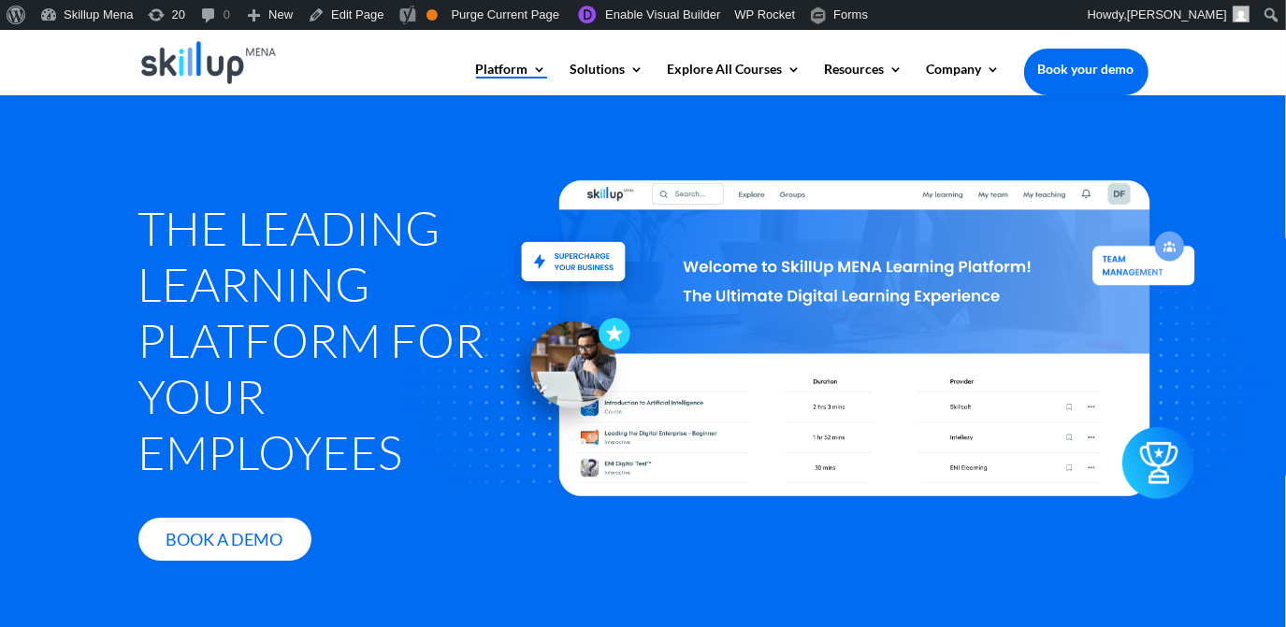
scroll to position [2289, 0]
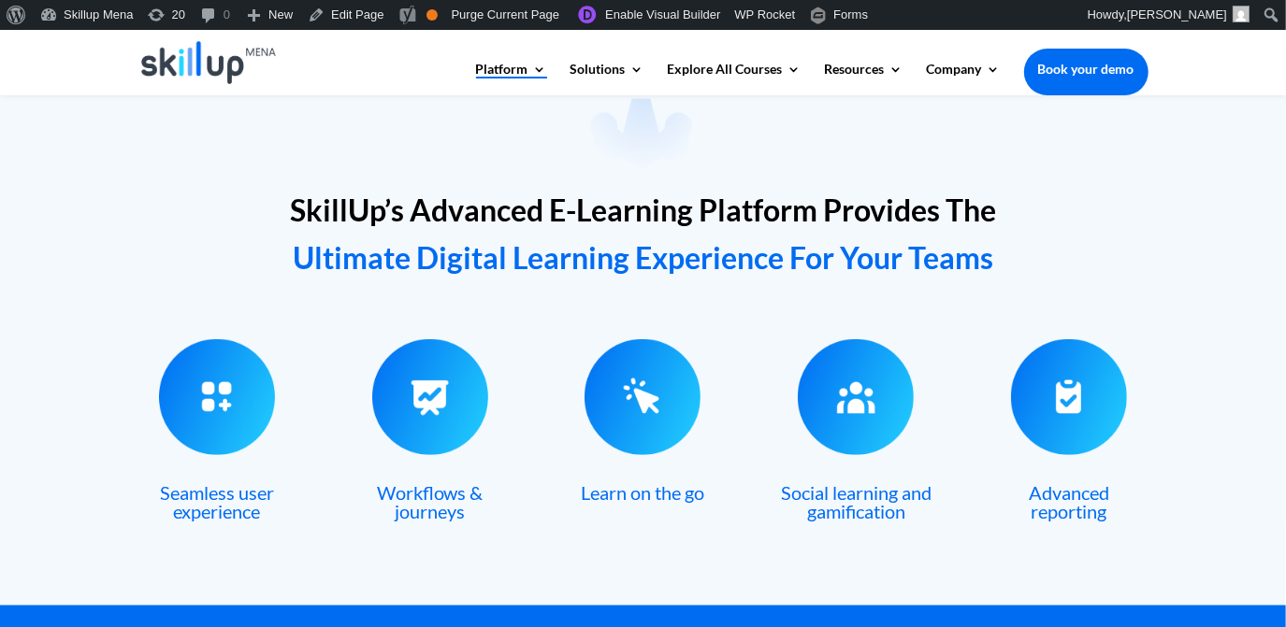
scroll to position [680, 0]
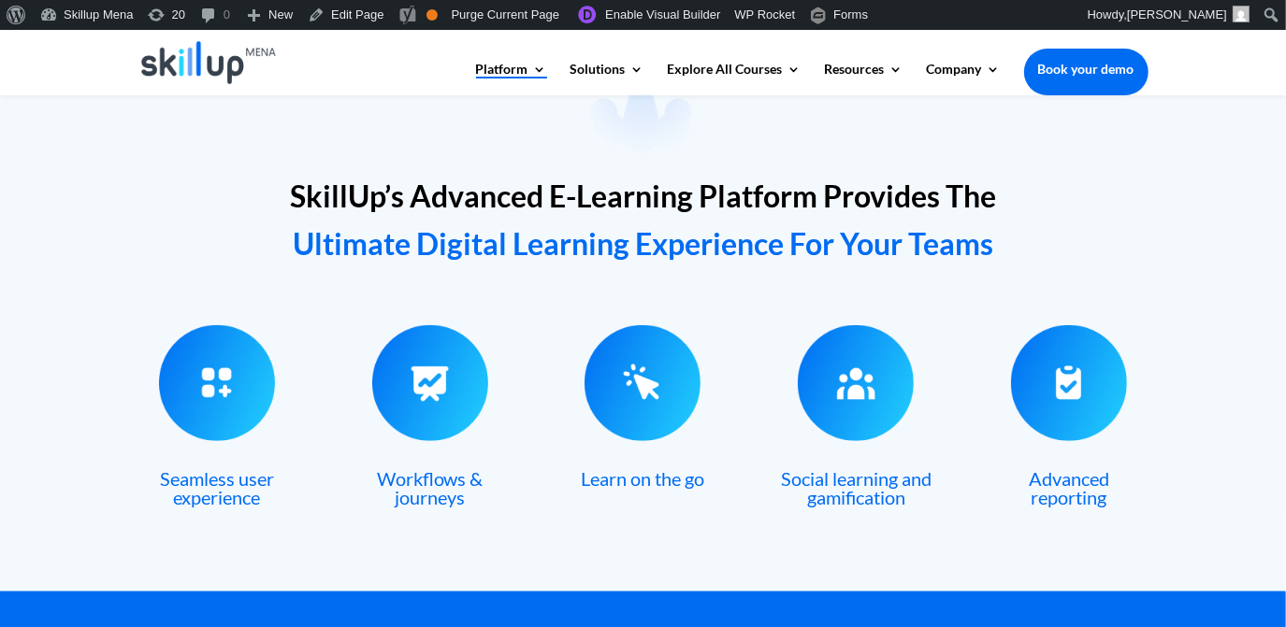
click at [439, 191] on span "SkillUp’s Advanced E-Learning Platform Provides The" at bounding box center [643, 196] width 706 height 36
drag, startPoint x: 439, startPoint y: 191, endPoint x: 472, endPoint y: 201, distance: 35.2
click at [472, 201] on span "SkillUp’s Advanced E-Learning Platform Provides The" at bounding box center [643, 196] width 706 height 36
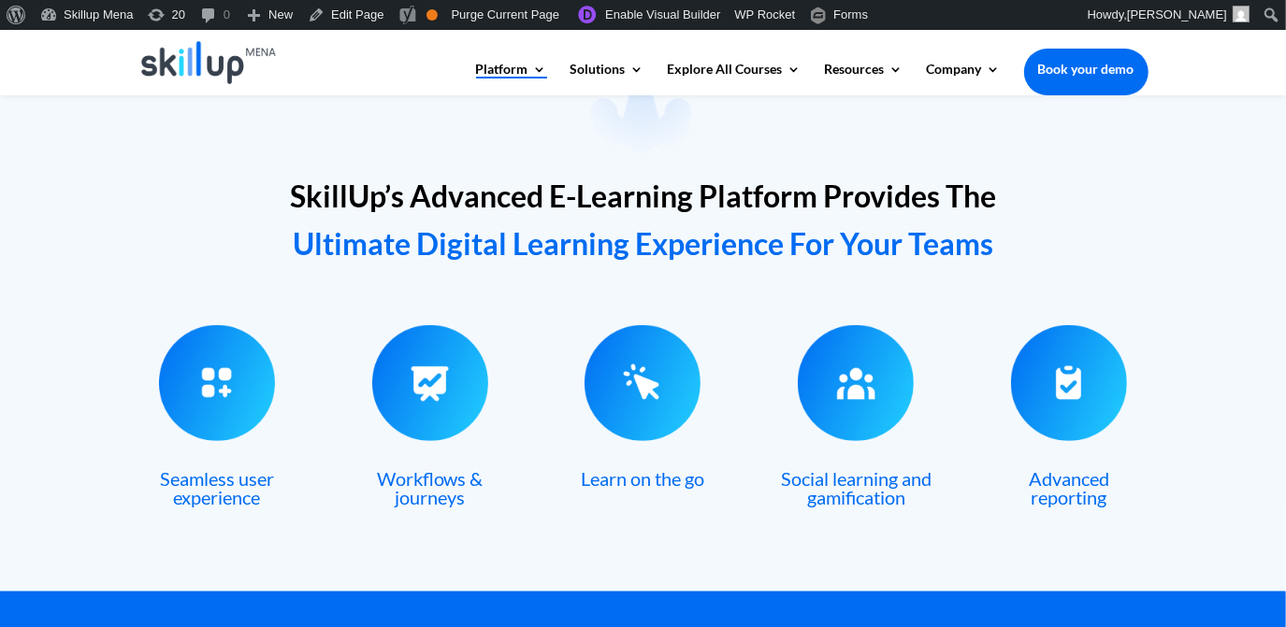
drag, startPoint x: 472, startPoint y: 201, endPoint x: 623, endPoint y: 197, distance: 150.6
click at [625, 197] on span "SkillUp’s Advanced E-Learning Platform Provides The" at bounding box center [643, 196] width 706 height 36
click at [572, 204] on span "SkillUp’s Advanced E-Learning Platform Provides The" at bounding box center [643, 196] width 706 height 36
click at [554, 199] on span "SkillUp’s Advanced E-Learning Platform Provides The" at bounding box center [643, 196] width 706 height 36
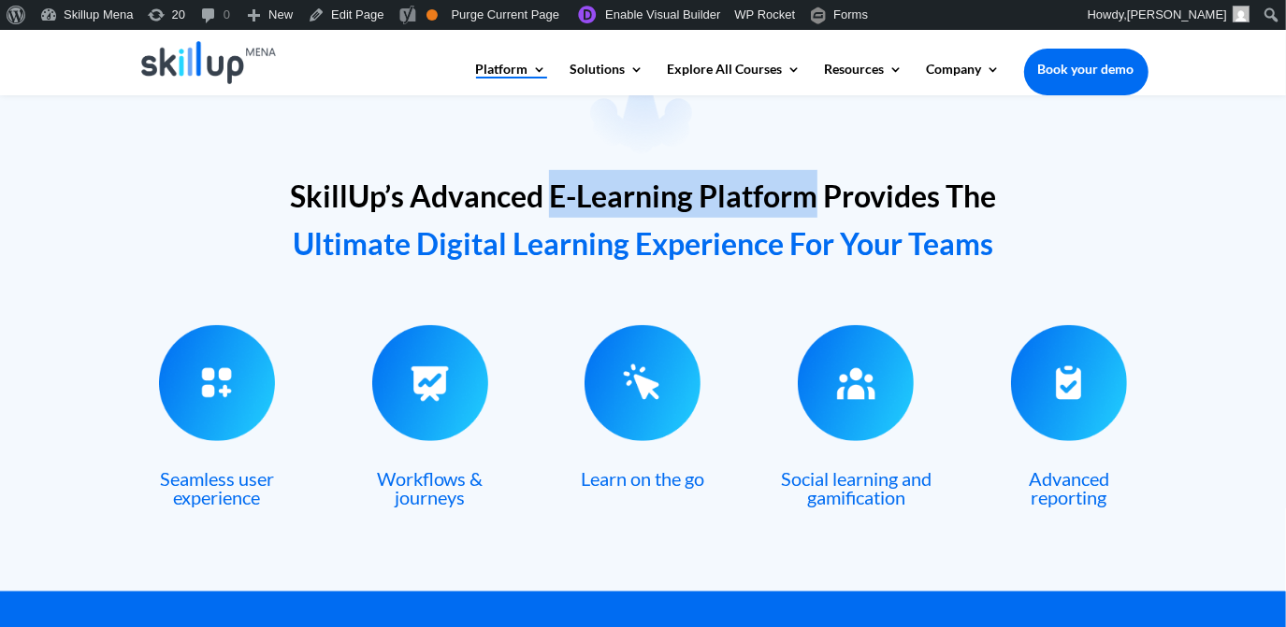
drag, startPoint x: 554, startPoint y: 199, endPoint x: 737, endPoint y: 215, distance: 183.0
click at [737, 215] on h2 "SkillUp’s Advanced E-Learning Platform Provides The Ultimate Digital Learning E…" at bounding box center [643, 222] width 1010 height 105
copy span "E-Learning Platform"
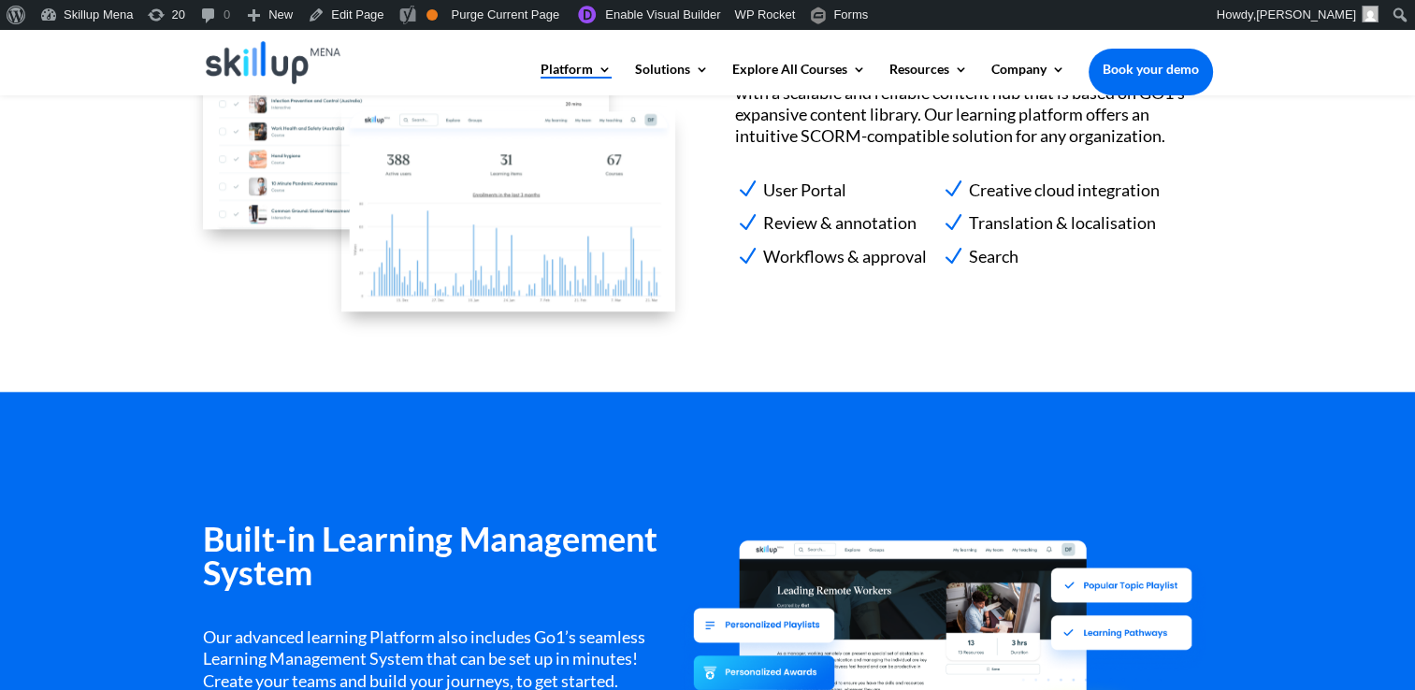
scroll to position [1615, 0]
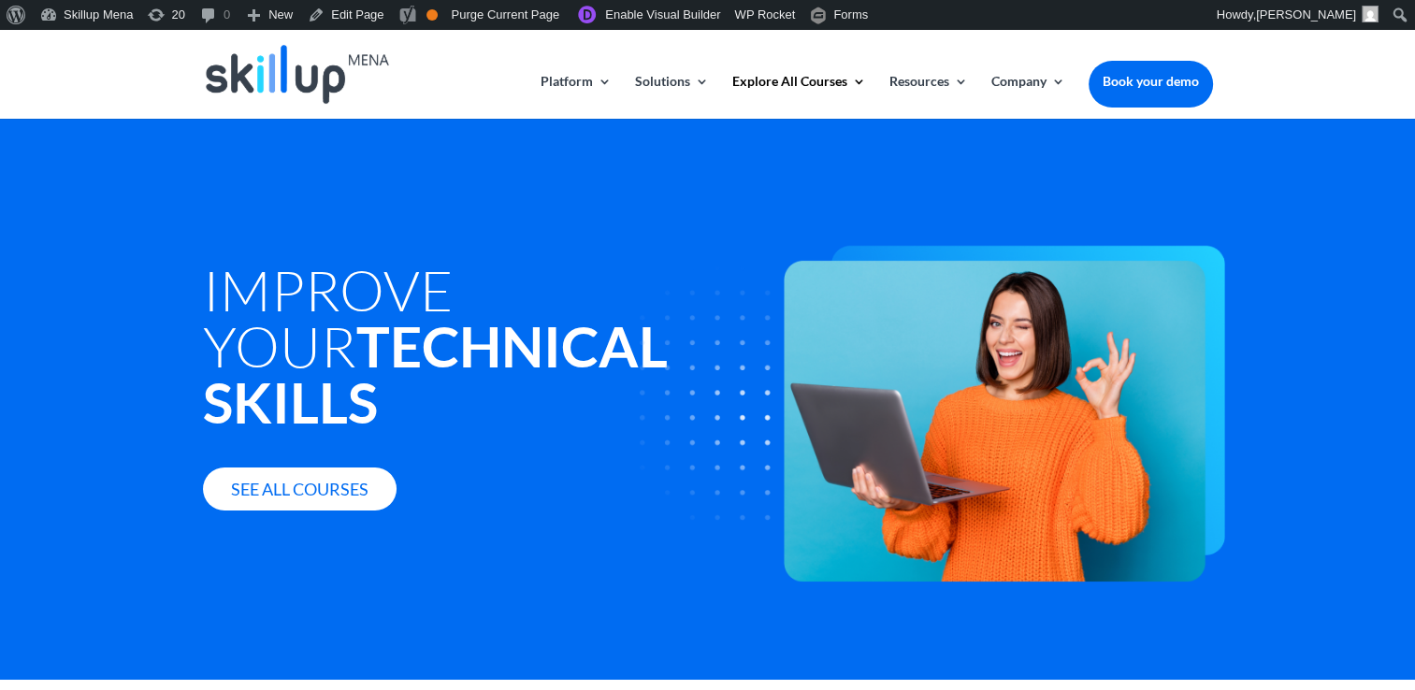
click at [418, 277] on h1 "Improve your Technical Skills" at bounding box center [494, 351] width 583 height 178
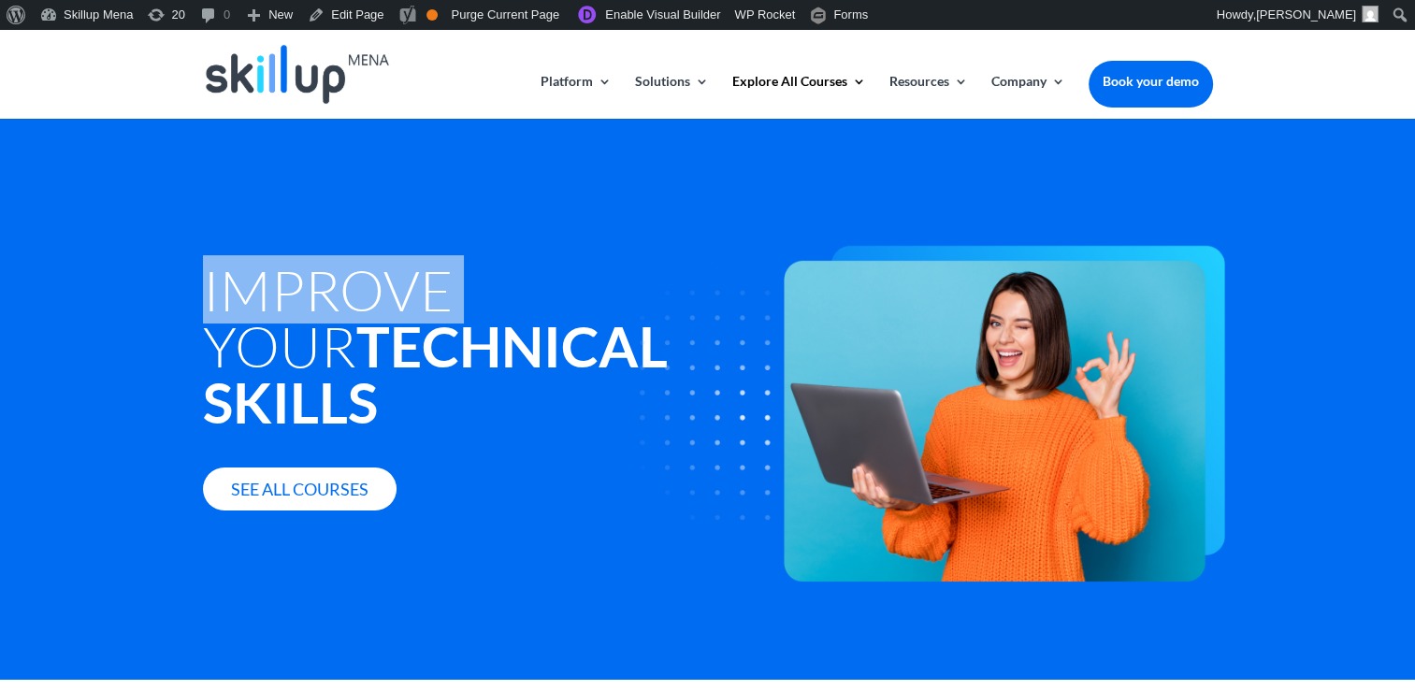
click at [418, 277] on h1 "Improve your Technical Skills" at bounding box center [494, 351] width 583 height 178
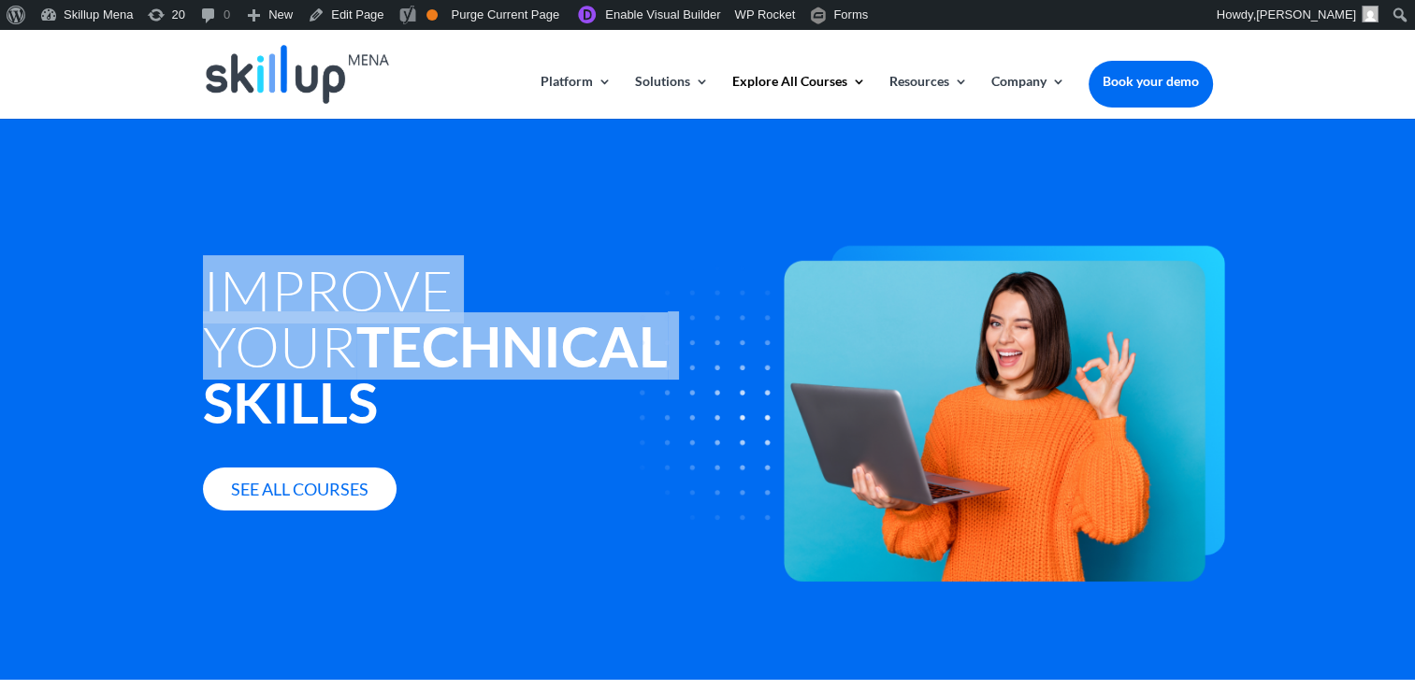
click at [418, 277] on h1 "Improve your Technical Skills" at bounding box center [494, 351] width 583 height 178
copy h1 "Improve your Technical"
click at [367, 280] on h1 "Improve your Technical Skills" at bounding box center [494, 351] width 583 height 178
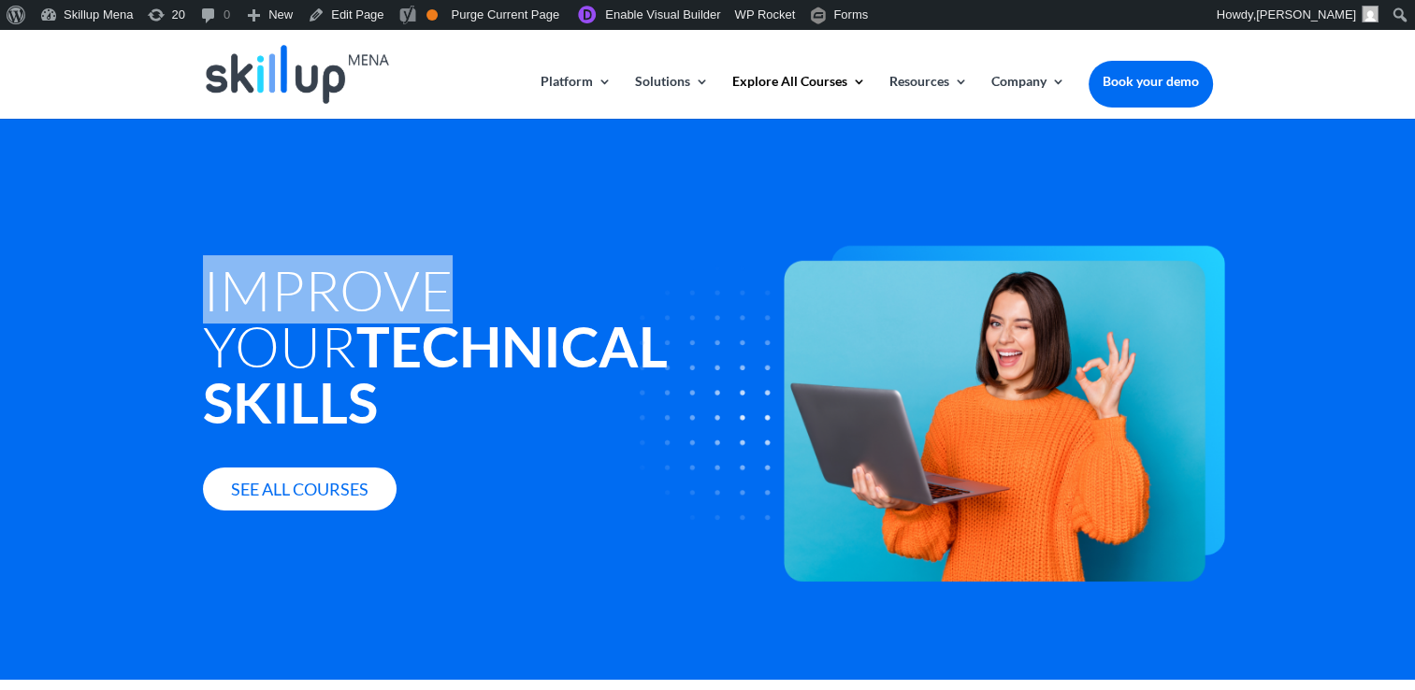
click at [367, 280] on h1 "Improve your Technical Skills" at bounding box center [494, 351] width 583 height 178
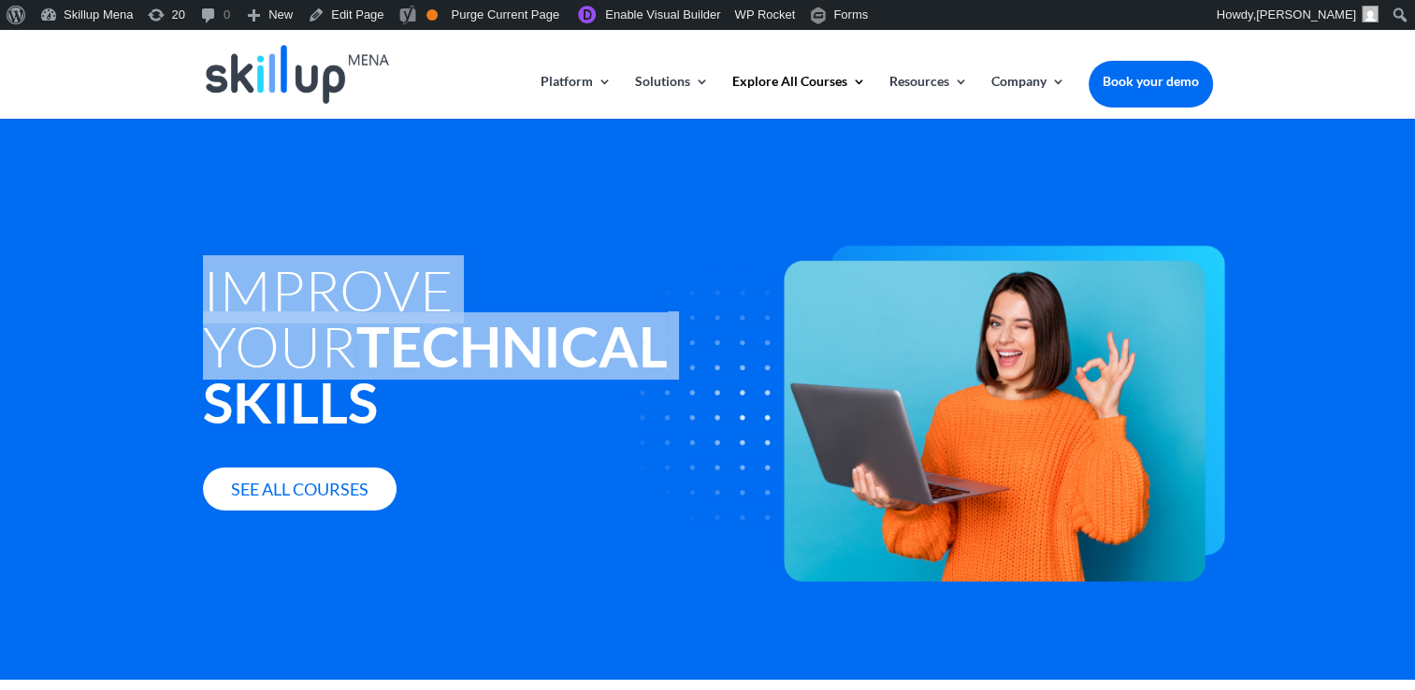
click at [367, 280] on h1 "Improve your Technical Skills" at bounding box center [494, 351] width 583 height 178
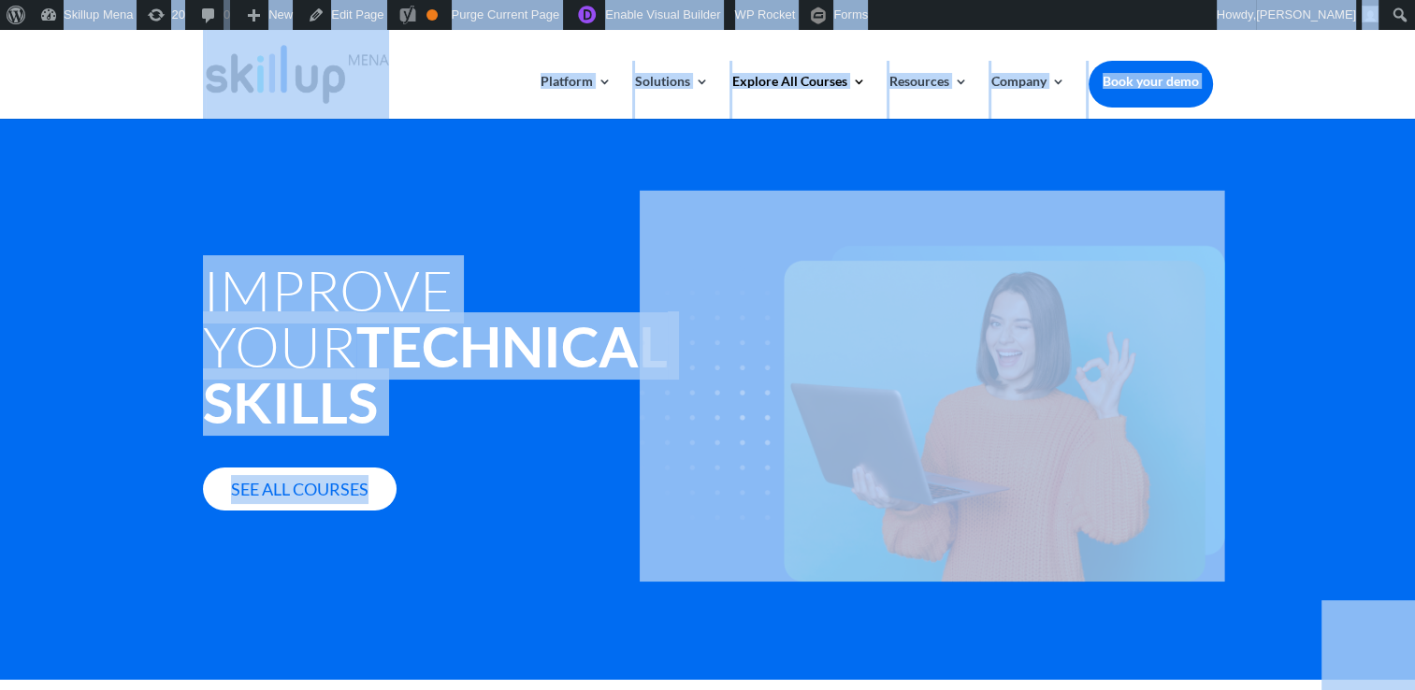
click at [781, 282] on img at bounding box center [932, 387] width 585 height 392
click at [678, 297] on img at bounding box center [932, 387] width 585 height 392
click at [464, 308] on h1 "Improve your Technical Skills" at bounding box center [494, 351] width 583 height 178
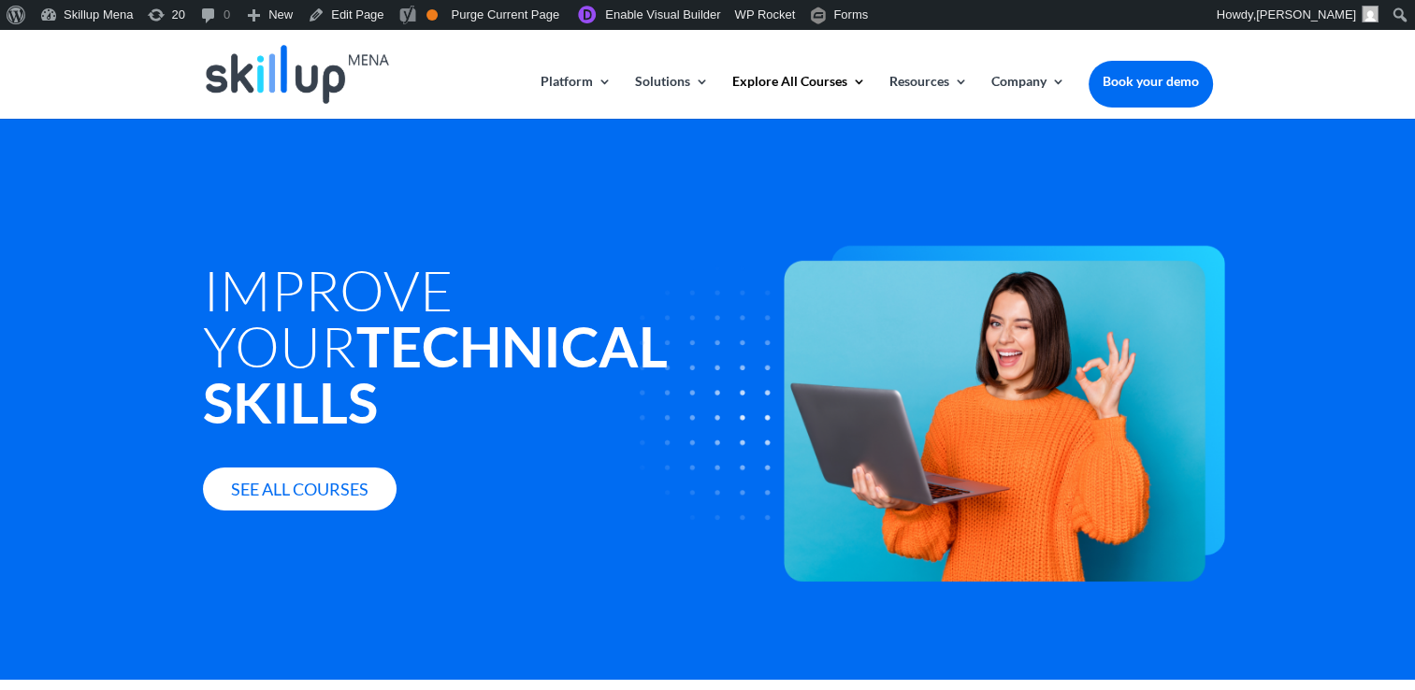
click at [369, 305] on h1 "Improve your Technical Skills" at bounding box center [494, 351] width 583 height 178
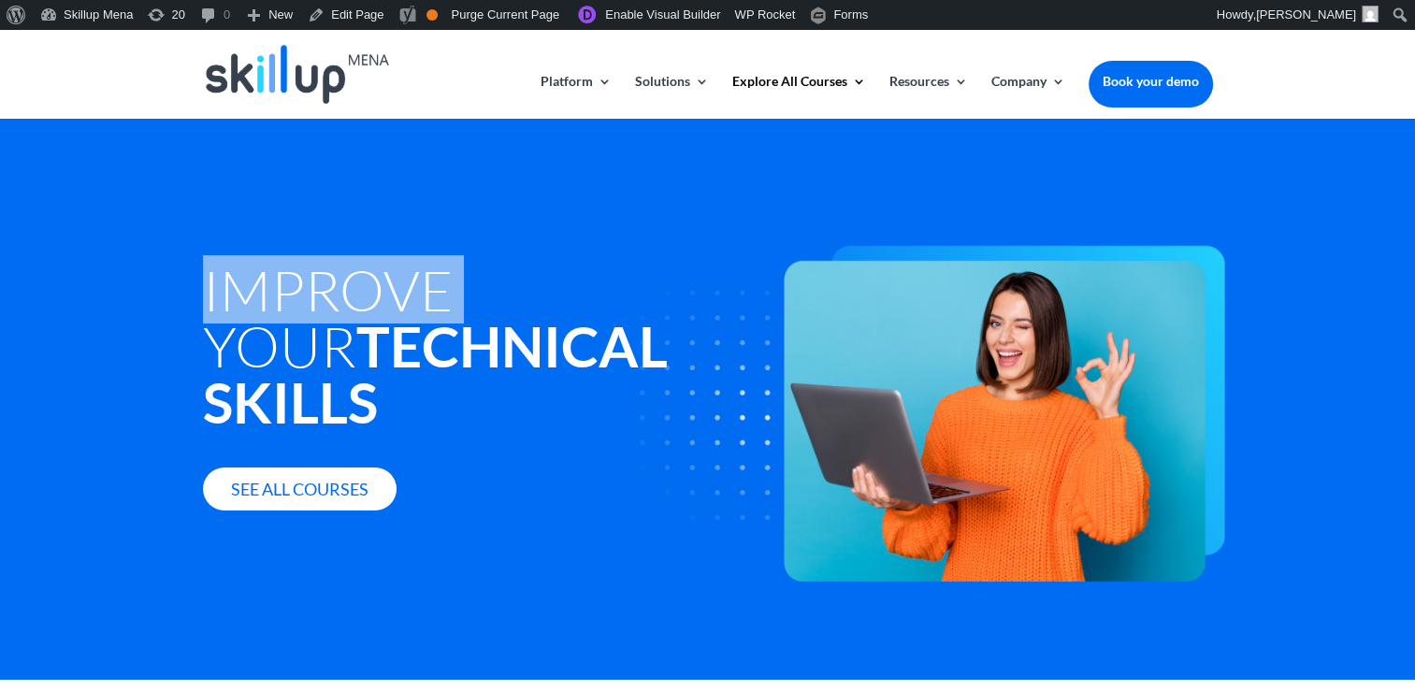
click at [369, 305] on h1 "Improve your Technical Skills" at bounding box center [494, 351] width 583 height 178
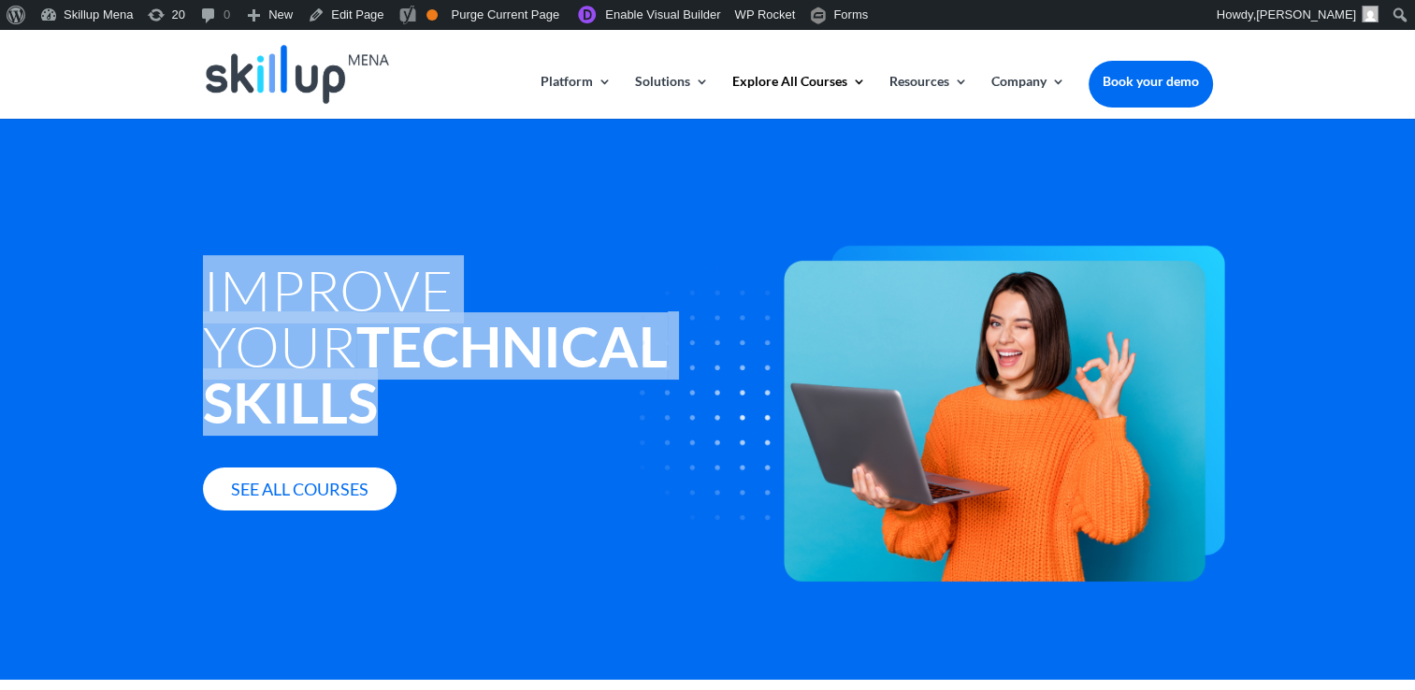
drag, startPoint x: 369, startPoint y: 305, endPoint x: 396, endPoint y: 384, distance: 84.0
click at [396, 384] on h1 "Improve your Technical Skills" at bounding box center [494, 351] width 583 height 178
copy div "Improve your Technical Skills"
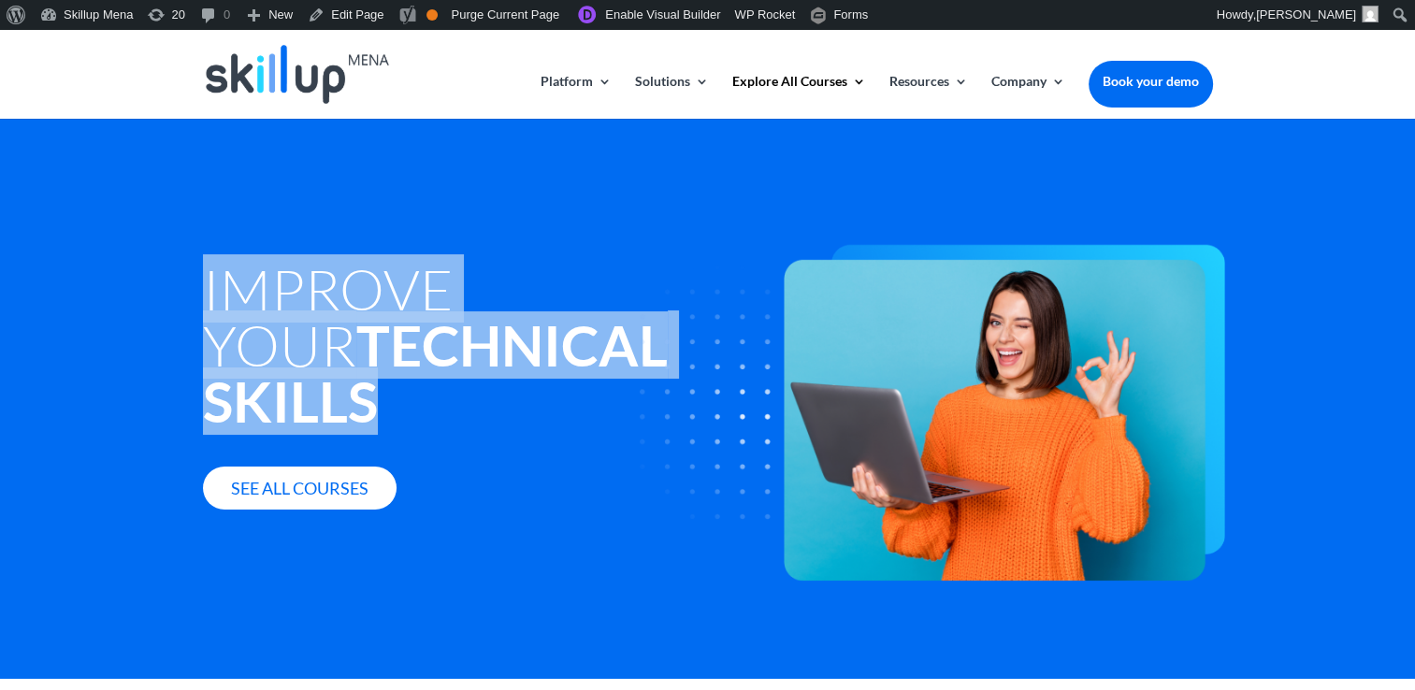
click at [278, 280] on h1 "Improve your Technical Skills" at bounding box center [494, 350] width 583 height 178
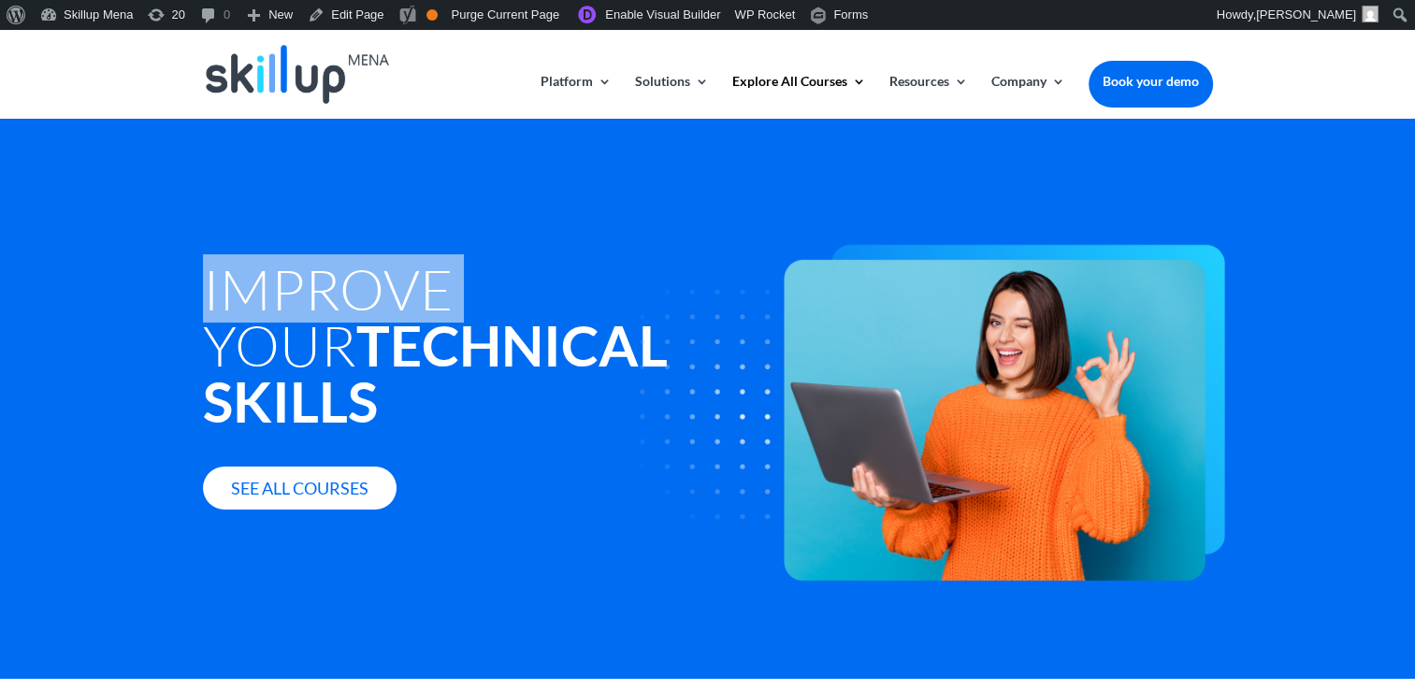
click at [278, 280] on h1 "Improve your Technical Skills" at bounding box center [494, 350] width 583 height 178
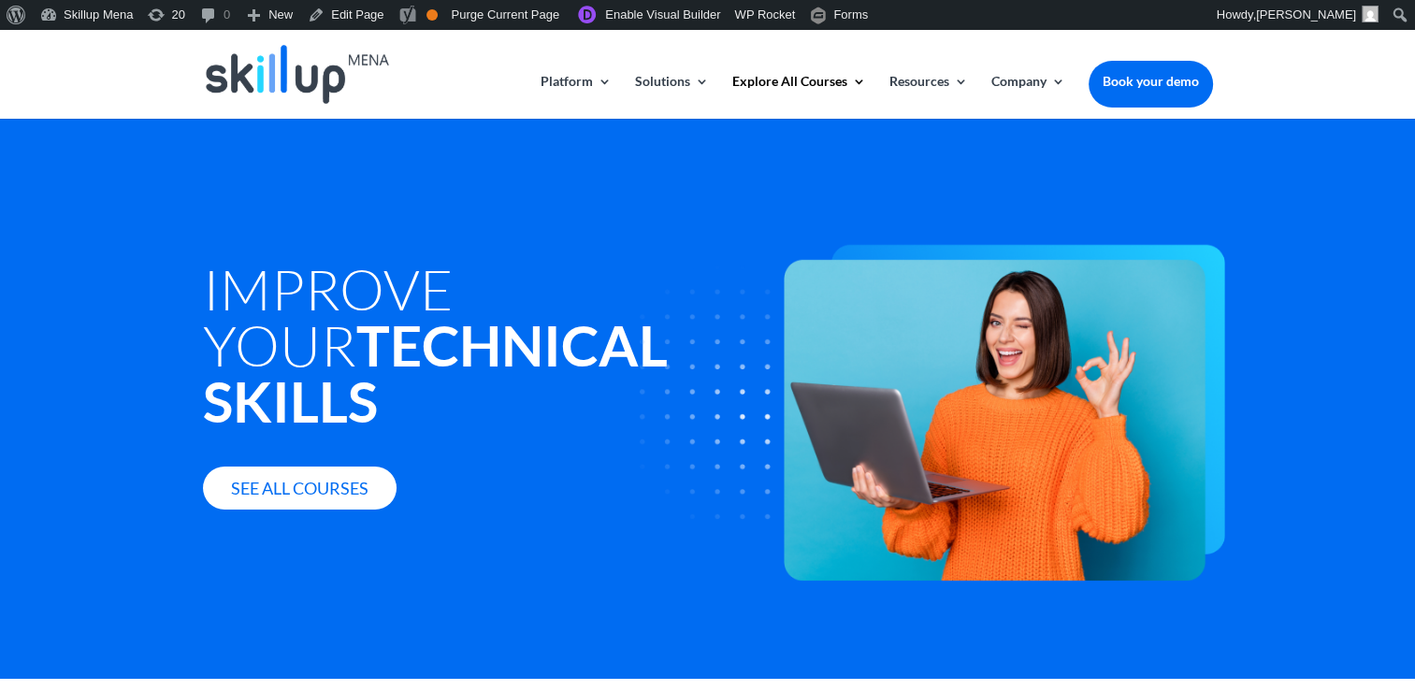
drag, startPoint x: 278, startPoint y: 280, endPoint x: 200, endPoint y: 350, distance: 104.0
click at [356, 329] on strong "Technical" at bounding box center [511, 344] width 311 height 67
click at [374, 327] on strong "Technical" at bounding box center [511, 344] width 311 height 67
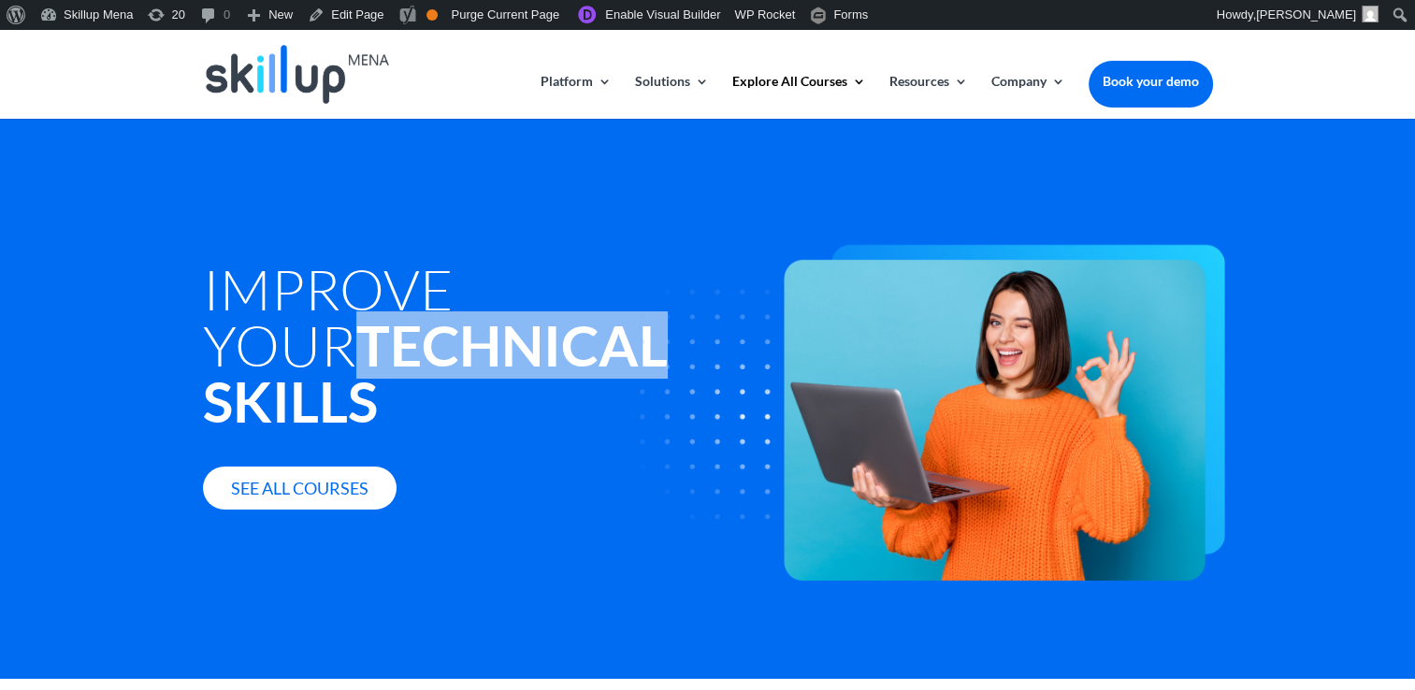
click at [374, 327] on strong "Technical" at bounding box center [511, 344] width 311 height 67
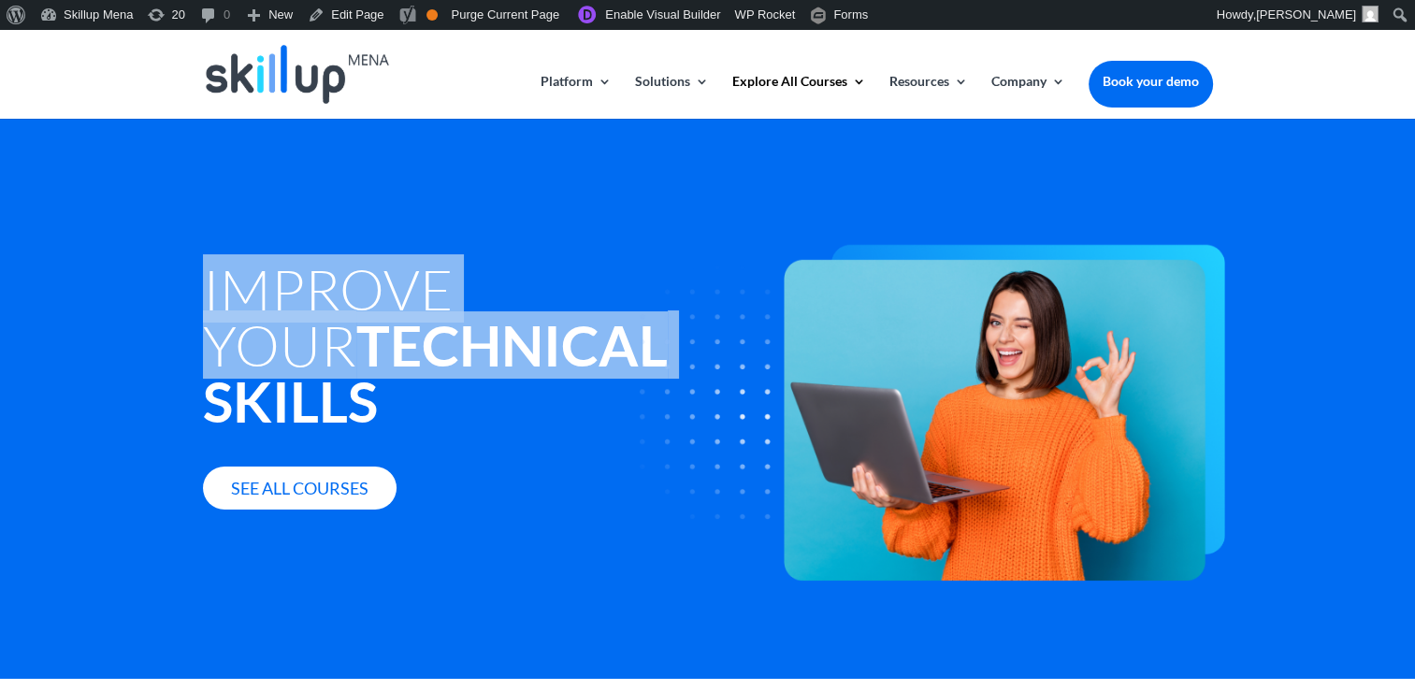
click at [374, 327] on strong "Technical" at bounding box center [511, 344] width 311 height 67
click at [240, 304] on h1 "Improve your Technical Skills" at bounding box center [494, 350] width 583 height 178
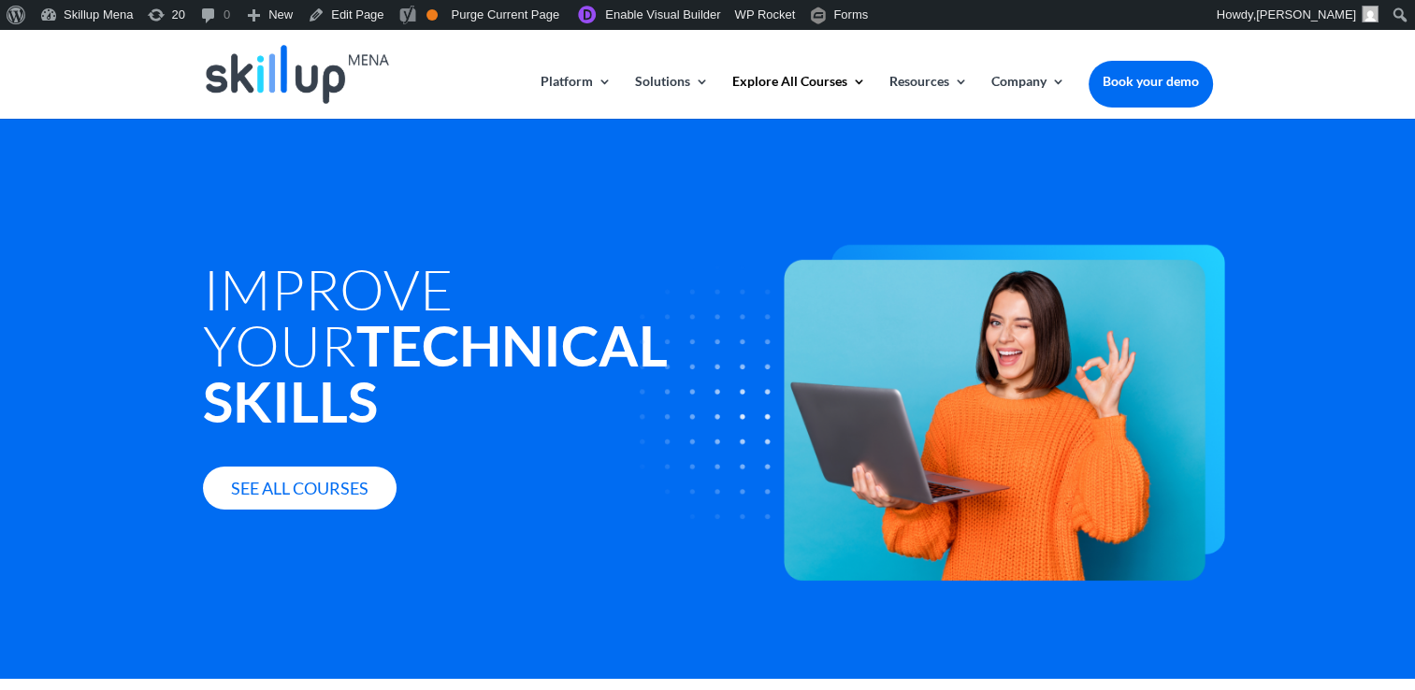
click at [207, 287] on h1 "Improve your Technical Skills" at bounding box center [494, 350] width 583 height 178
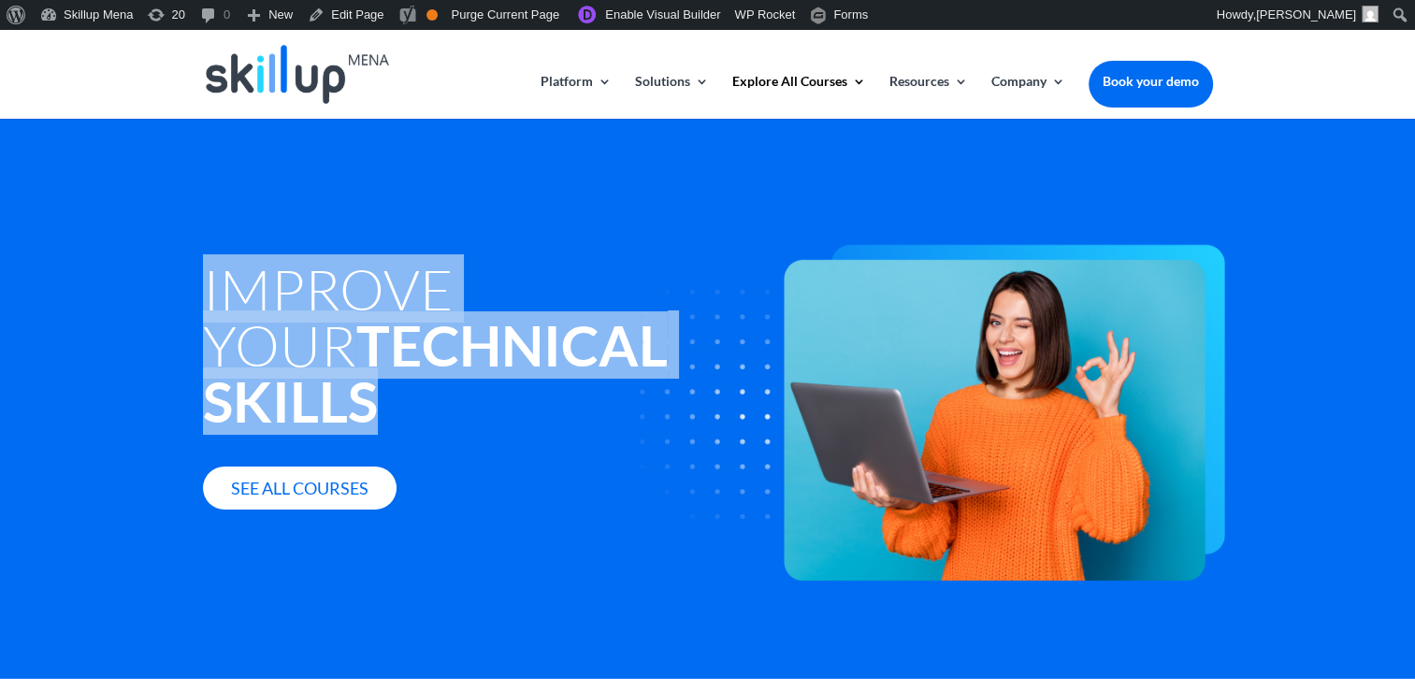
drag, startPoint x: 206, startPoint y: 286, endPoint x: 543, endPoint y: 392, distance: 353.7
click at [543, 392] on h1 "Improve your Technical Skills" at bounding box center [494, 350] width 583 height 178
copy div "Improve your Technical Skills"
click at [410, 338] on strong "Technical" at bounding box center [511, 344] width 311 height 67
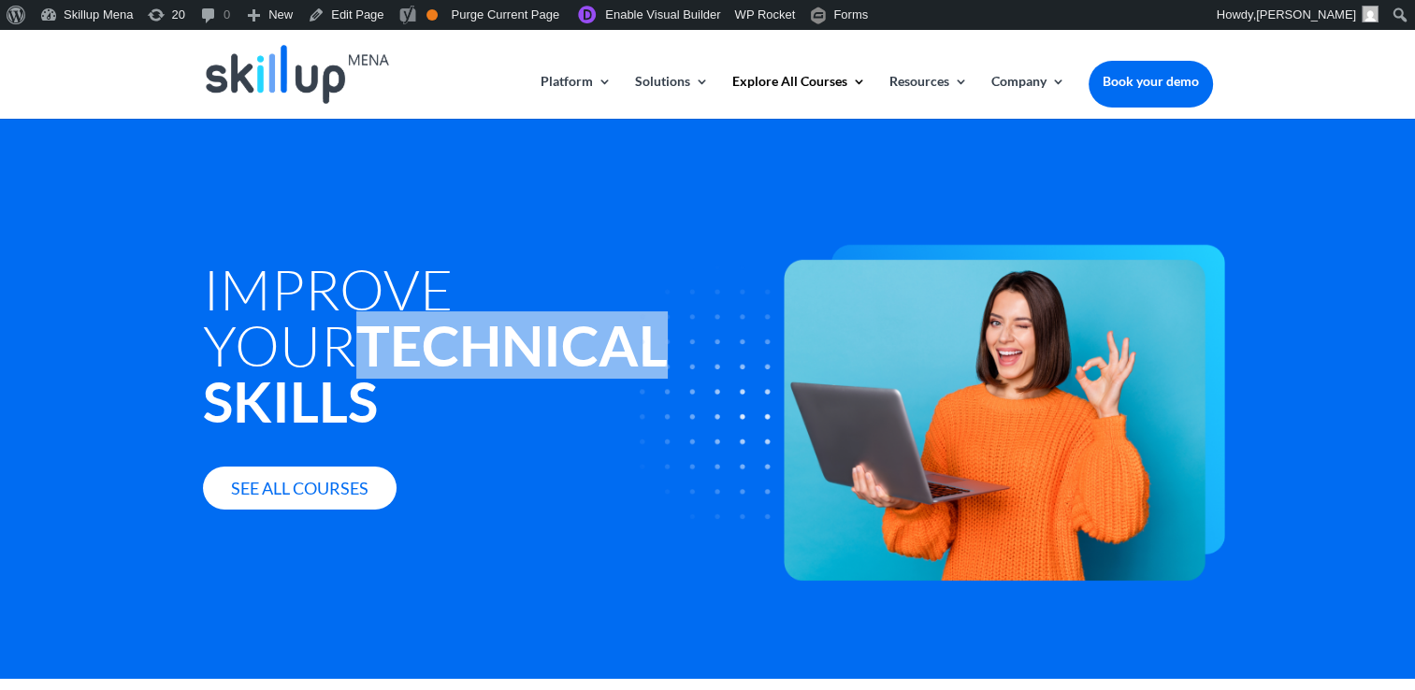
click at [410, 338] on strong "Technical" at bounding box center [511, 344] width 311 height 67
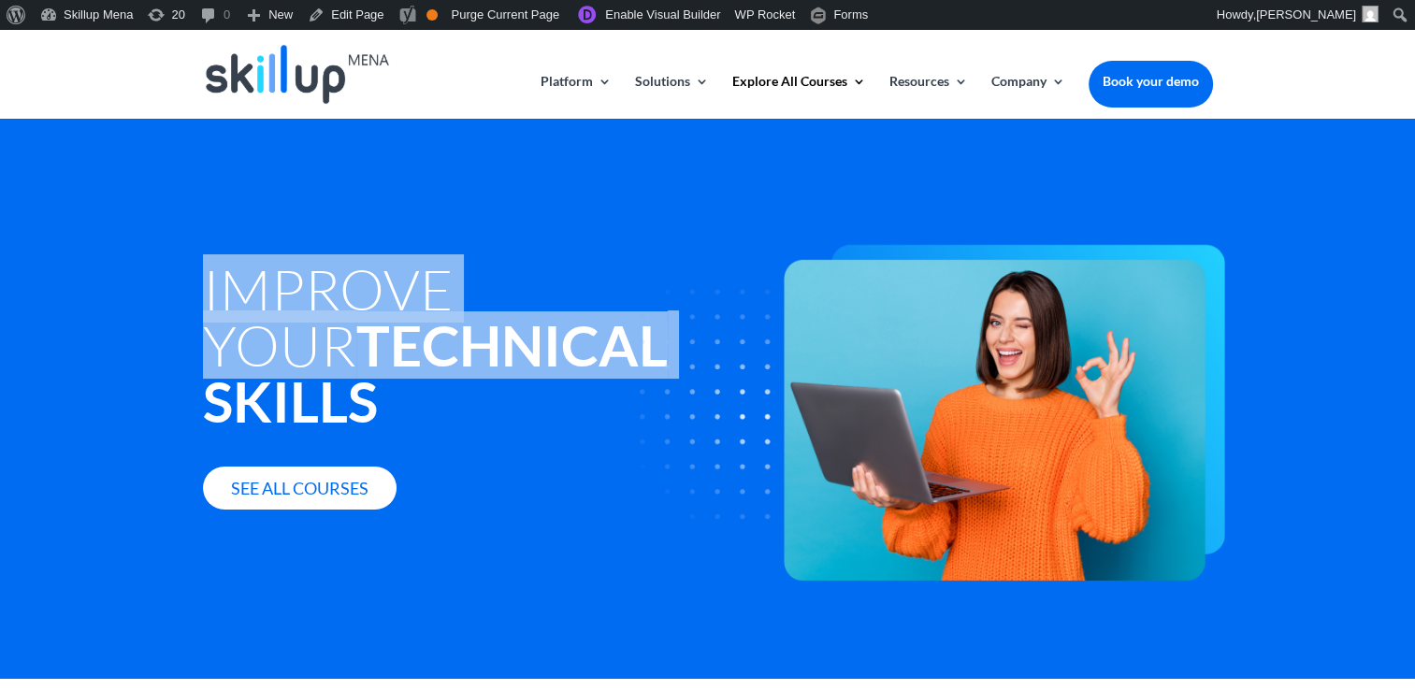
click at [410, 338] on strong "Technical" at bounding box center [511, 344] width 311 height 67
click at [438, 374] on strong "Technical" at bounding box center [511, 344] width 311 height 67
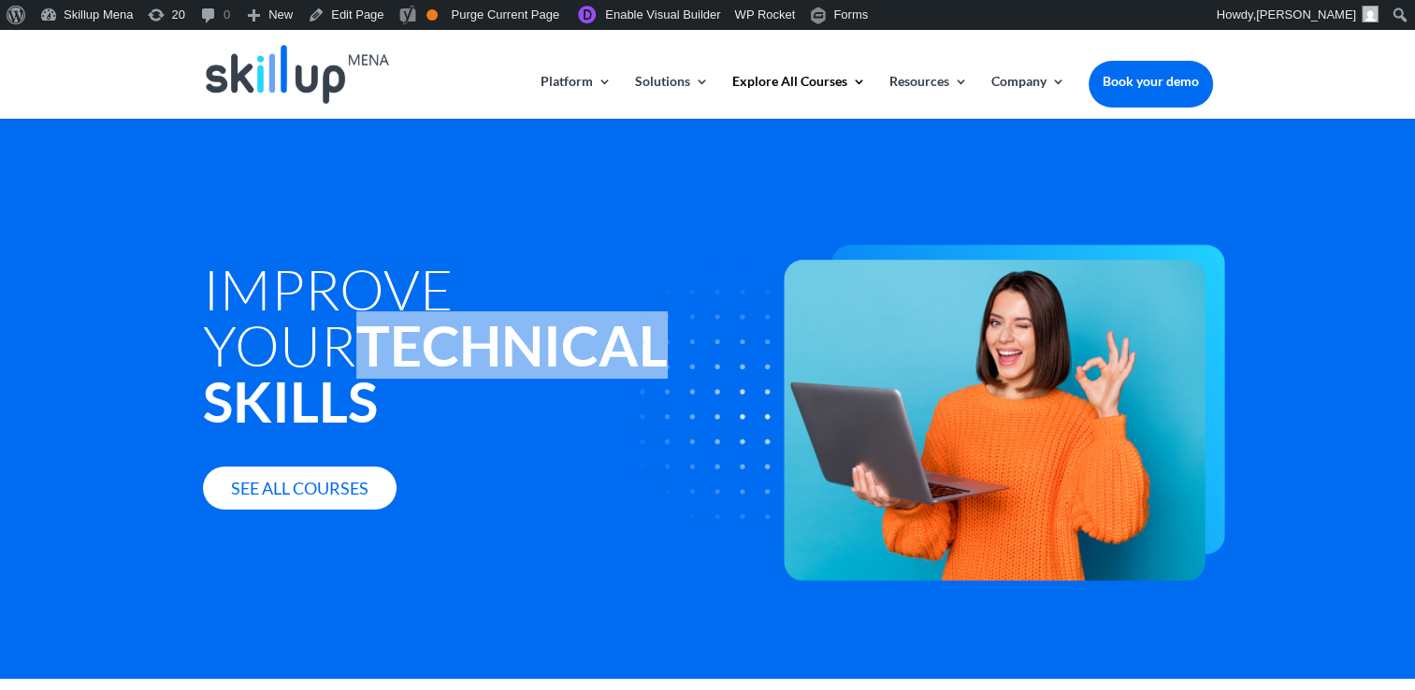
click at [438, 374] on strong "Technical" at bounding box center [511, 344] width 311 height 67
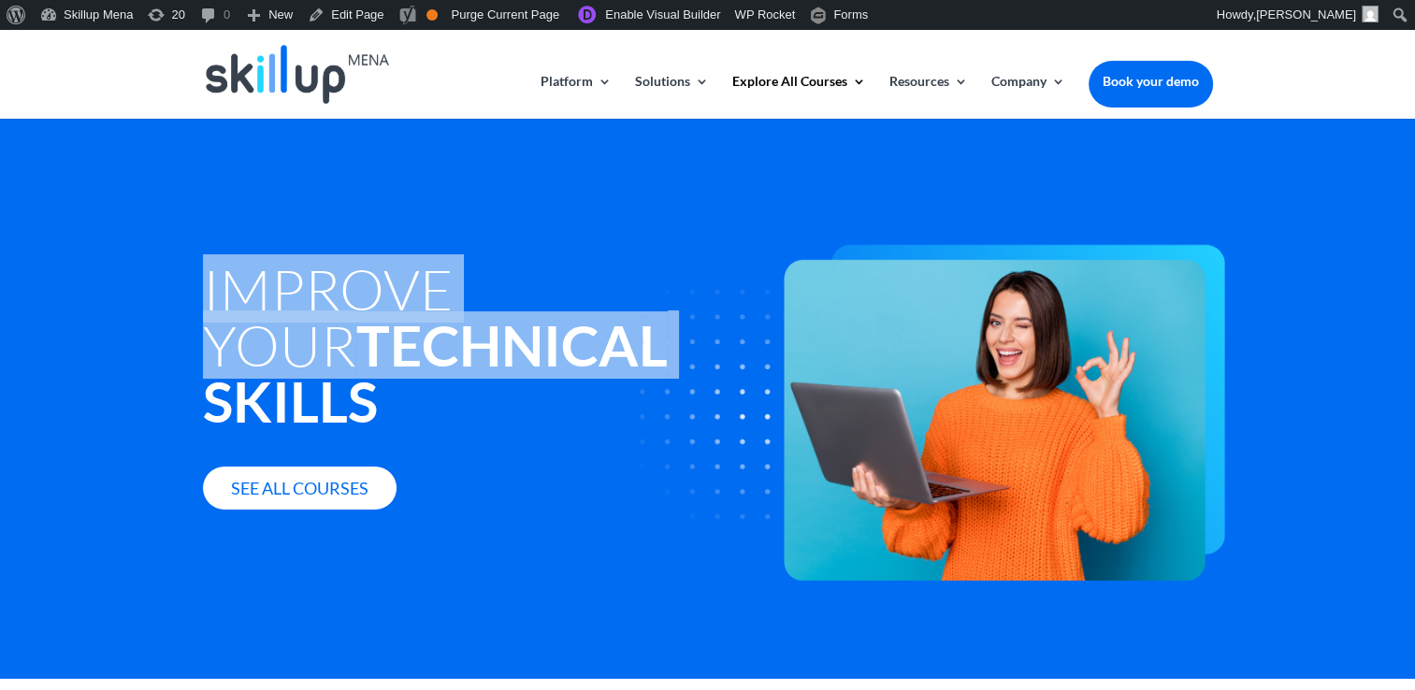
click at [438, 374] on strong "Technical" at bounding box center [511, 344] width 311 height 67
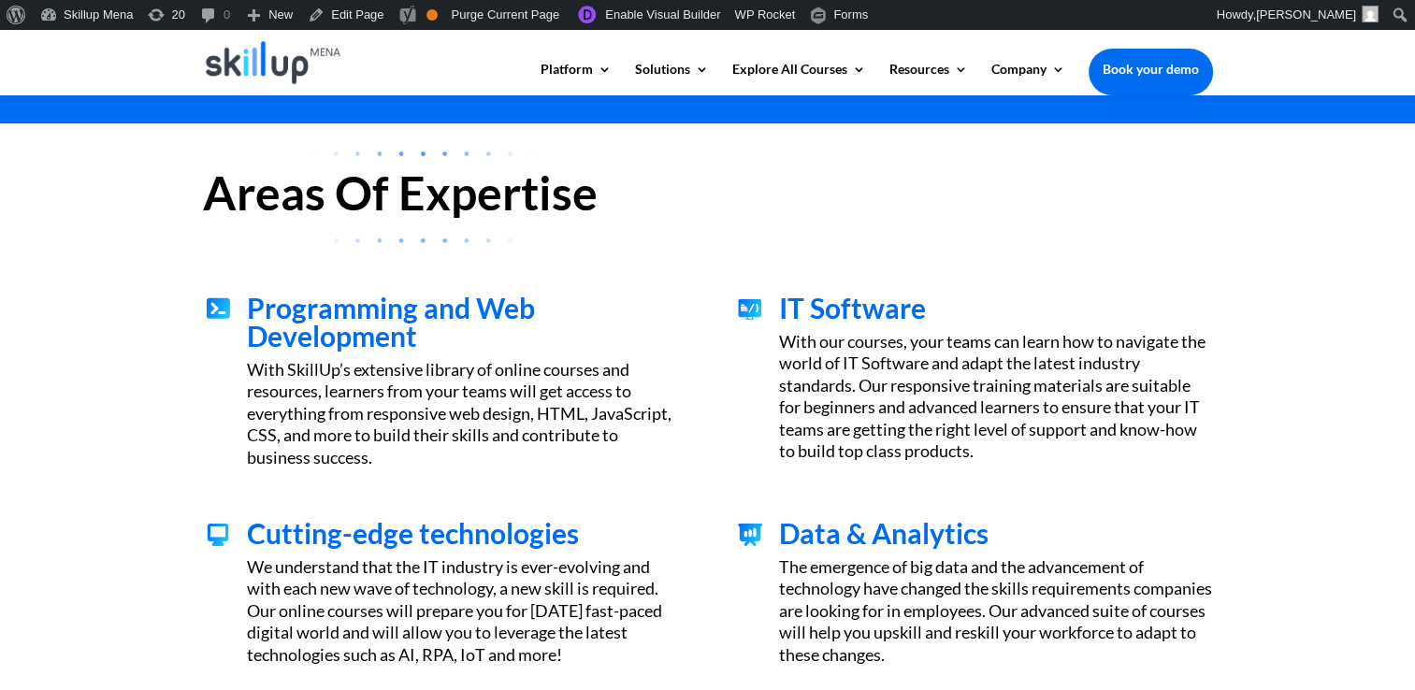
scroll to position [561, 0]
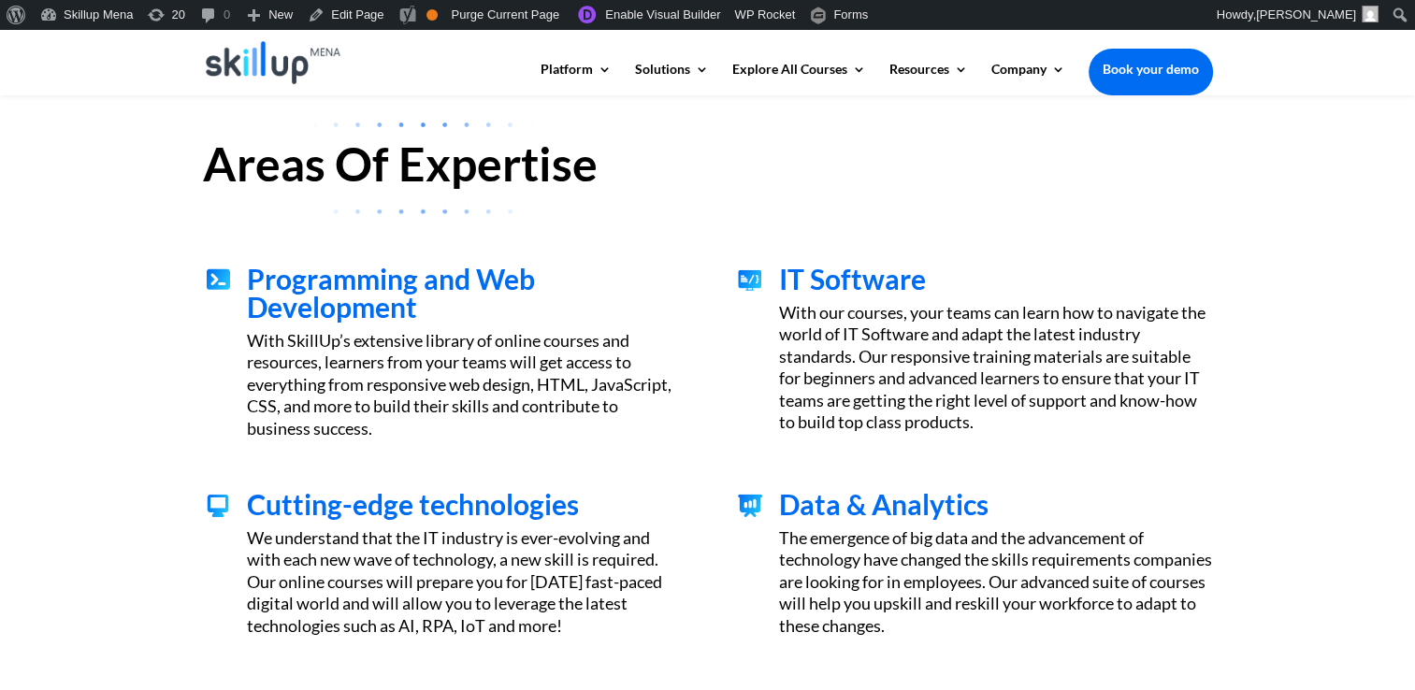
click at [423, 186] on h2 "Areas Of Expertise" at bounding box center [708, 168] width 1010 height 56
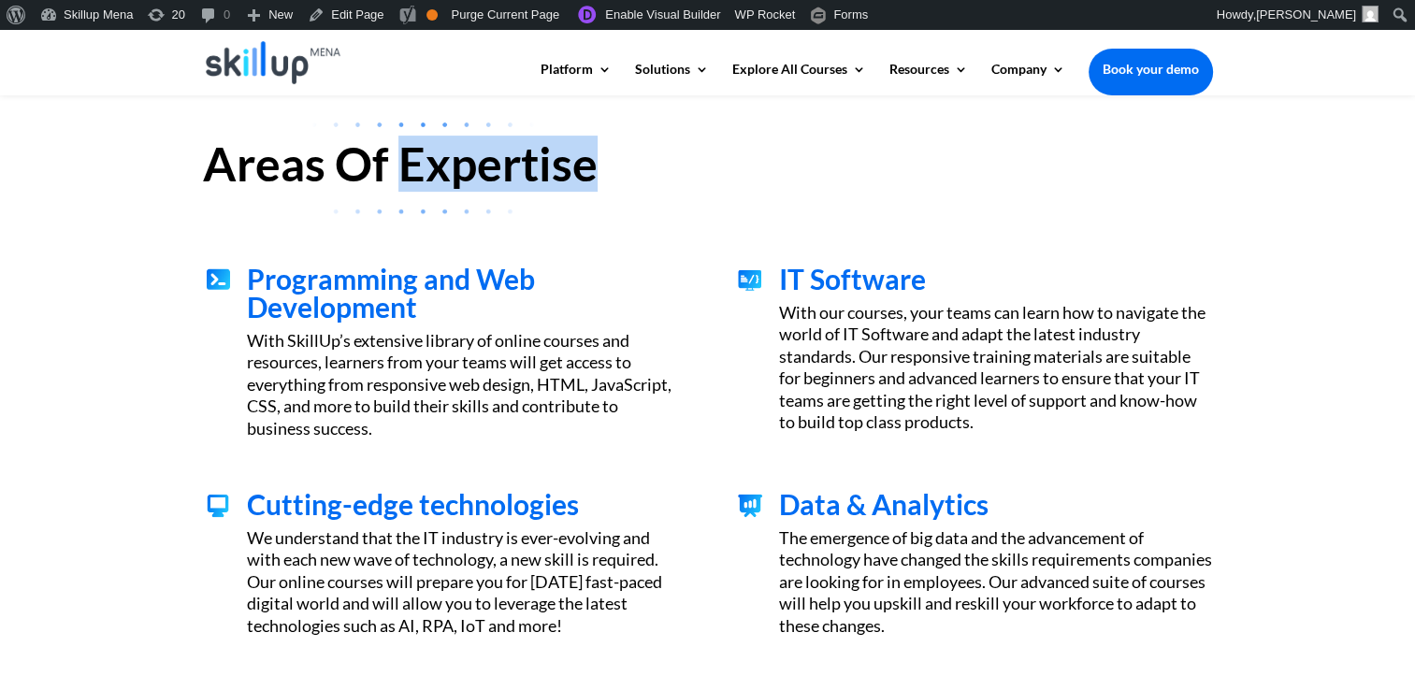
click at [423, 186] on h2 "Areas Of Expertise" at bounding box center [708, 168] width 1010 height 56
drag, startPoint x: 423, startPoint y: 186, endPoint x: 412, endPoint y: 208, distance: 23.8
click at [421, 187] on h2 "Areas Of Expertise" at bounding box center [708, 168] width 1010 height 56
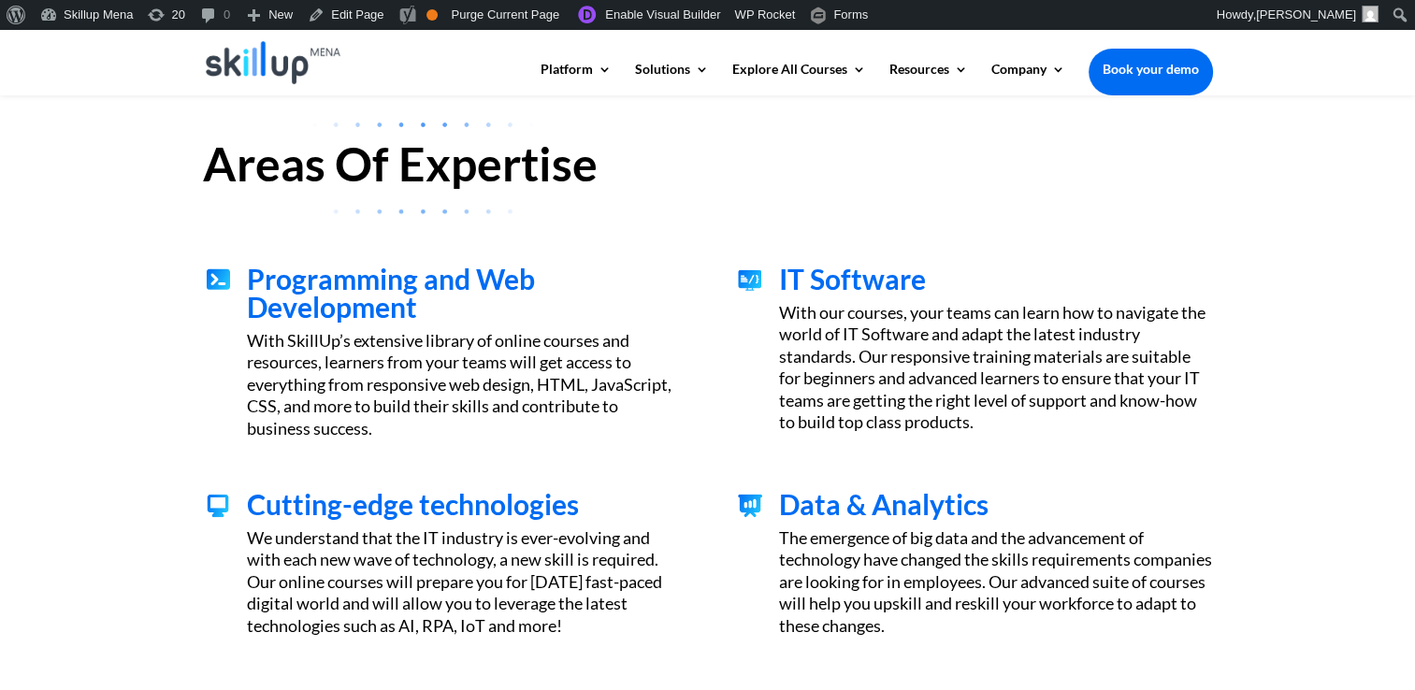
click at [318, 294] on span "Programming and Web Development" at bounding box center [391, 293] width 288 height 62
click at [318, 293] on span "Programming and Web Development" at bounding box center [391, 293] width 288 height 62
click at [348, 309] on span "Programming and Web Development" at bounding box center [391, 293] width 288 height 62
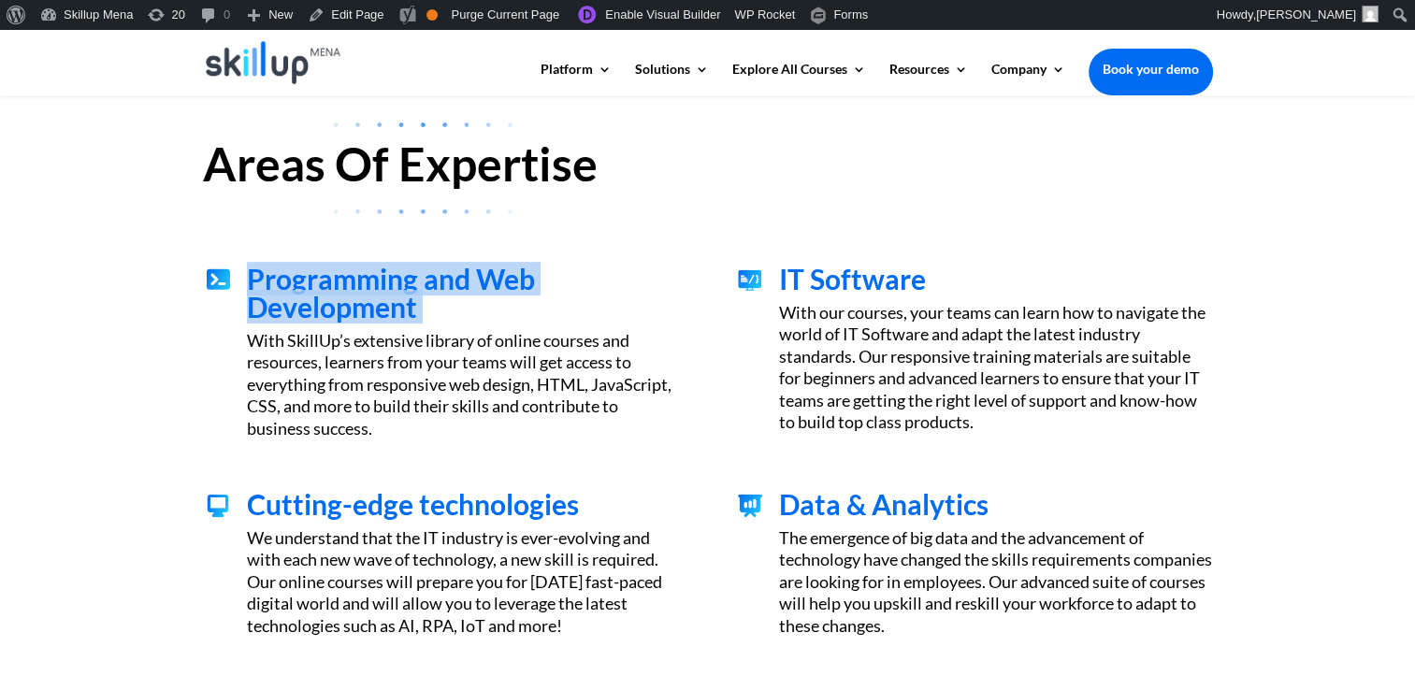
click at [348, 309] on span "Programming and Web Development" at bounding box center [391, 293] width 288 height 62
copy div "Programming and Web Development"
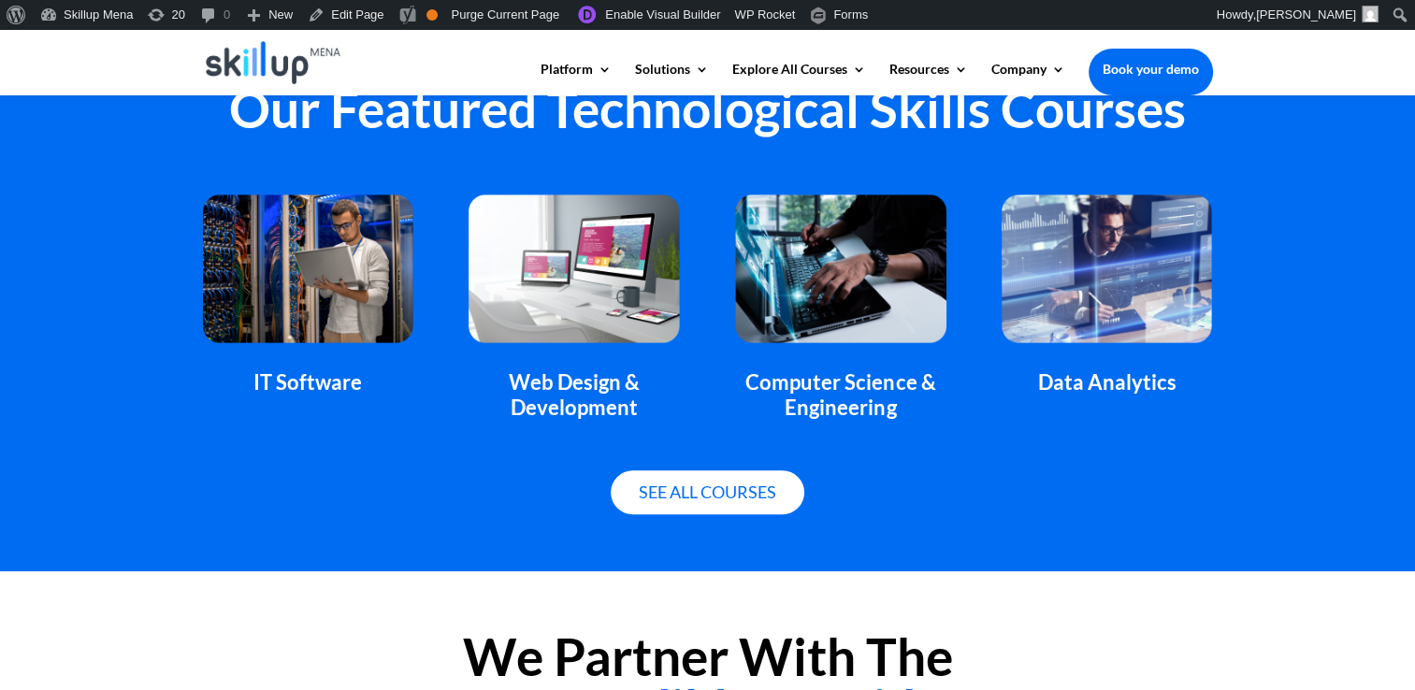
scroll to position [1402, 0]
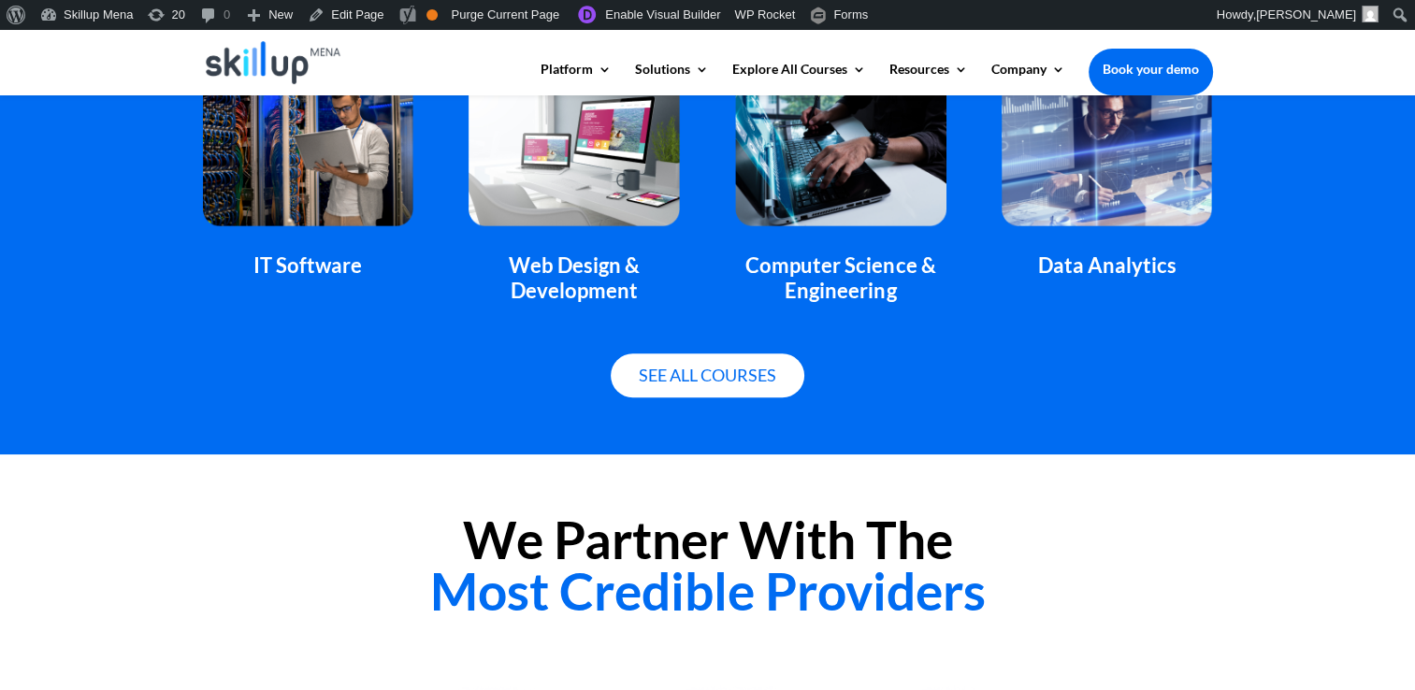
click at [315, 271] on div "IT Software" at bounding box center [308, 265] width 210 height 24
copy div "IT Software"
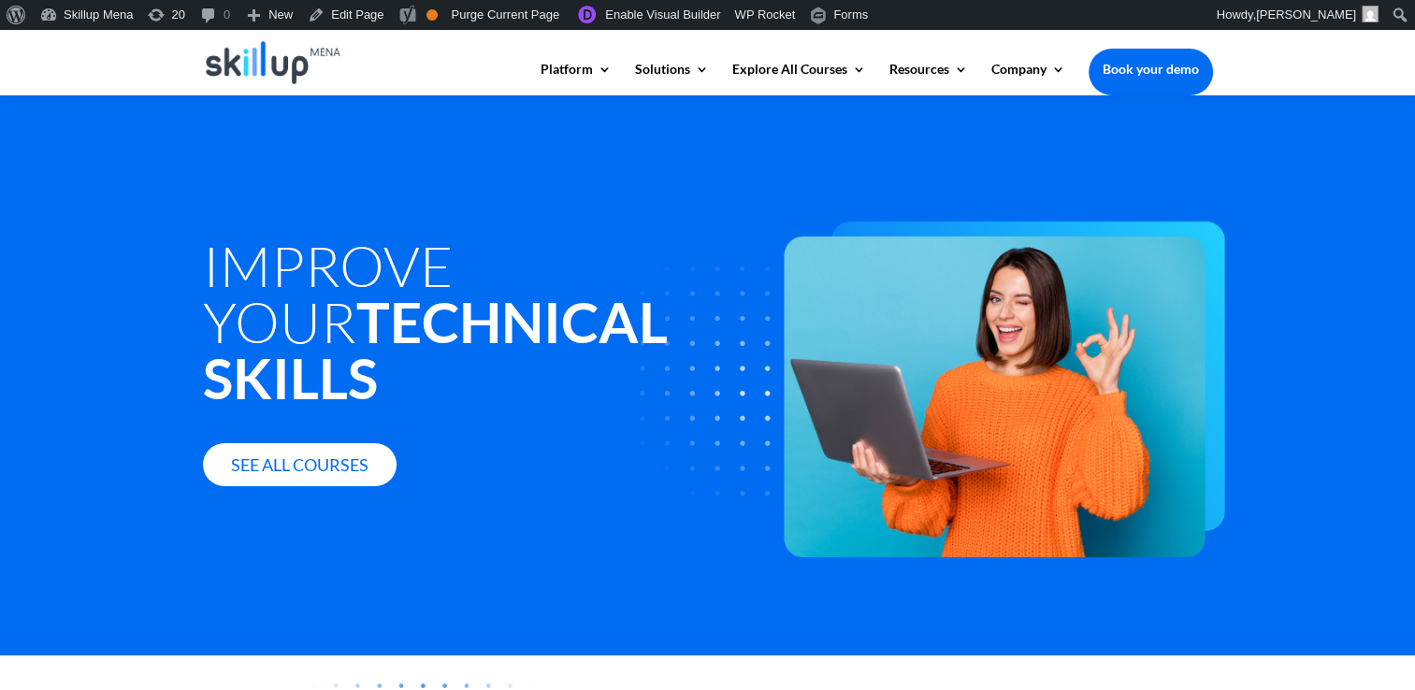
scroll to position [565, 0]
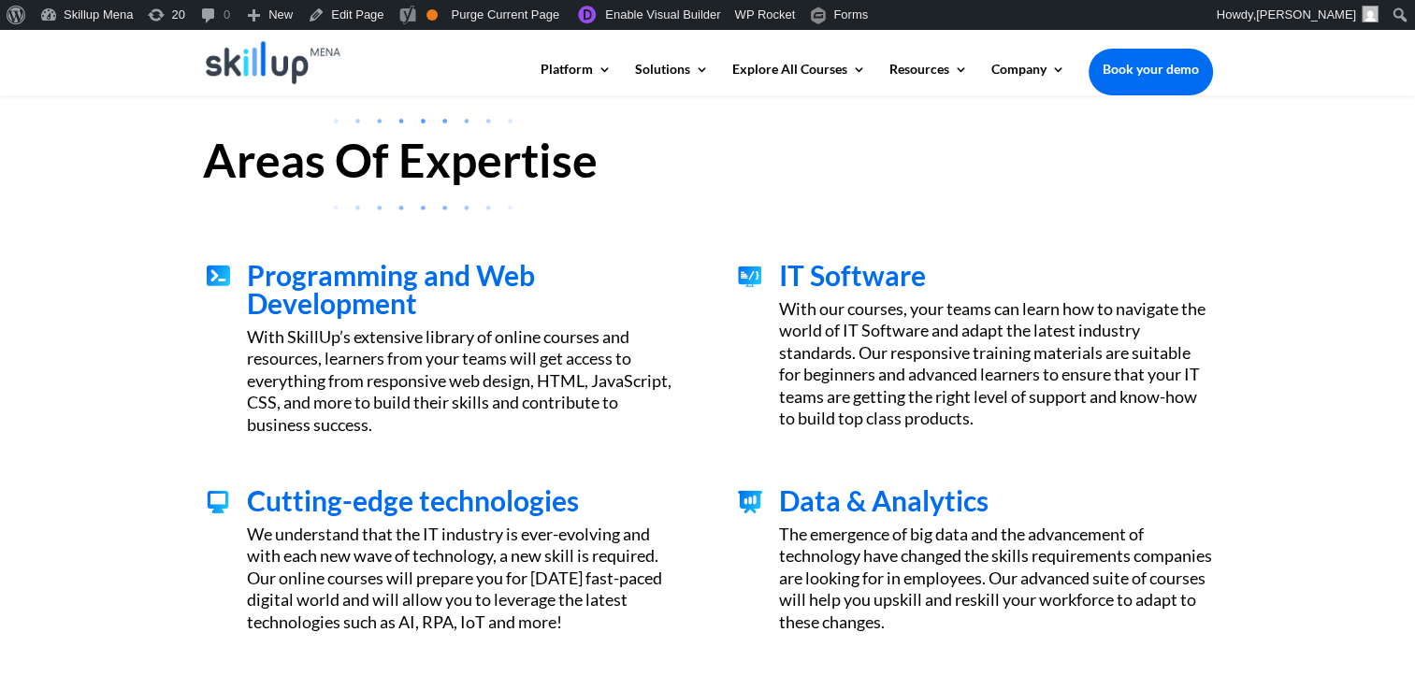
click at [509, 312] on h3 "Programming and Web Development" at bounding box center [463, 293] width 433 height 65
click at [426, 329] on div "With SkillUp’s extensive library of online courses and resources, learners from…" at bounding box center [463, 380] width 433 height 109
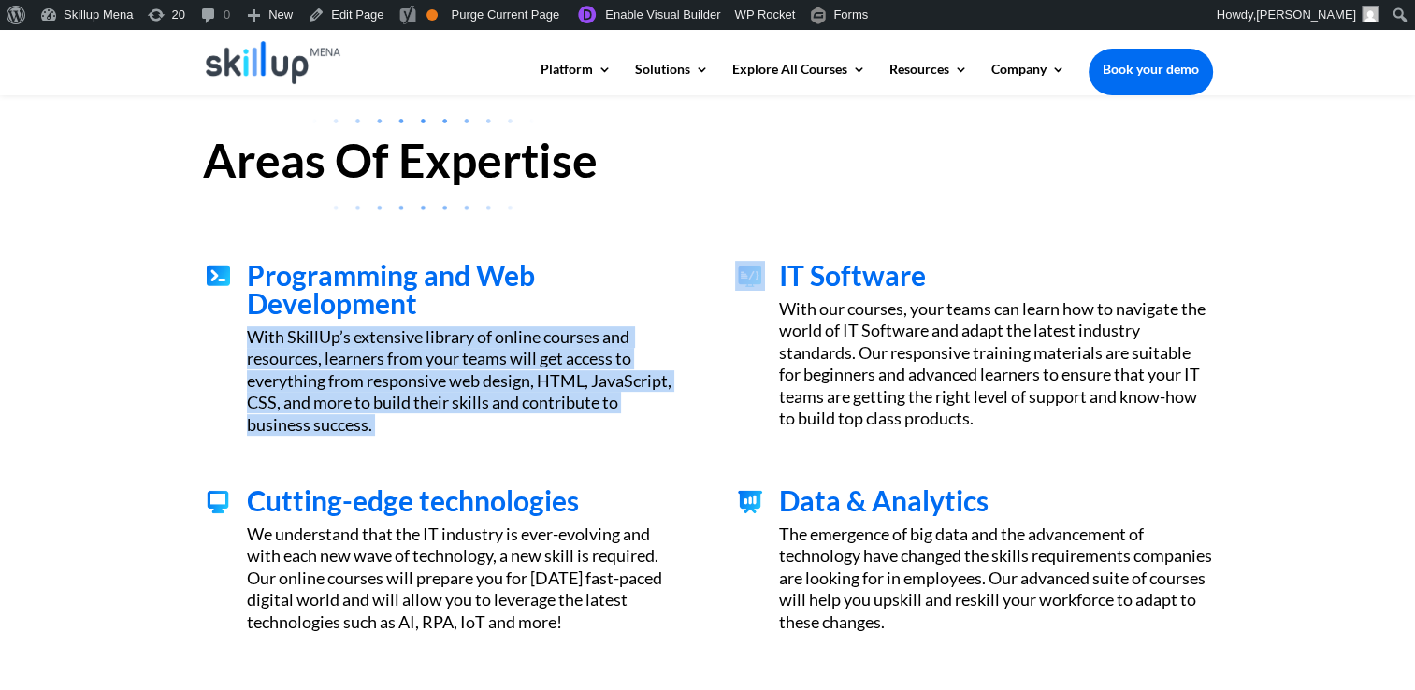
click at [426, 328] on div "With SkillUp’s extensive library of online courses and resources, learners from…" at bounding box center [463, 380] width 433 height 109
drag, startPoint x: 426, startPoint y: 328, endPoint x: 434, endPoint y: 336, distance: 10.6
click at [434, 336] on div "With SkillUp’s extensive library of online courses and resources, learners from…" at bounding box center [463, 380] width 433 height 109
drag, startPoint x: 434, startPoint y: 336, endPoint x: 446, endPoint y: 338, distance: 12.3
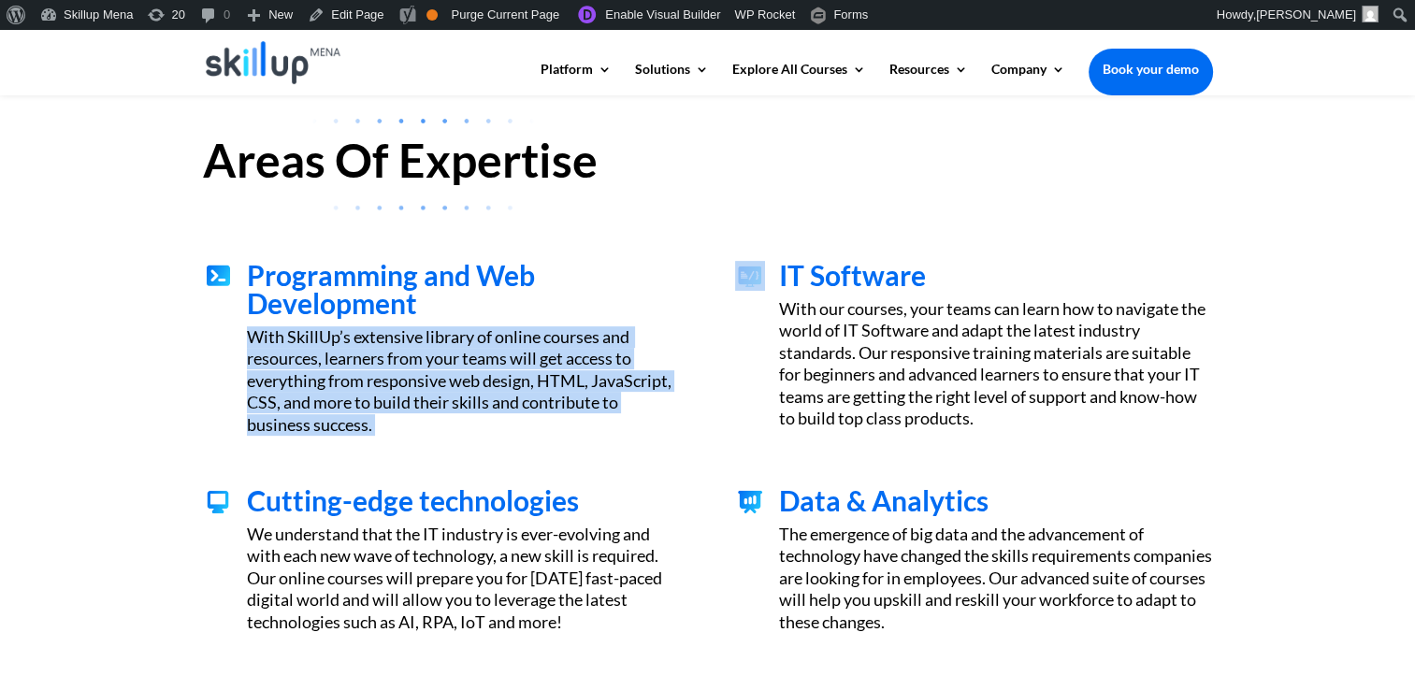
click at [446, 338] on div "With SkillUp’s extensive library of online courses and resources, learners from…" at bounding box center [463, 380] width 433 height 109
click at [447, 338] on div "With SkillUp’s extensive library of online courses and resources, learners from…" at bounding box center [463, 380] width 433 height 109
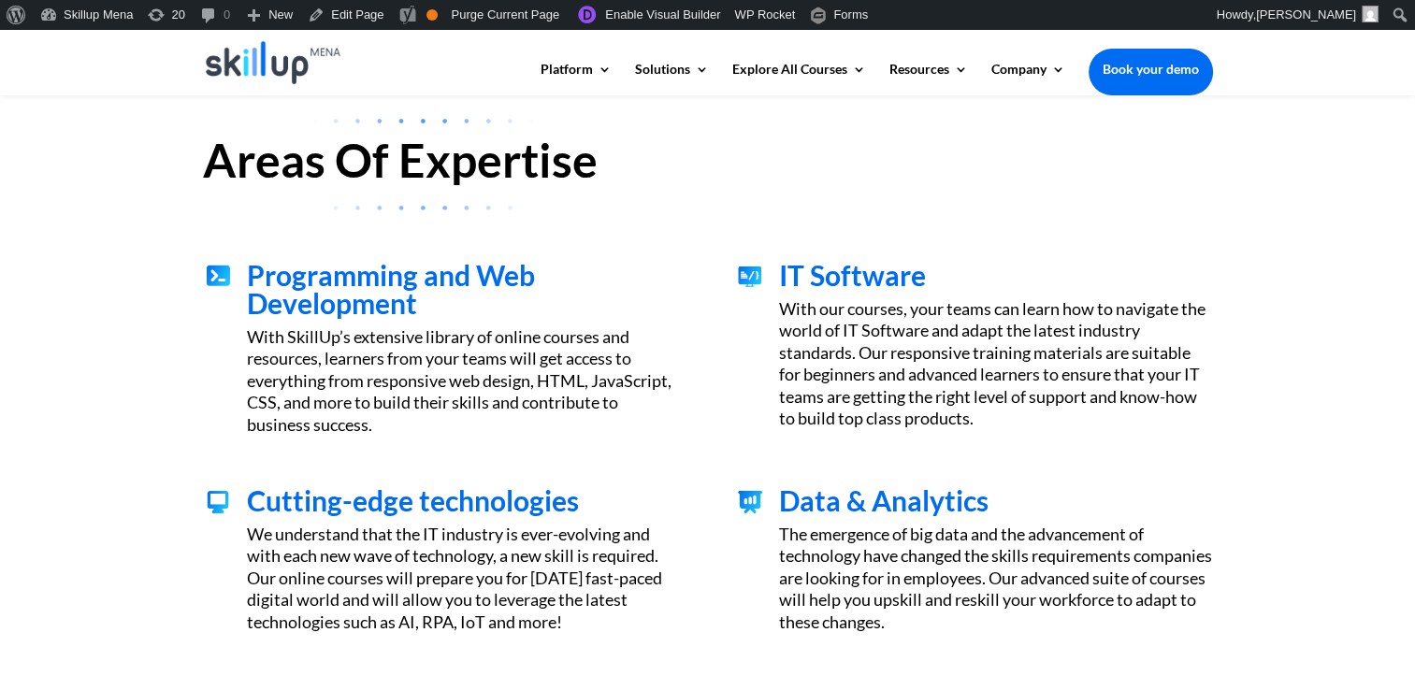
click at [299, 342] on div "With SkillUp’s extensive library of online courses and resources, learners from…" at bounding box center [463, 380] width 433 height 109
click at [273, 338] on div "With SkillUp’s extensive library of online courses and resources, learners from…" at bounding box center [463, 380] width 433 height 109
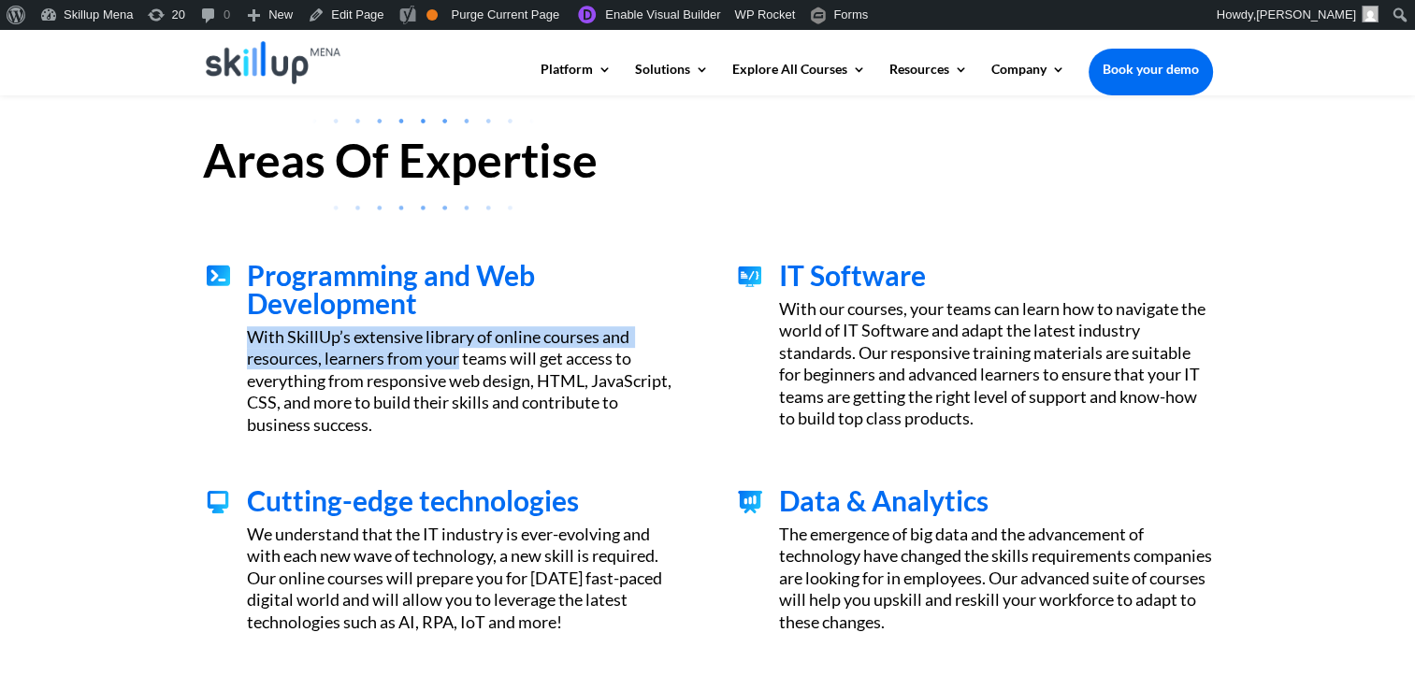
drag, startPoint x: 273, startPoint y: 338, endPoint x: 441, endPoint y: 352, distance: 168.9
click at [441, 352] on div "With SkillUp’s extensive library of online courses and resources, learners from…" at bounding box center [463, 380] width 433 height 109
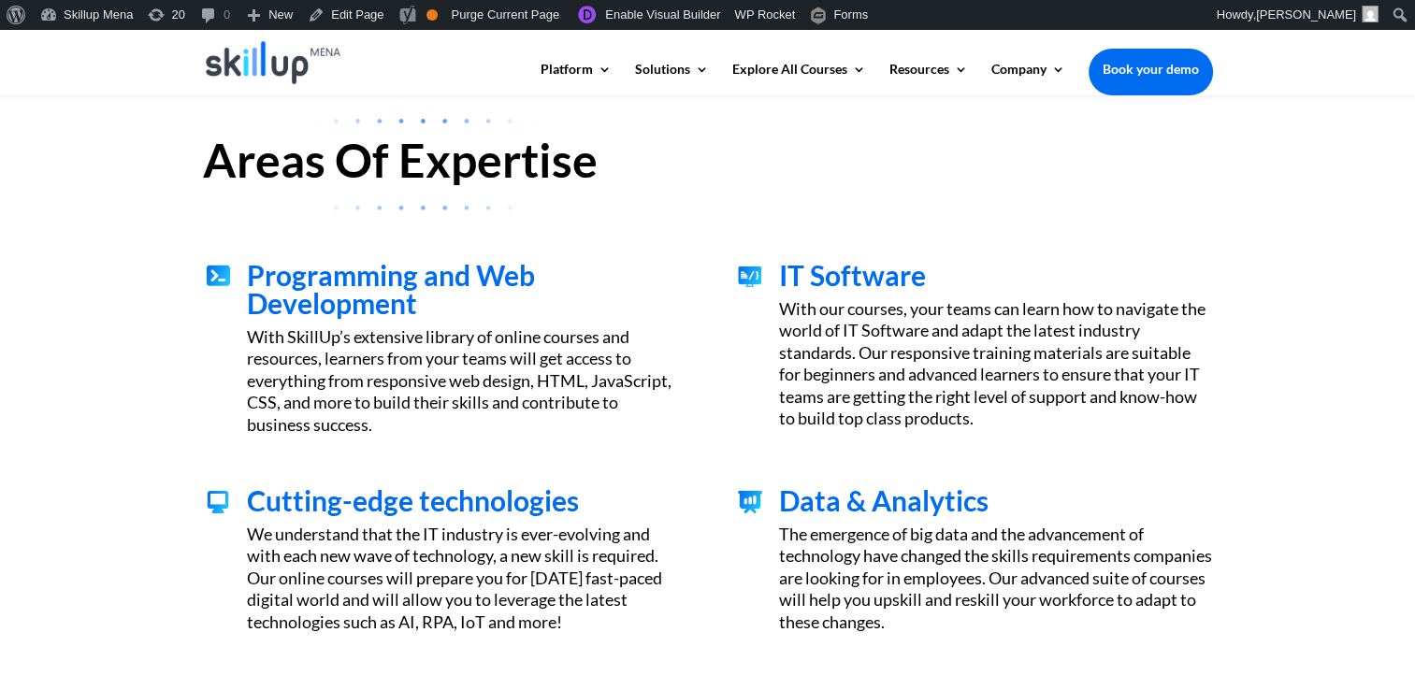
drag, startPoint x: 441, startPoint y: 352, endPoint x: 484, endPoint y: 349, distance: 43.2
click at [488, 351] on div "With SkillUp’s extensive library of online courses and resources, learners from…" at bounding box center [463, 380] width 433 height 109
click at [467, 335] on div "With SkillUp’s extensive library of online courses and resources, learners from…" at bounding box center [463, 380] width 433 height 109
copy div "library"
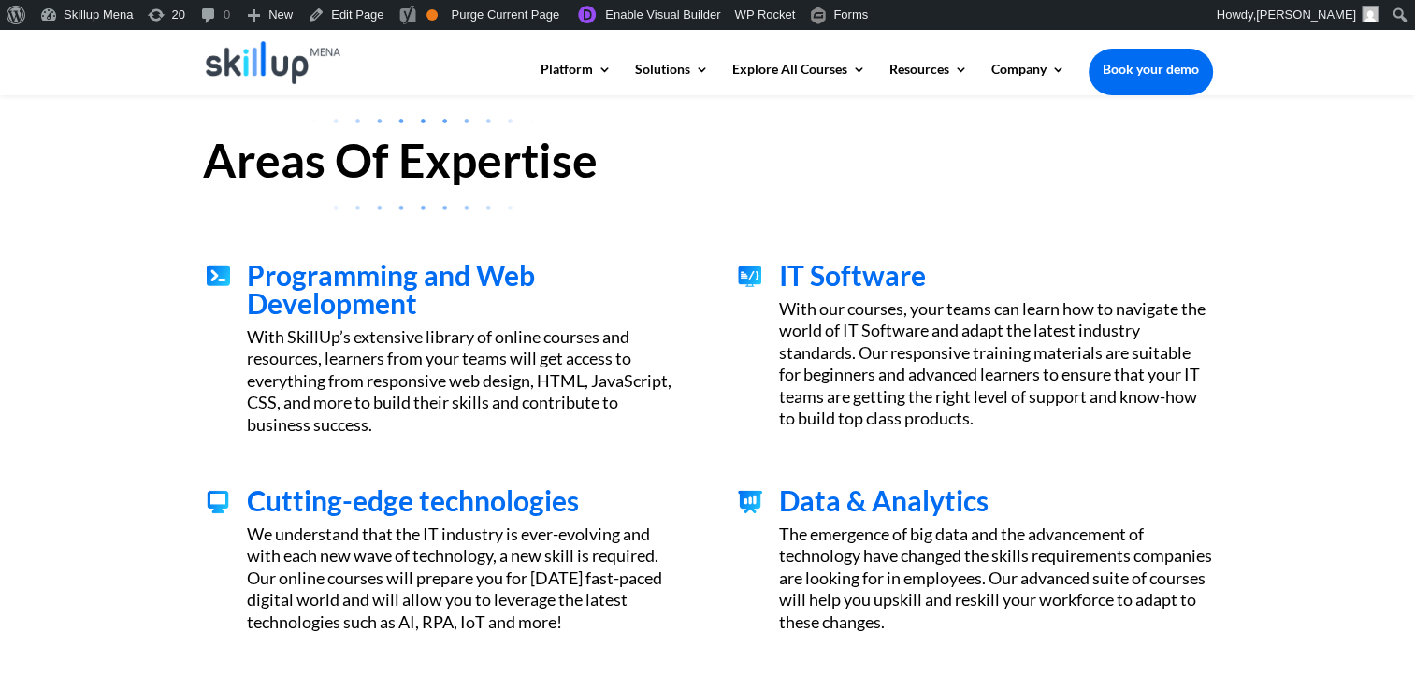
click at [311, 288] on span "Programming and Web Development" at bounding box center [391, 289] width 288 height 62
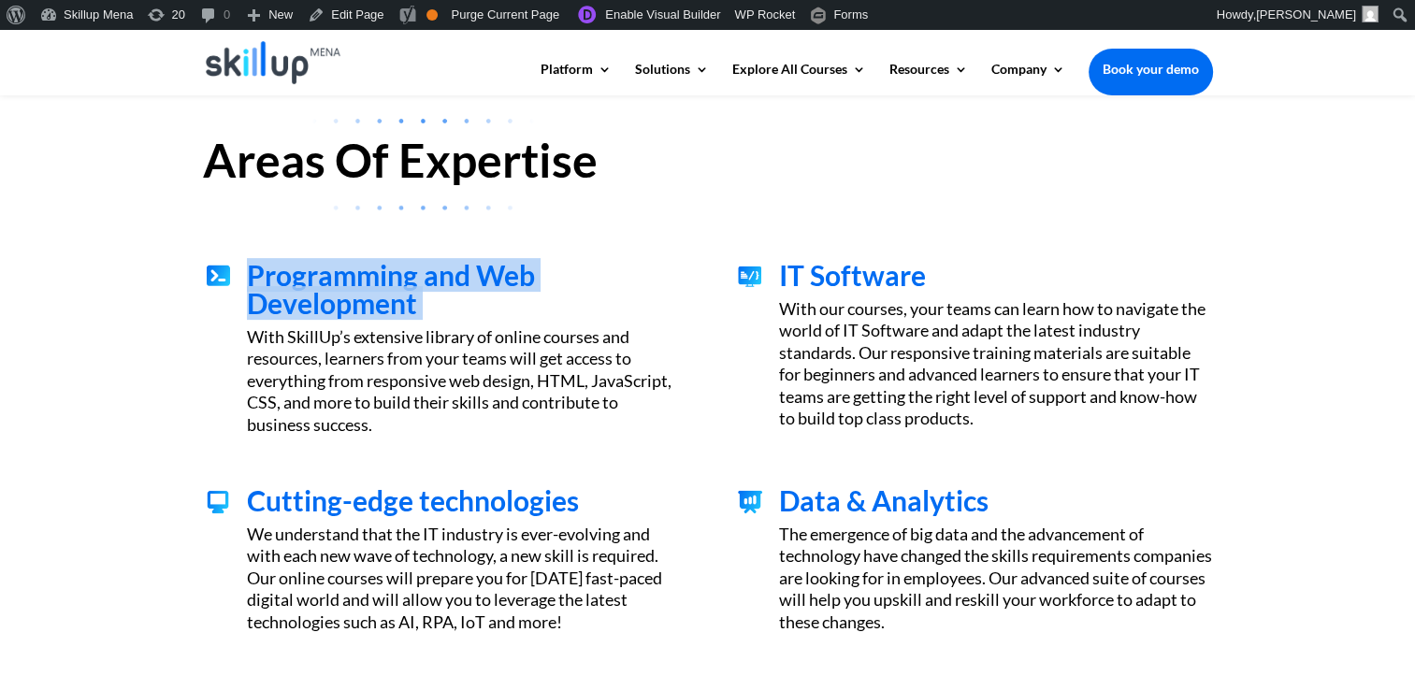
click at [311, 288] on span "Programming and Web Development" at bounding box center [391, 289] width 288 height 62
copy div "Programming and Web Development"
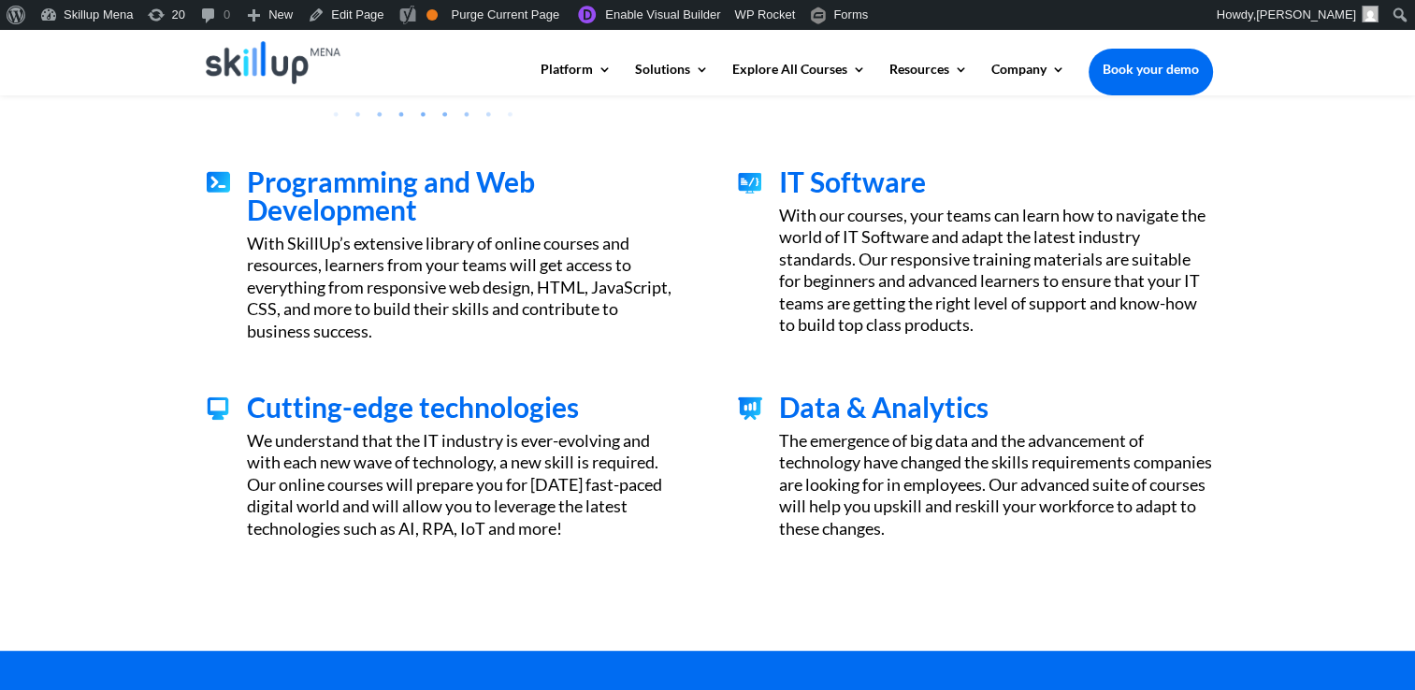
click at [846, 170] on span "IT Software" at bounding box center [852, 182] width 147 height 34
click at [845, 170] on span "IT Software" at bounding box center [852, 182] width 147 height 34
copy div "IT Software"
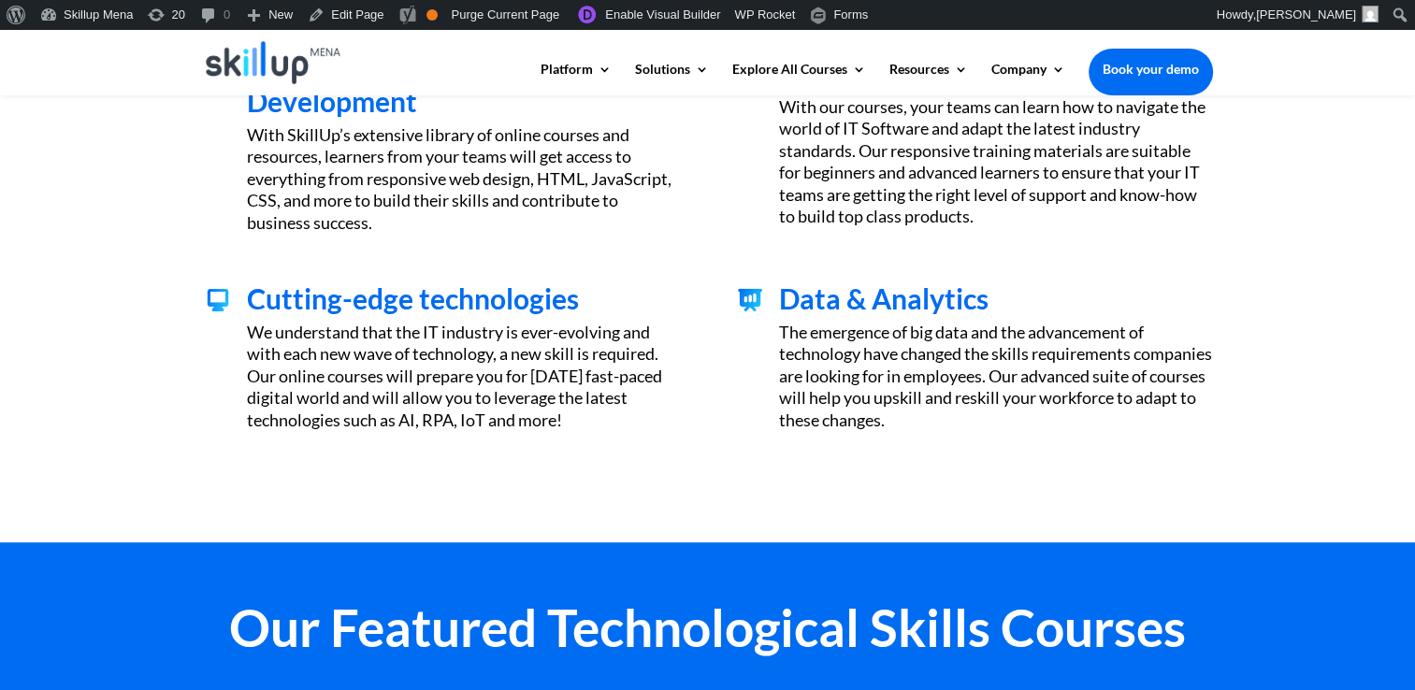
scroll to position [845, 0]
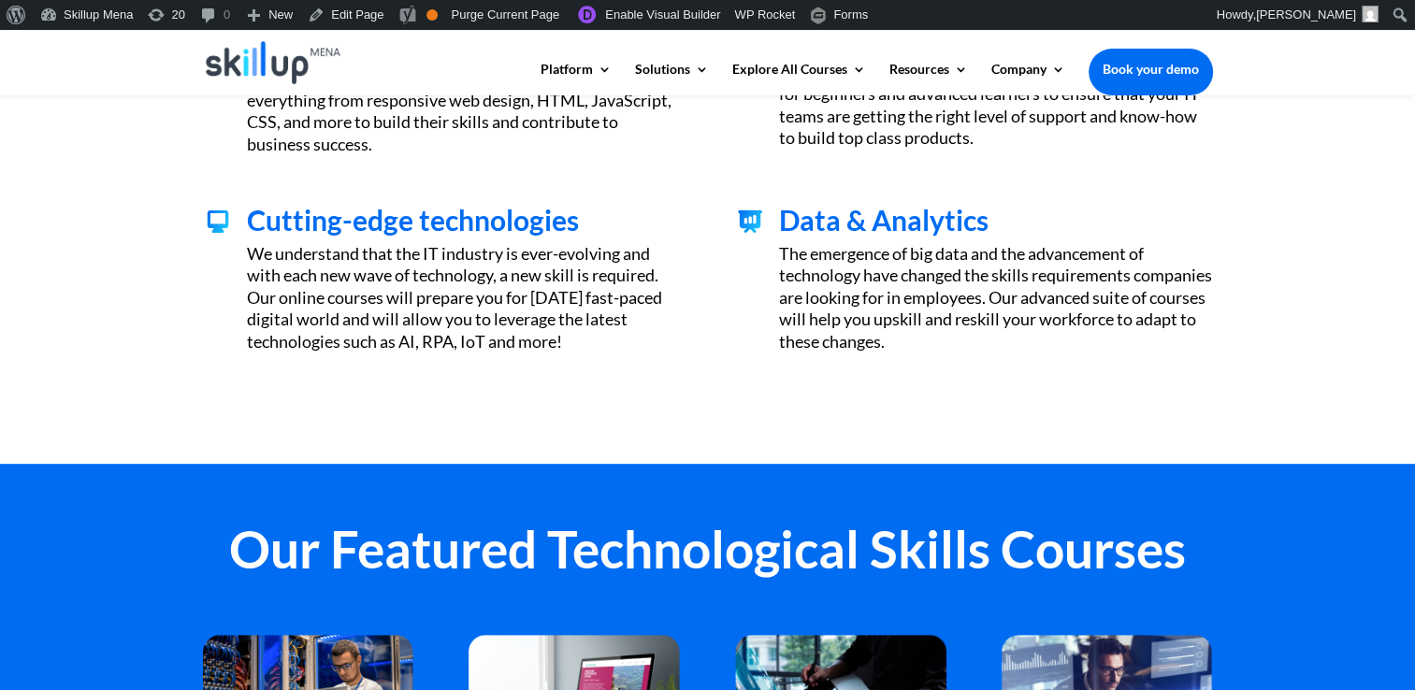
click at [368, 217] on span "Cutting-edge technologies" at bounding box center [413, 220] width 332 height 34
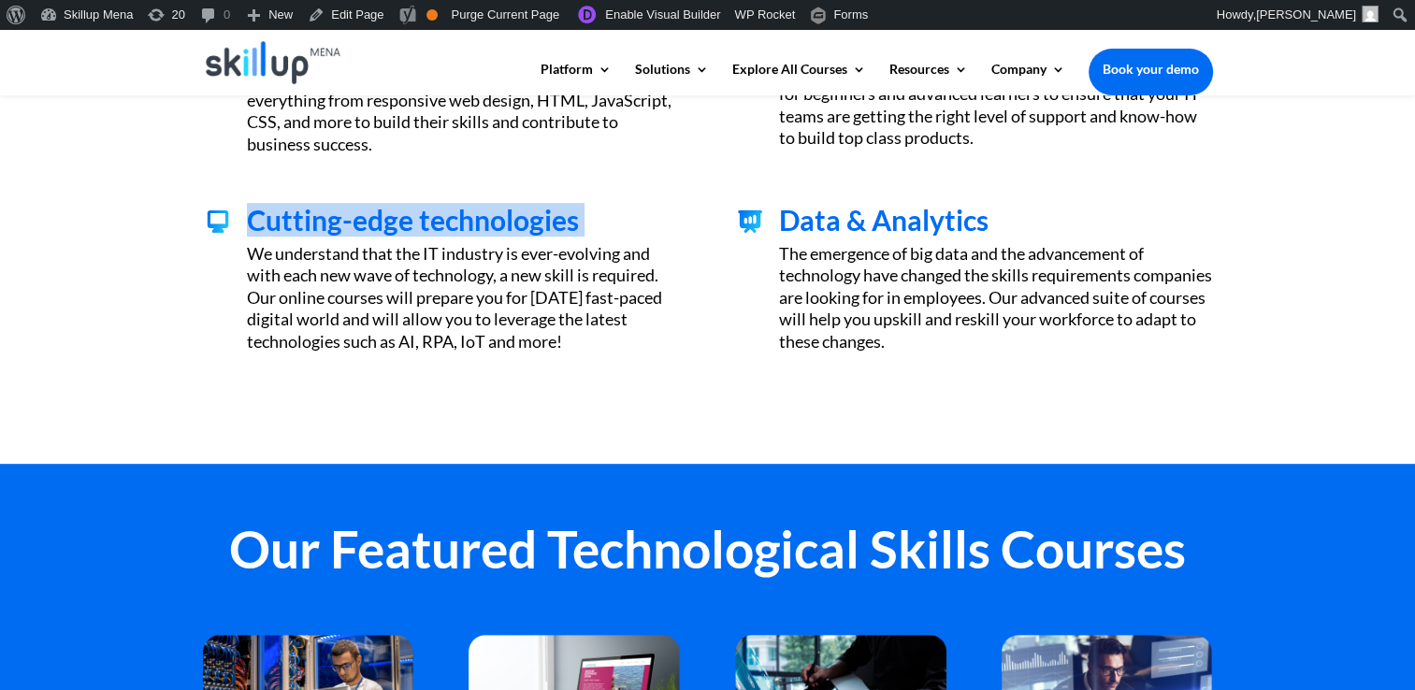
drag, startPoint x: 368, startPoint y: 217, endPoint x: 365, endPoint y: 256, distance: 39.4
click at [368, 217] on span "Cutting-edge technologies" at bounding box center [413, 220] width 332 height 34
copy div "Cutting-edge technologies"
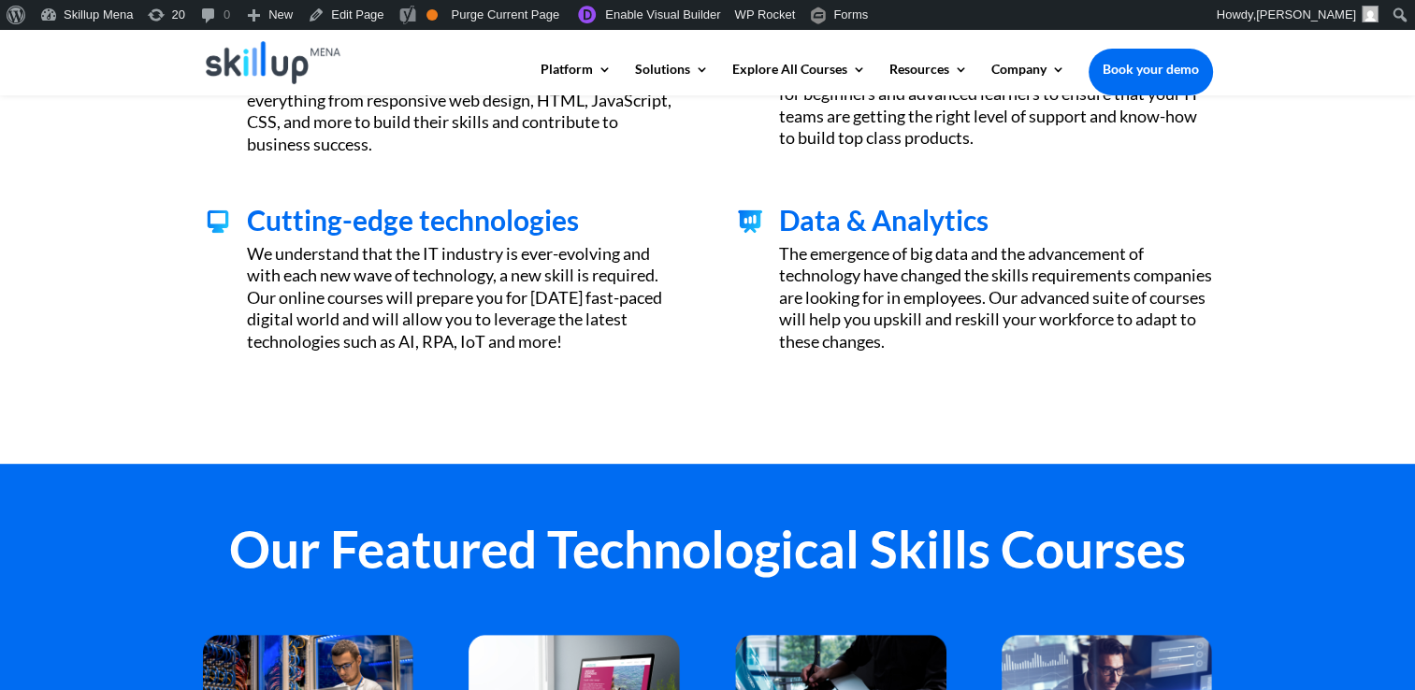
click at [865, 221] on span "Data & Analytics" at bounding box center [883, 220] width 209 height 34
click at [864, 221] on span "Data & Analytics" at bounding box center [883, 220] width 209 height 34
copy div "Data & Analytics"
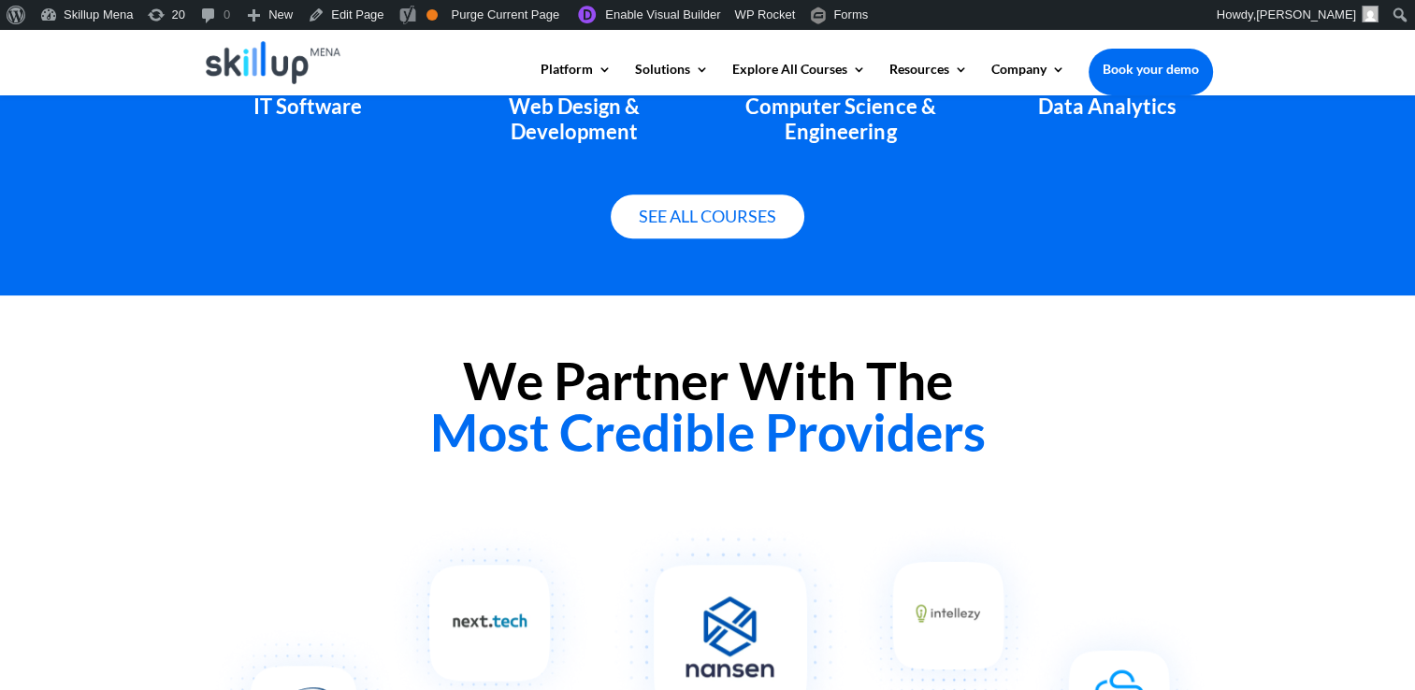
scroll to position [1406, 0]
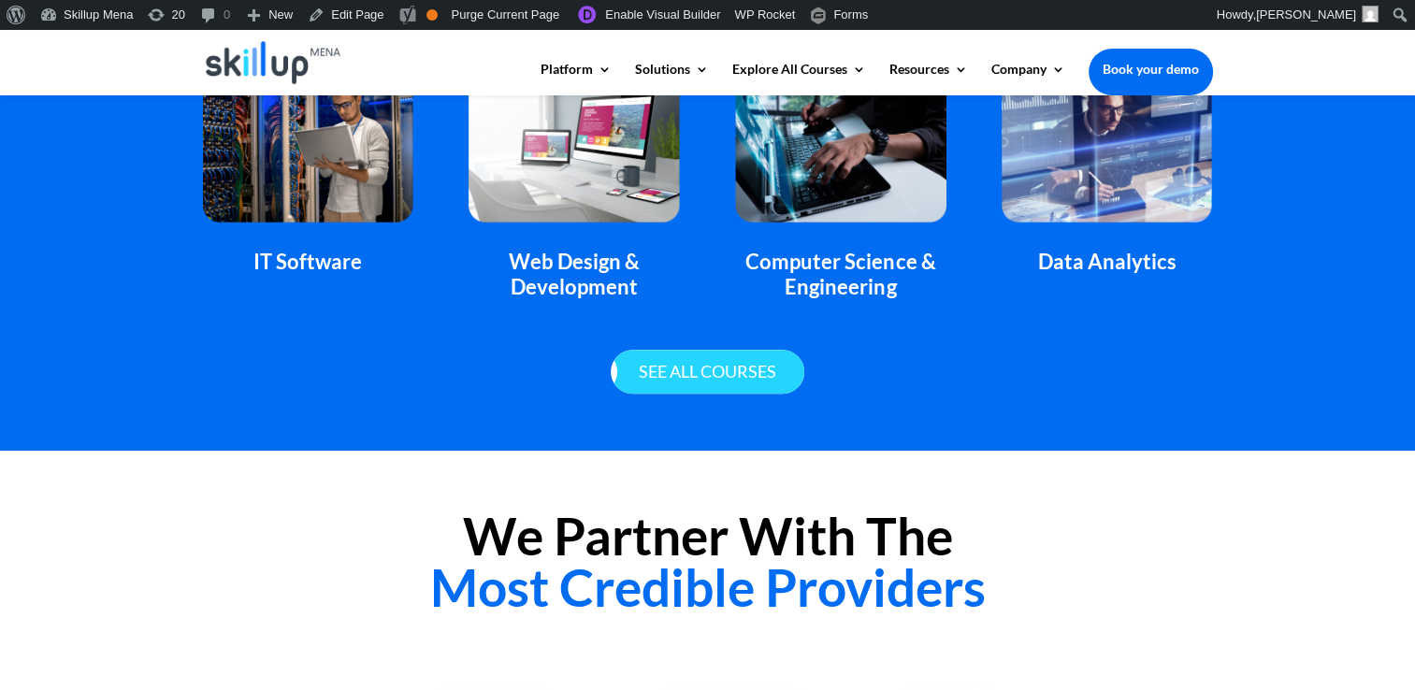
click at [716, 366] on link "See all courses" at bounding box center [708, 372] width 194 height 44
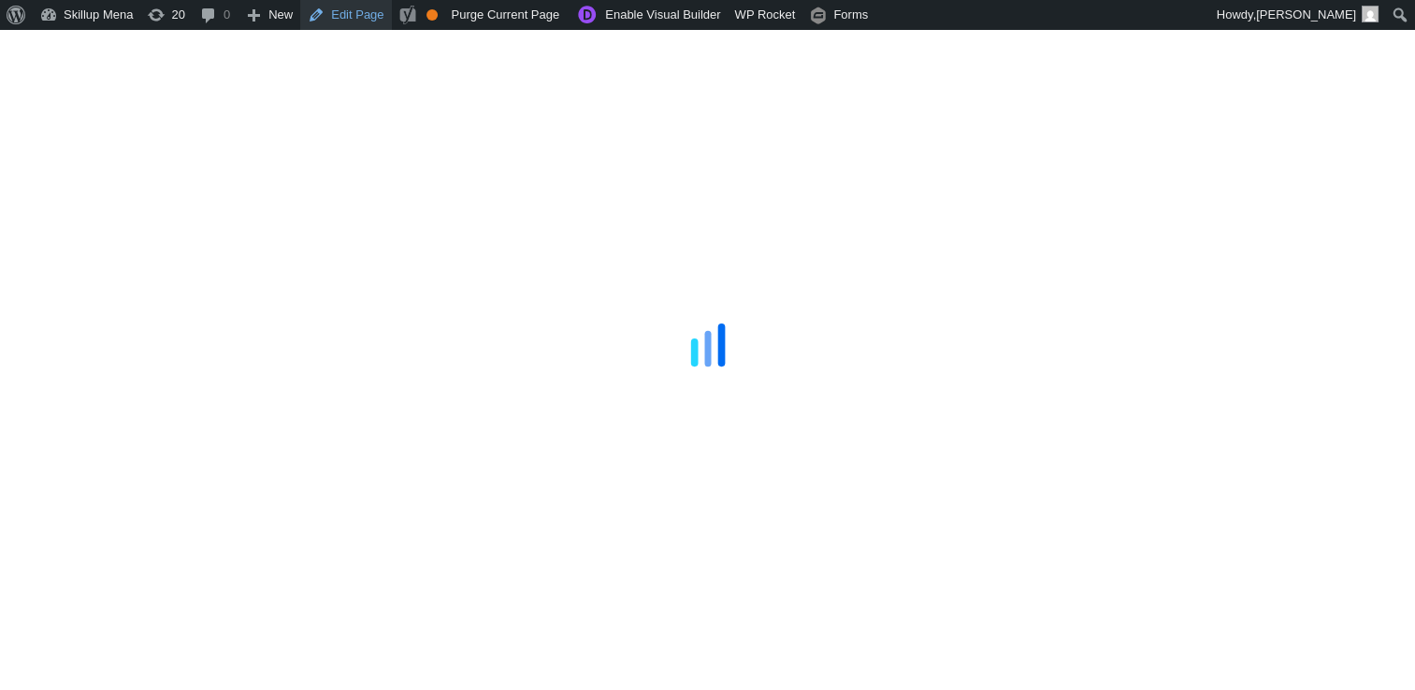
click at [344, 16] on link "Edit Page" at bounding box center [345, 15] width 91 height 30
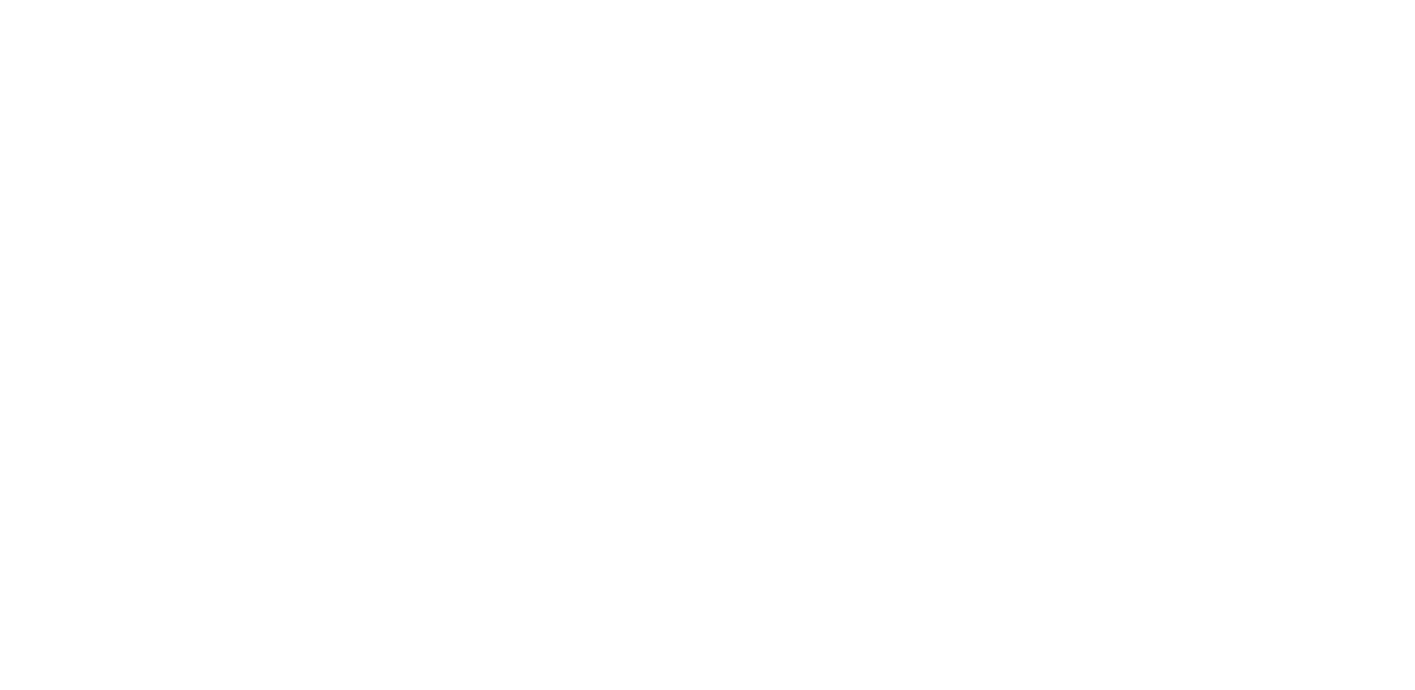
scroll to position [654, 0]
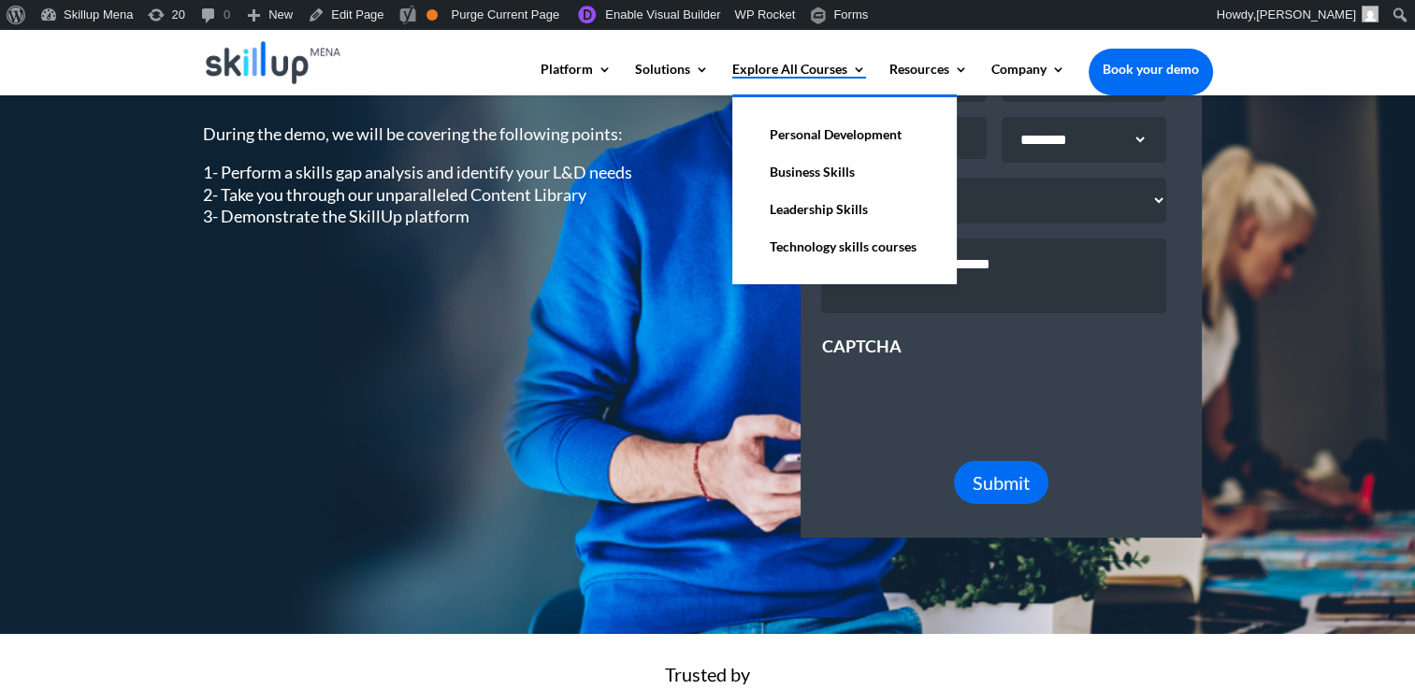
scroll to position [121, 0]
